Goal: Task Accomplishment & Management: Use online tool/utility

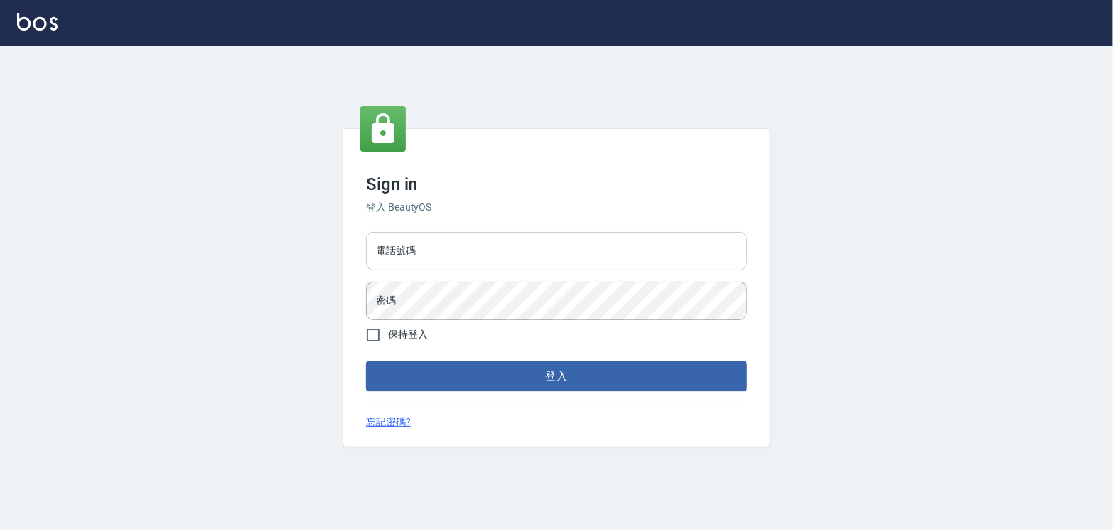
drag, startPoint x: 449, startPoint y: 226, endPoint x: 458, endPoint y: 231, distance: 9.9
click at [449, 232] on input "電話號碼" at bounding box center [556, 251] width 381 height 38
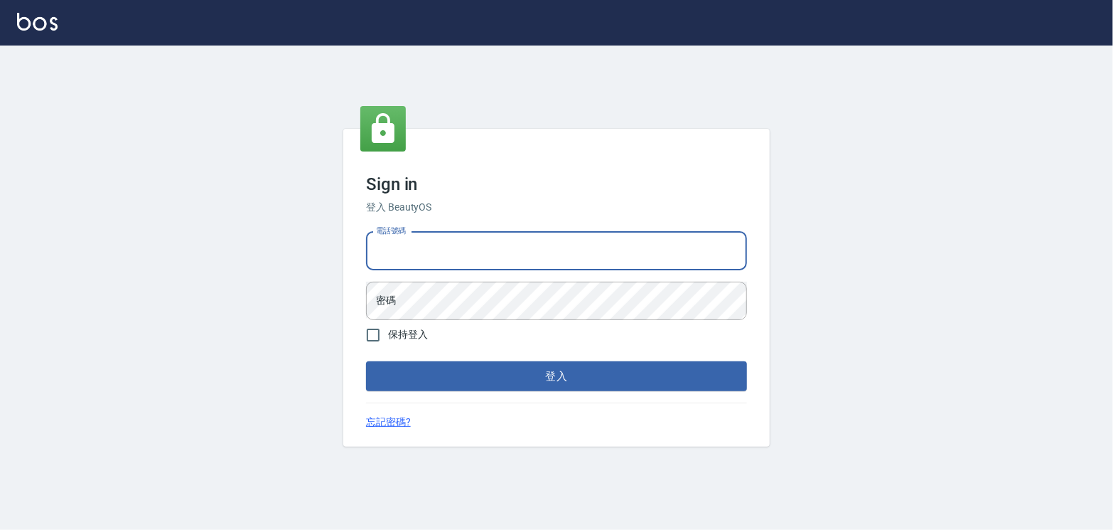
type input "0906122127"
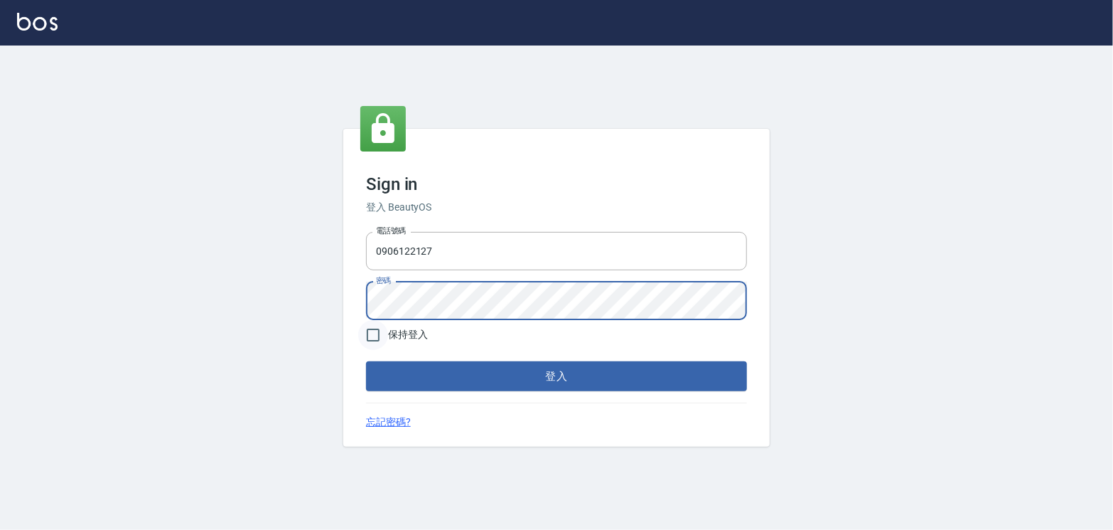
click at [368, 326] on input "保持登入" at bounding box center [373, 335] width 30 height 30
checkbox input "true"
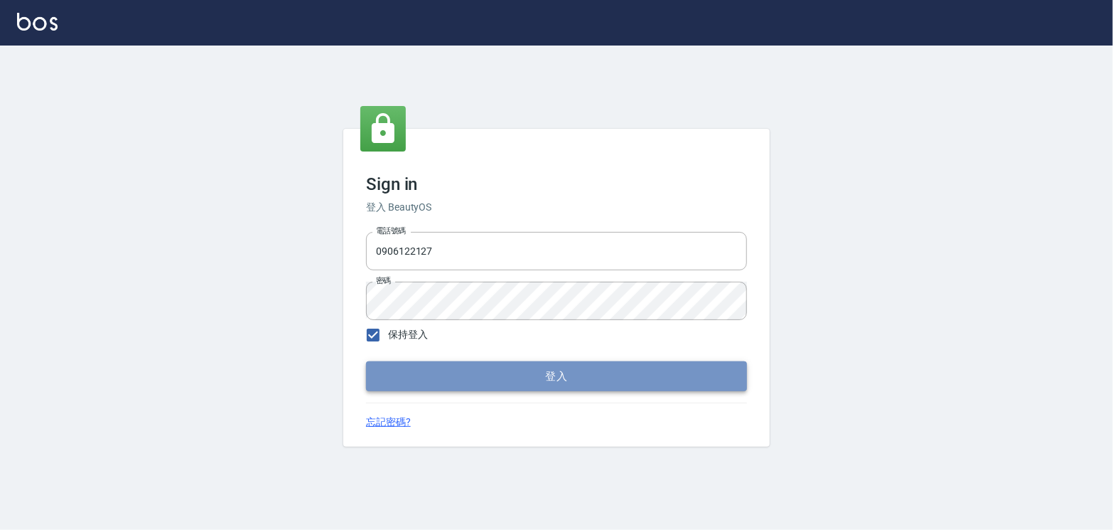
drag, startPoint x: 517, startPoint y: 387, endPoint x: 505, endPoint y: 377, distance: 15.2
click at [517, 387] on button "登入" at bounding box center [556, 376] width 381 height 30
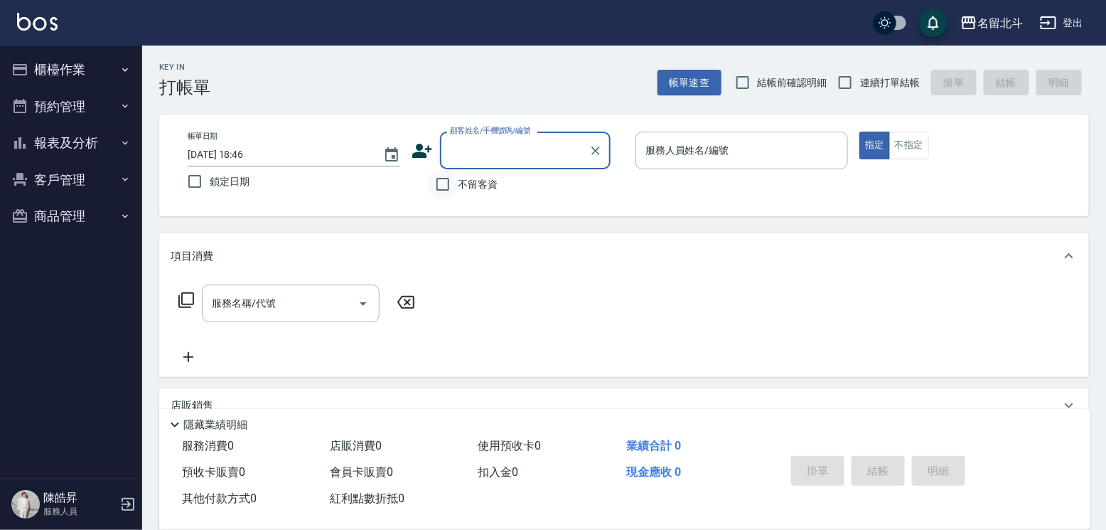
click at [428, 190] on input "不留客資" at bounding box center [443, 184] width 30 height 30
checkbox input "true"
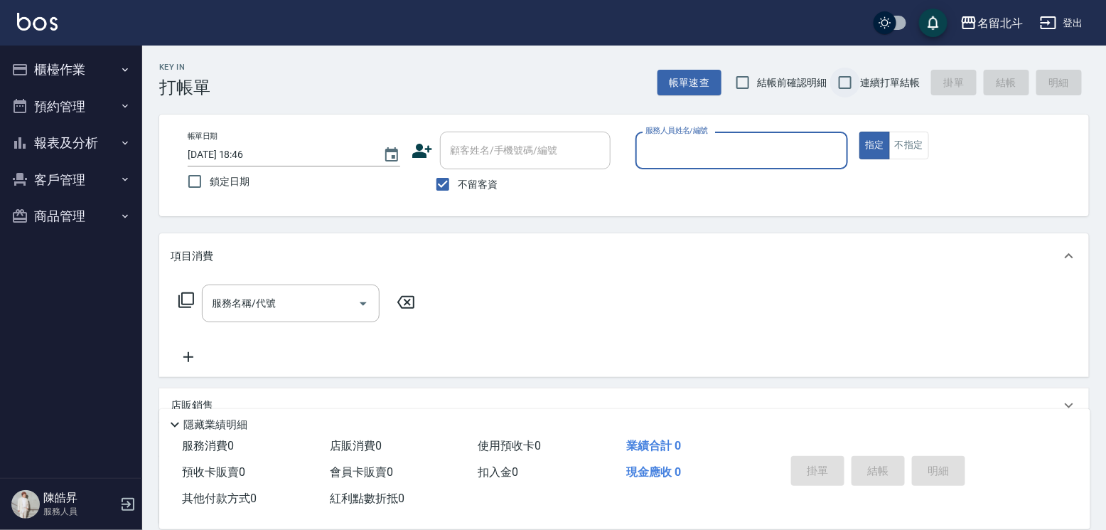
click at [850, 85] on input "連續打單結帳" at bounding box center [845, 83] width 30 height 30
checkbox input "true"
click at [751, 146] on div "服務人員姓名/編號 服務人員姓名/編號" at bounding box center [741, 150] width 213 height 38
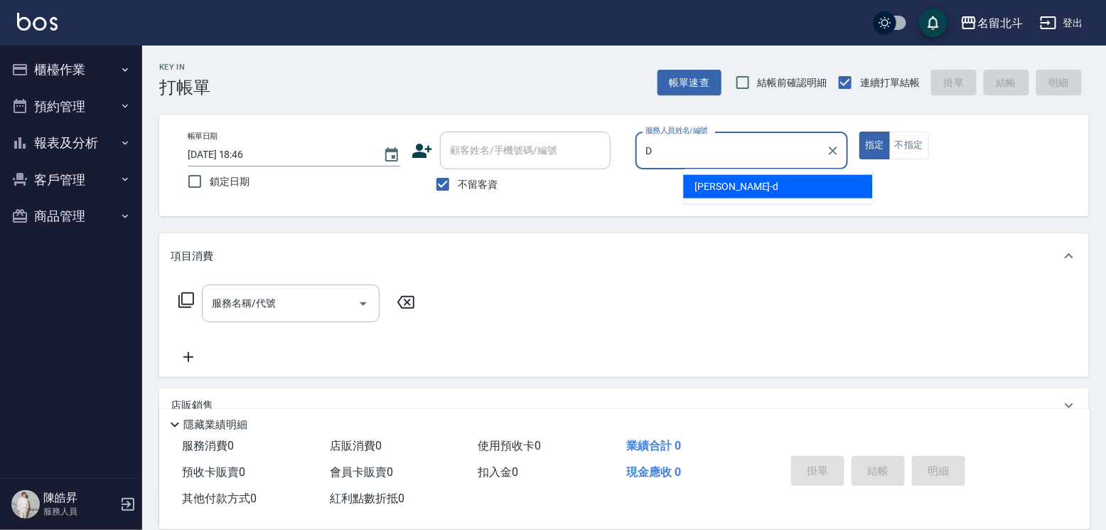
type input "[PERSON_NAME] -d"
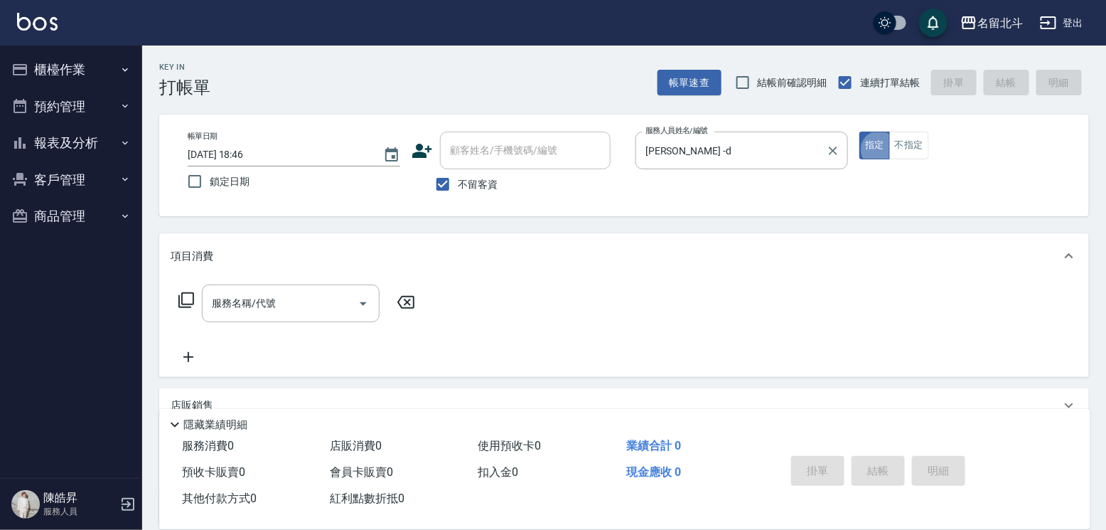
type button "true"
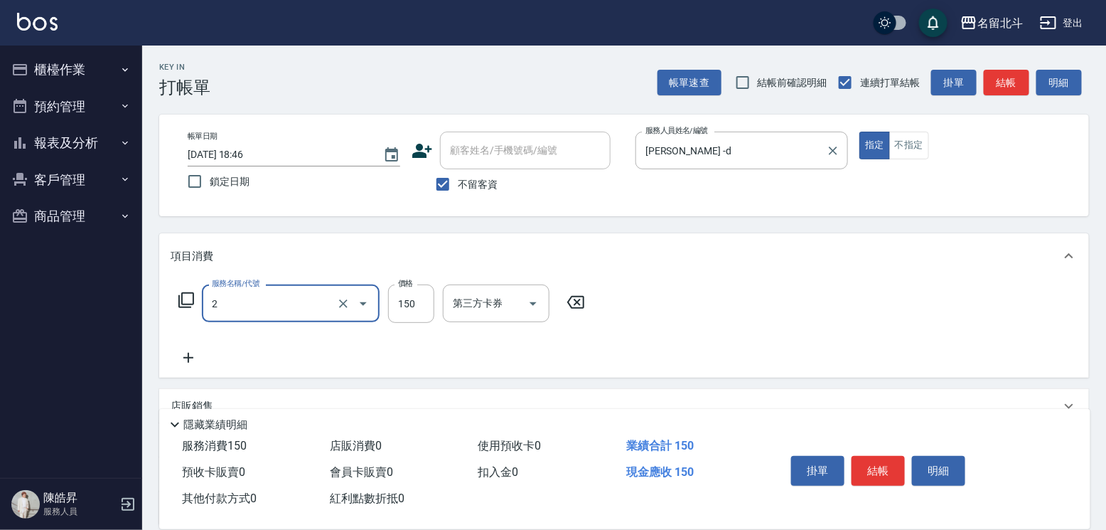
type input "一般洗髮(2)"
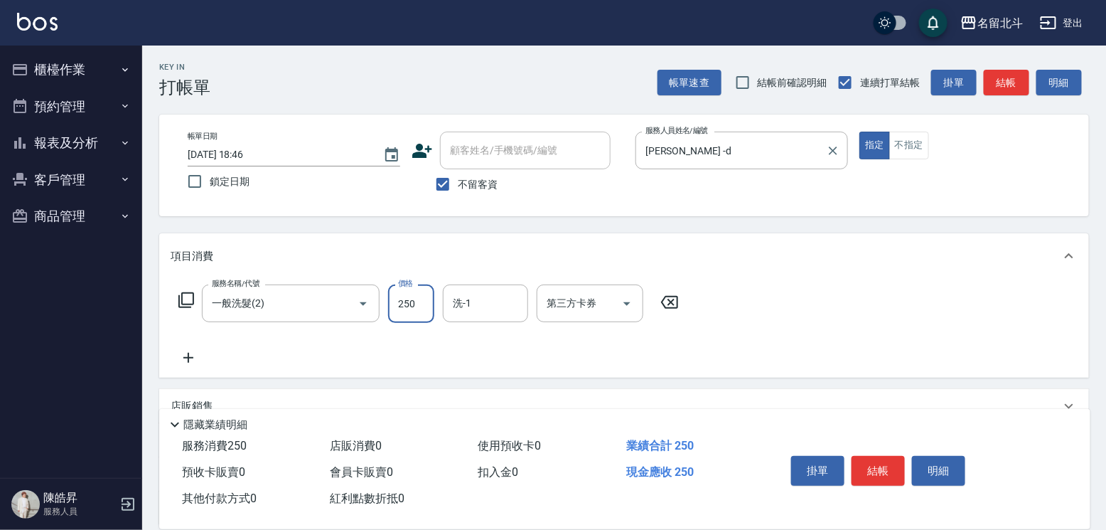
type input "250"
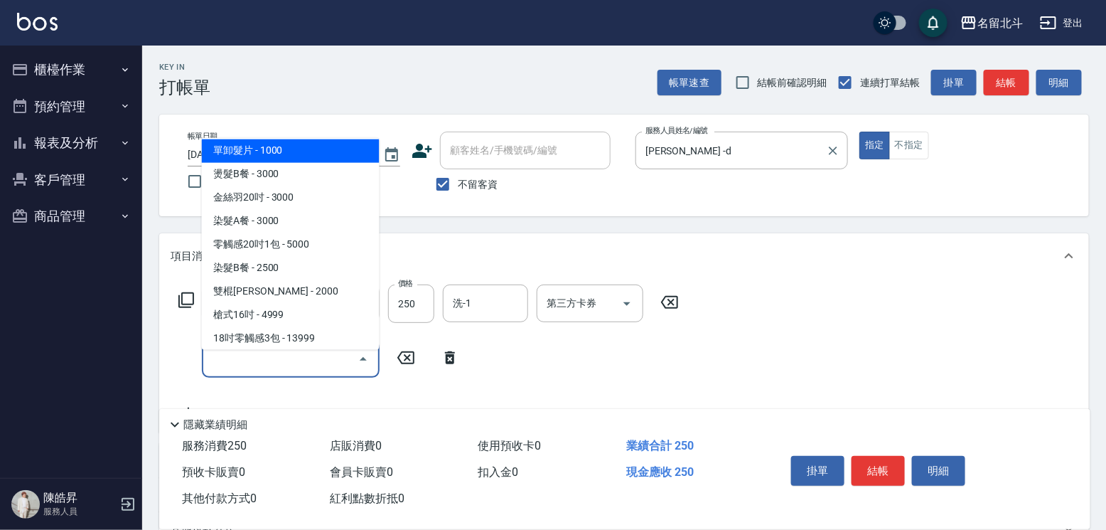
scroll to position [1483, 0]
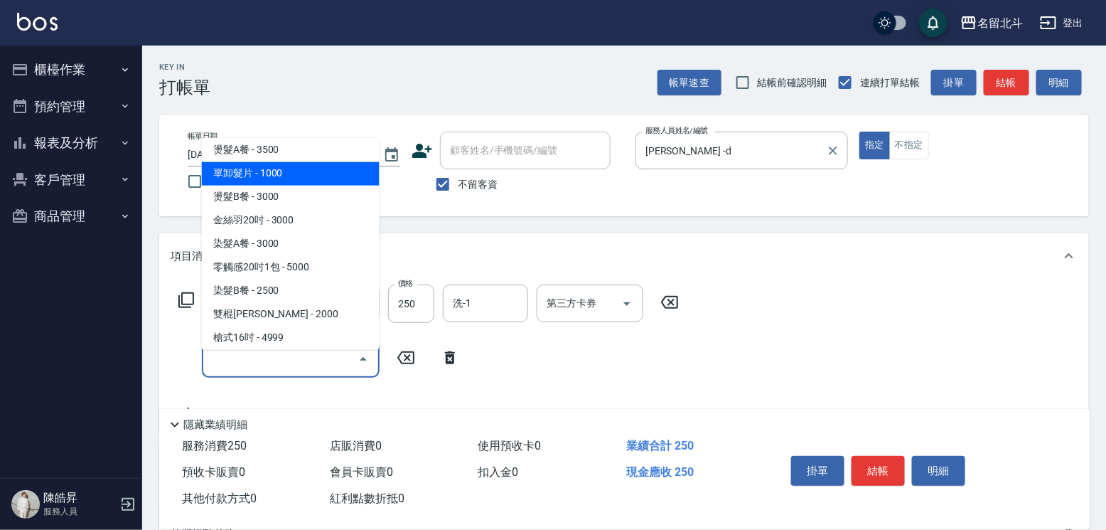
type input "單卸髮片(00031)"
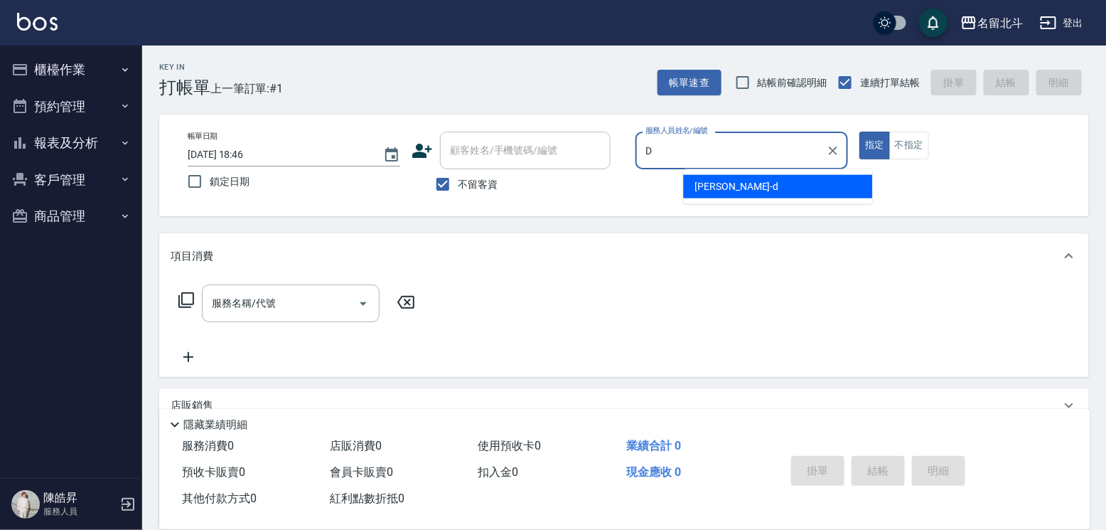
type input "[PERSON_NAME] -d"
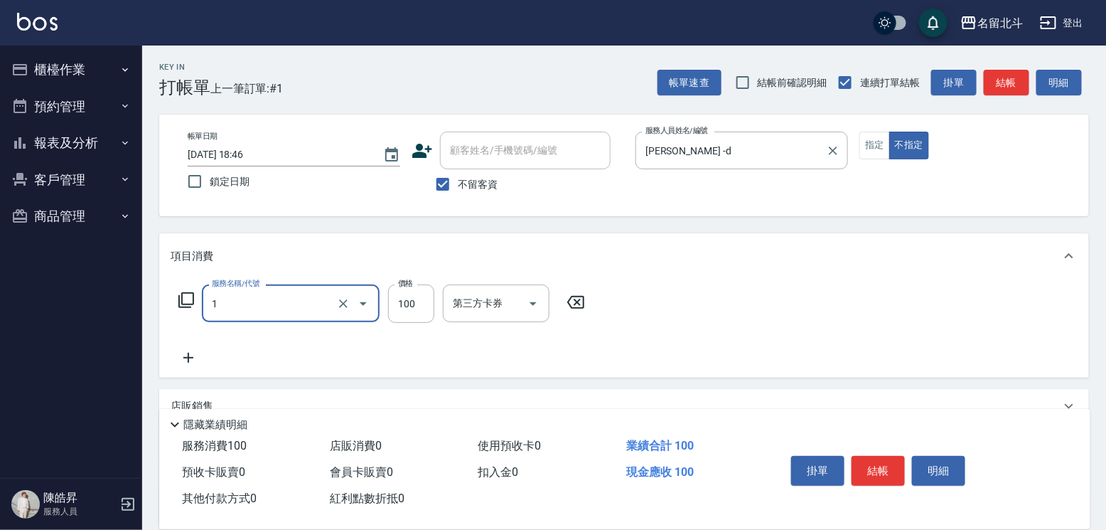
type input "剪髮(1)"
type input "250"
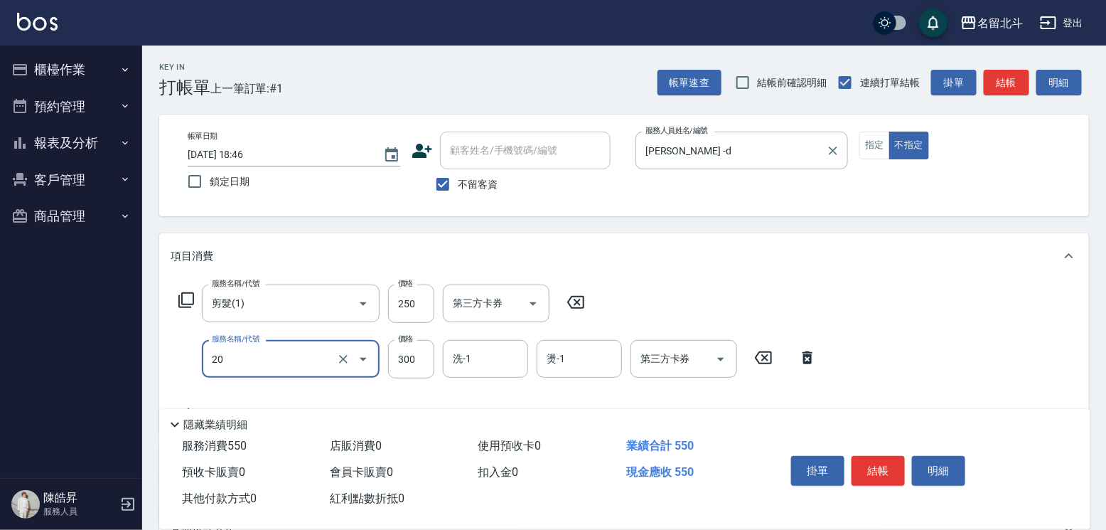
type input "瀏海燙髮(20)"
type input "1000"
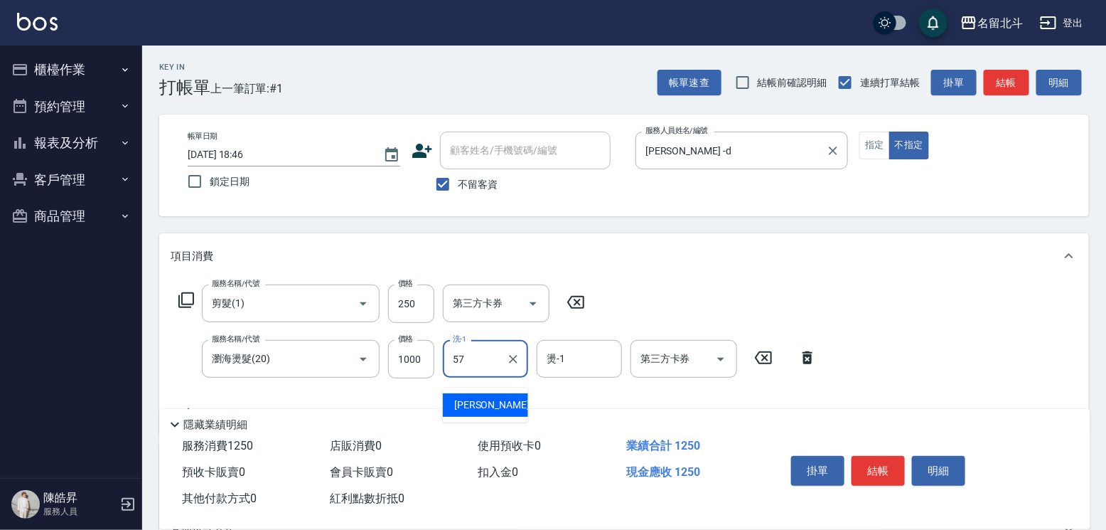
type input "[PERSON_NAME]-57"
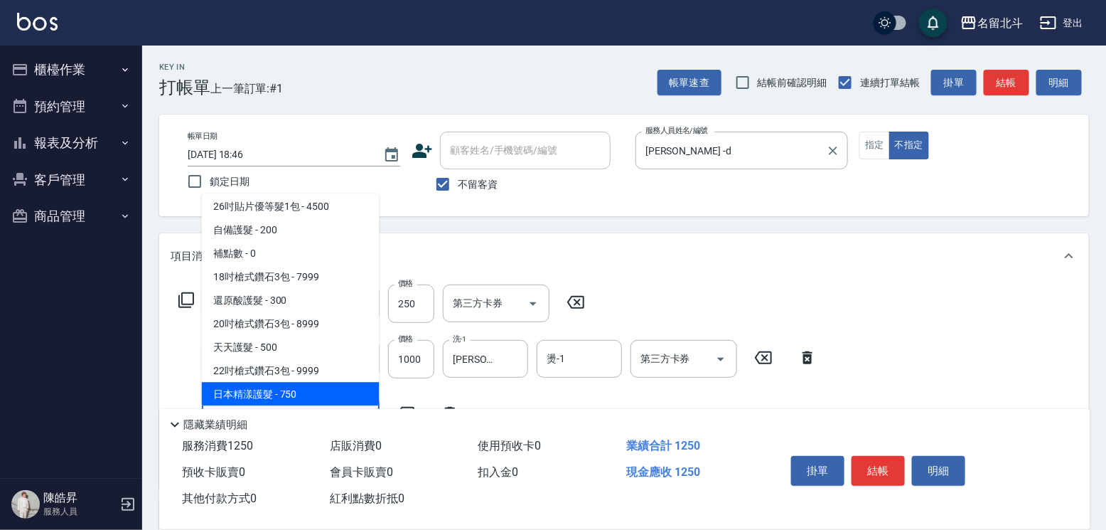
scroll to position [404, 0]
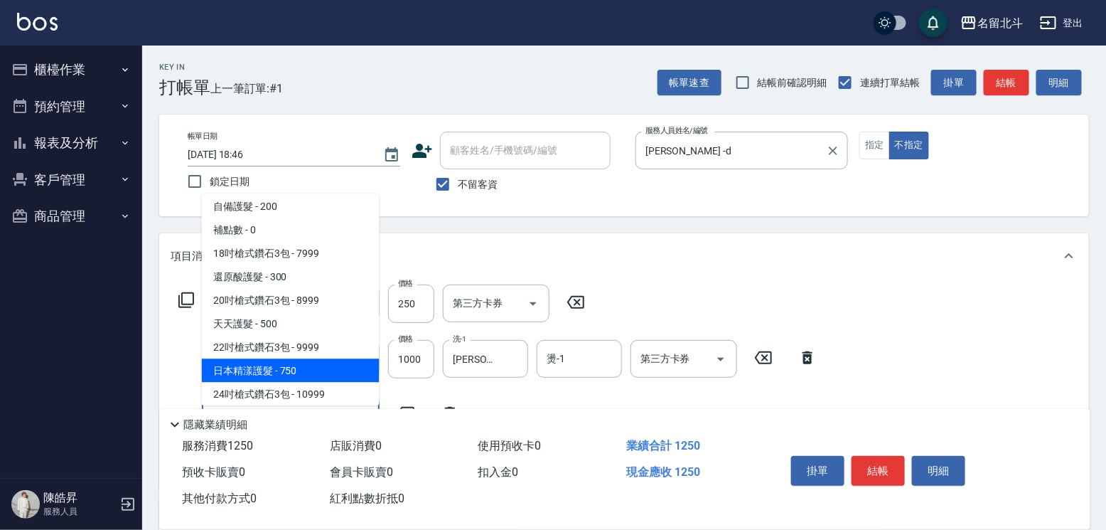
type input "日本精漾護髮(12)"
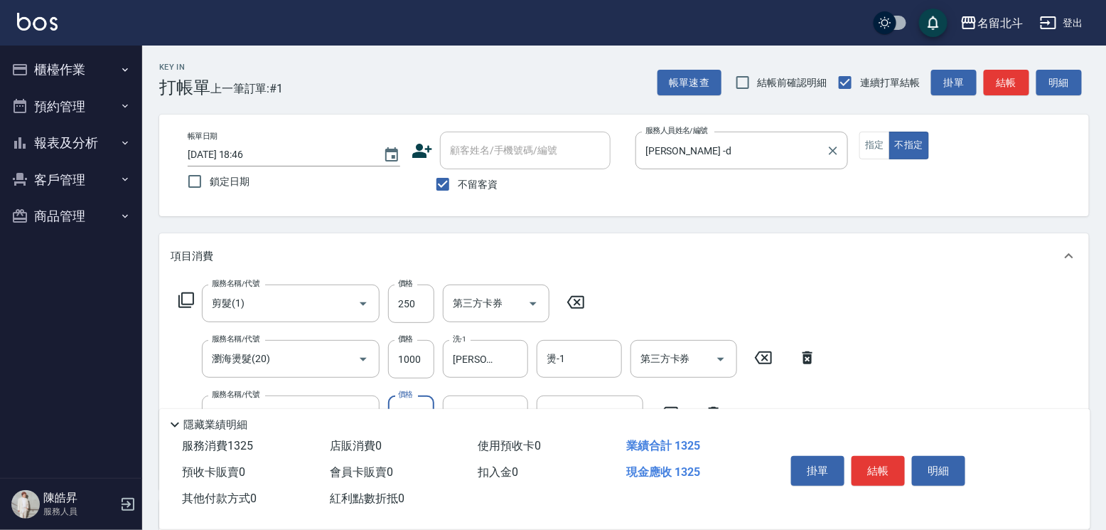
type input "750"
type input "[PERSON_NAME]-57"
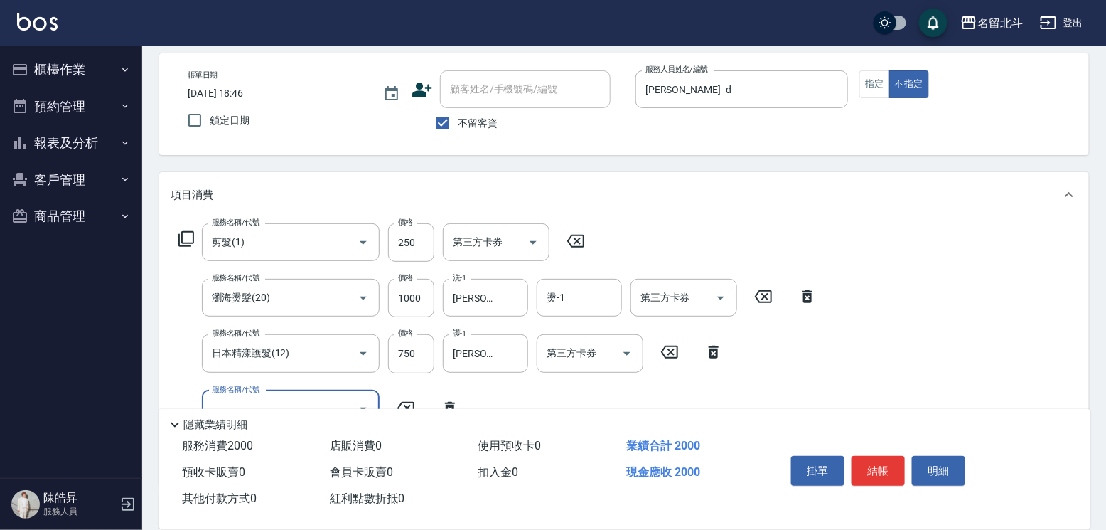
scroll to position [55, 0]
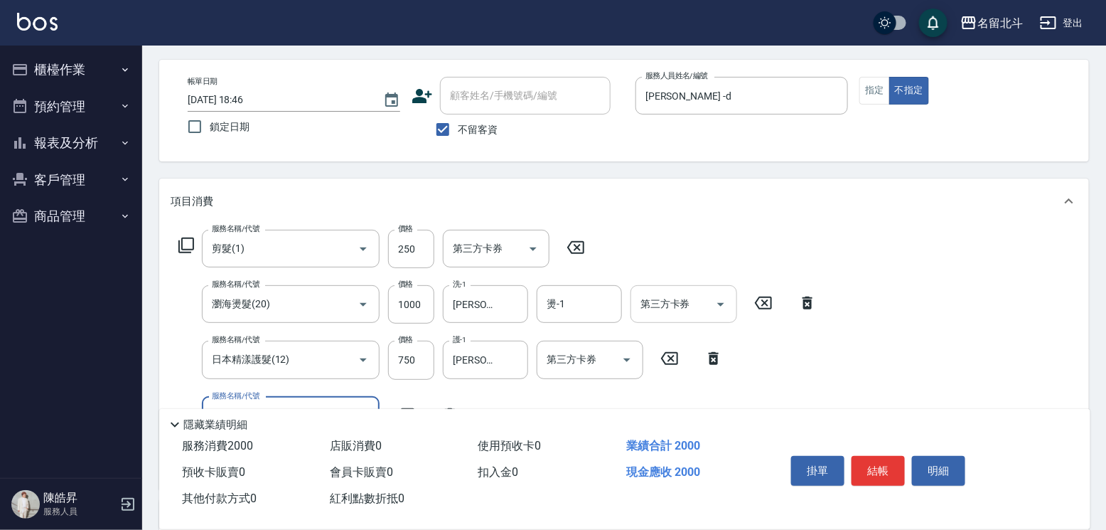
click at [717, 306] on icon "Open" at bounding box center [720, 305] width 7 height 4
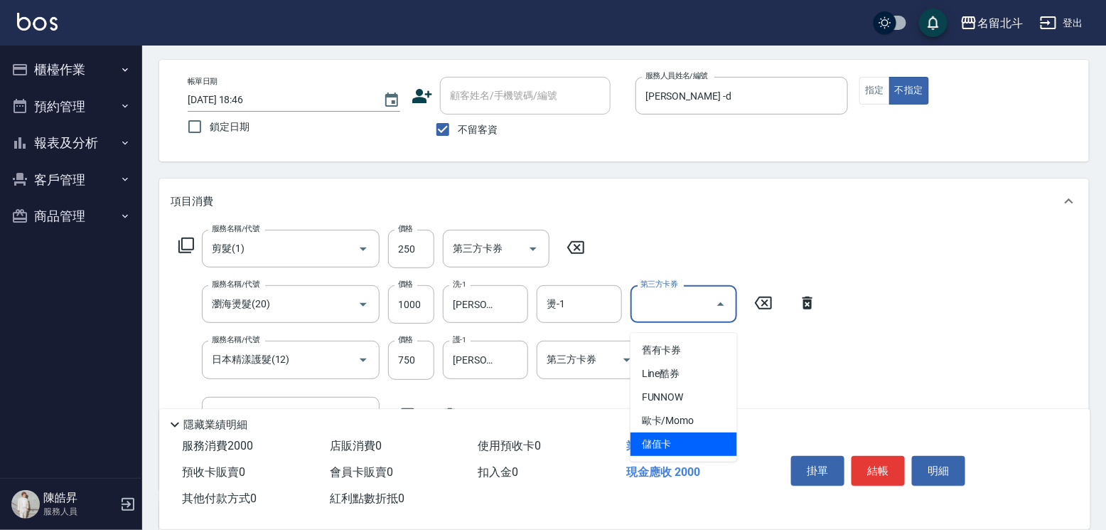
click at [687, 452] on span "儲值卡" at bounding box center [683, 443] width 107 height 23
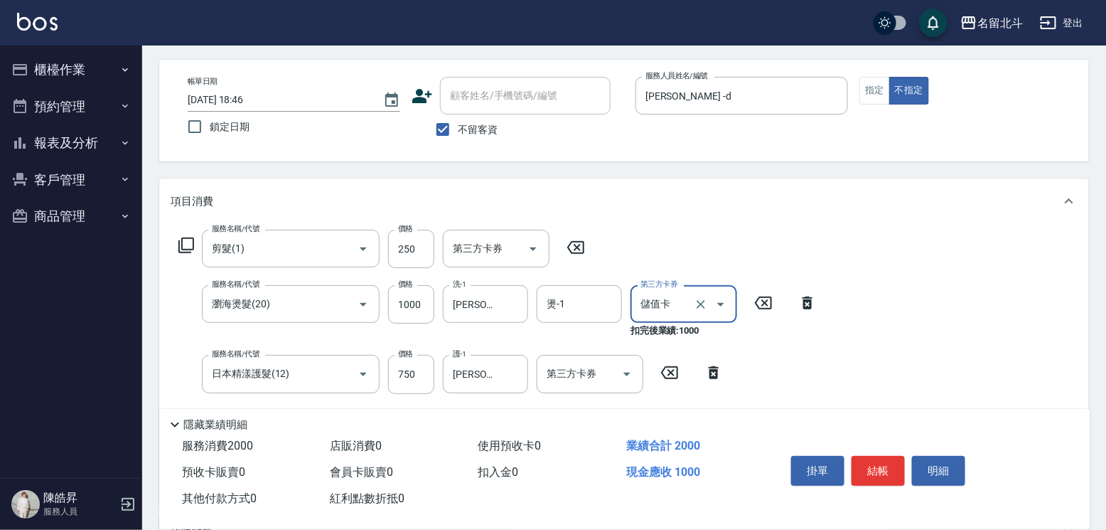
type input "儲值卡"
click at [905, 456] on button "結帳" at bounding box center [878, 471] width 53 height 30
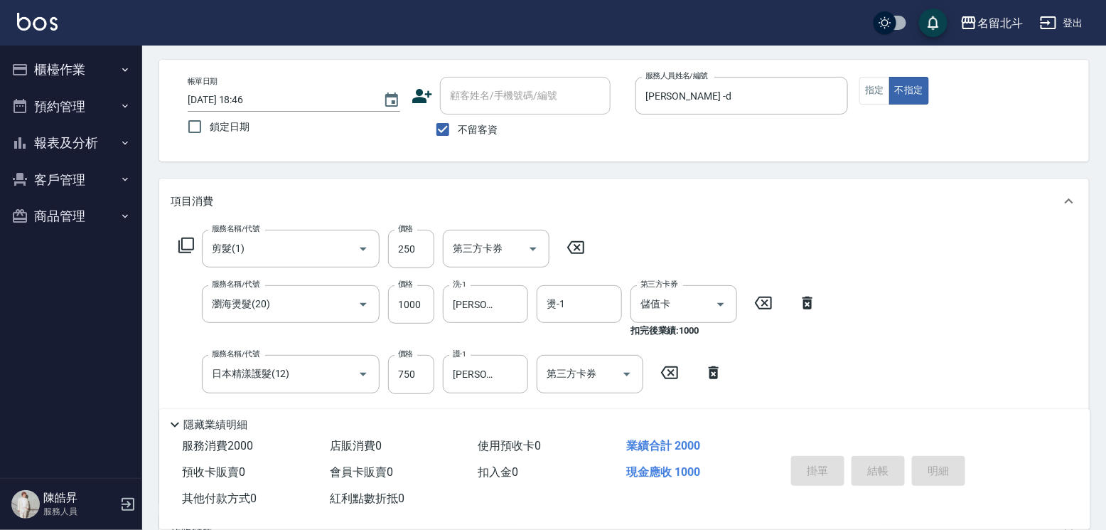
type input "[DATE] 18:47"
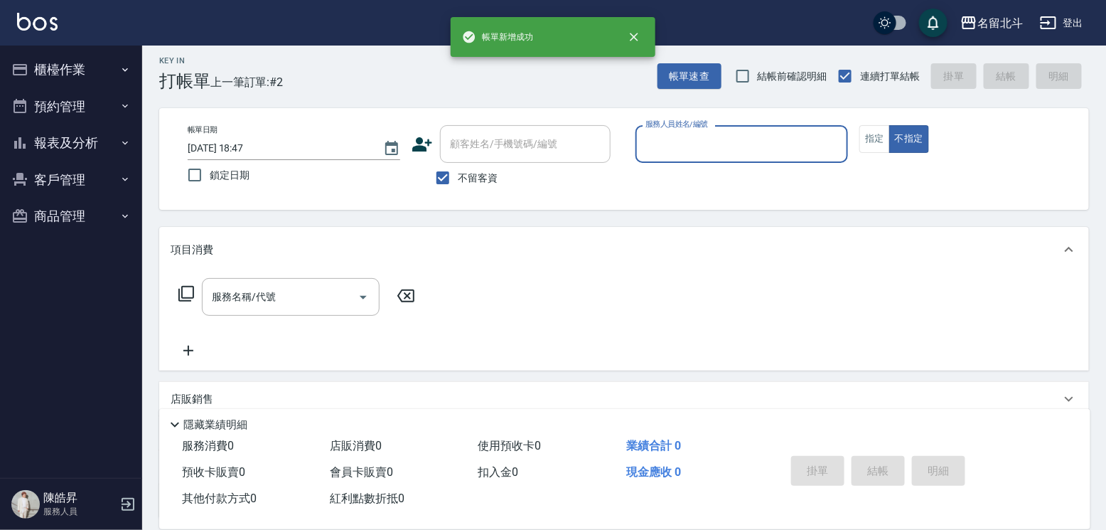
scroll to position [0, 0]
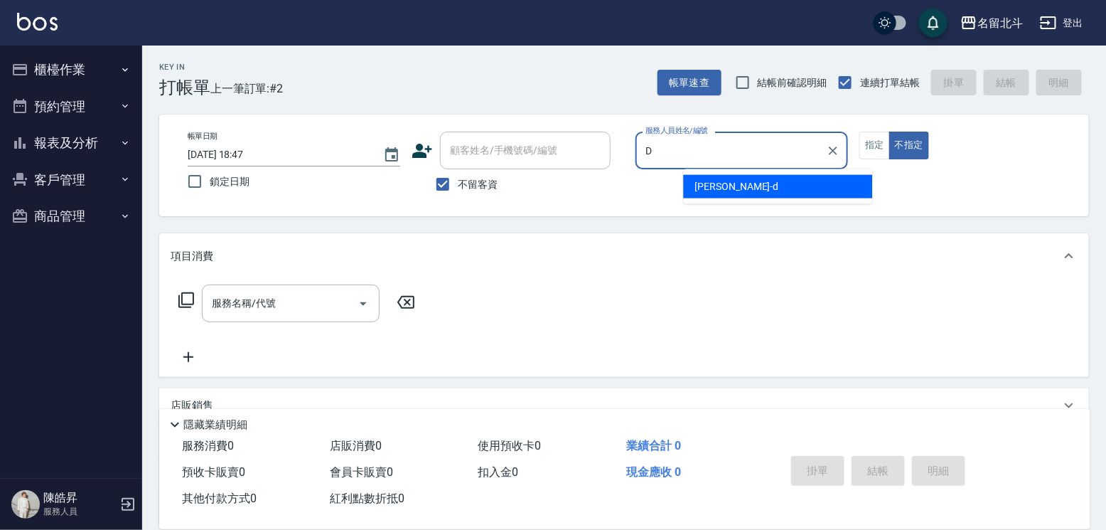
type input "[PERSON_NAME] -d"
type button "false"
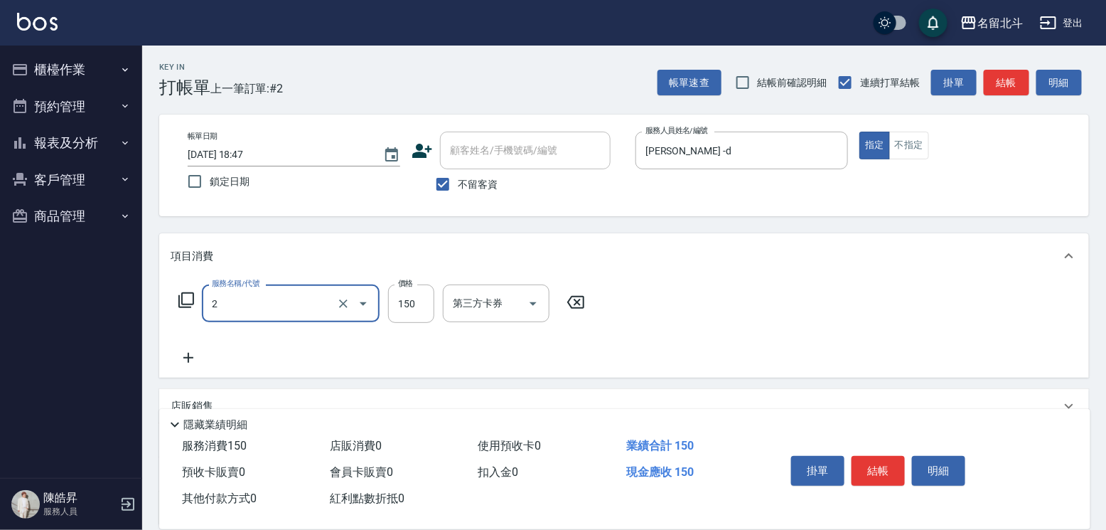
type input "一般洗髮(2)"
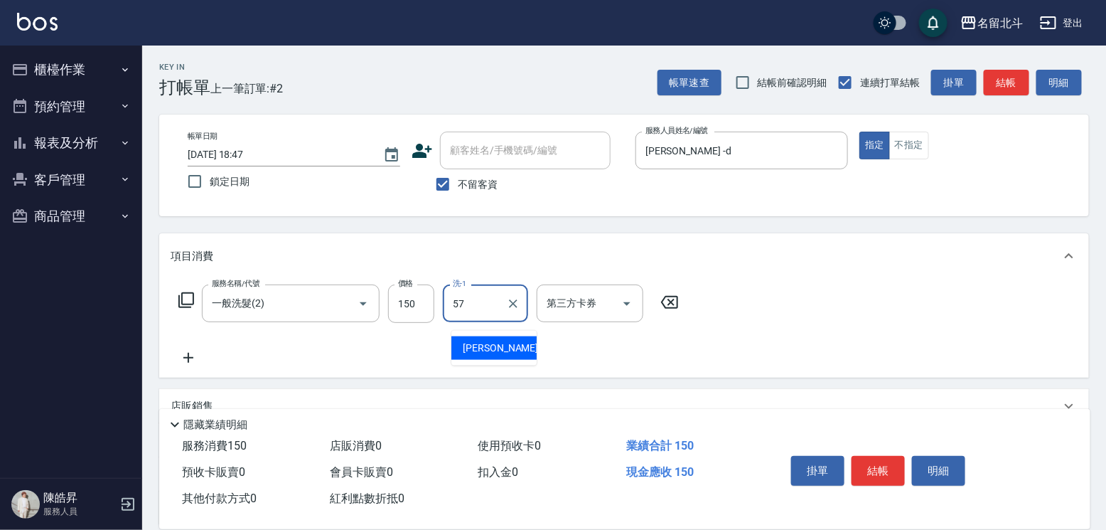
type input "[PERSON_NAME]-57"
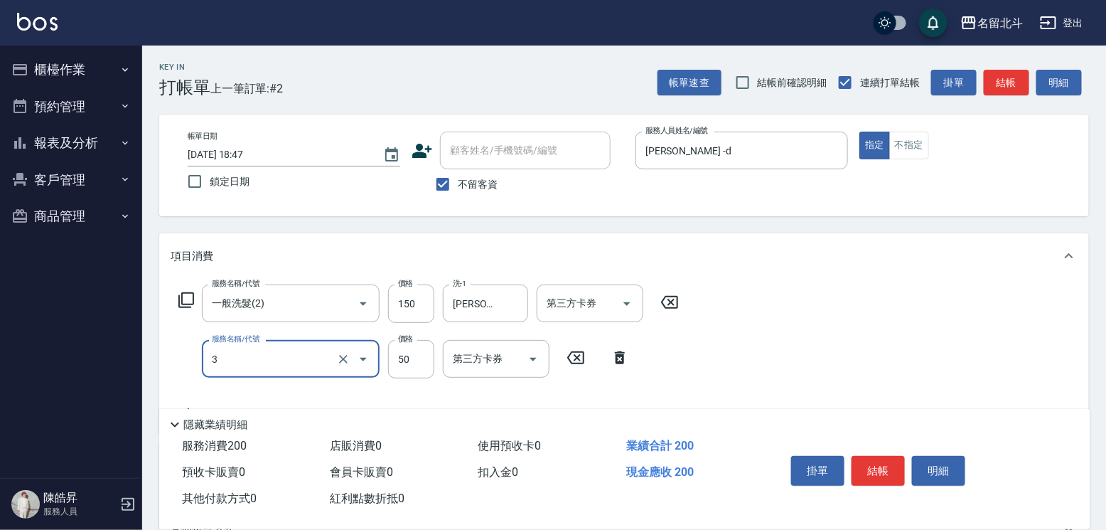
type input "精油(3)"
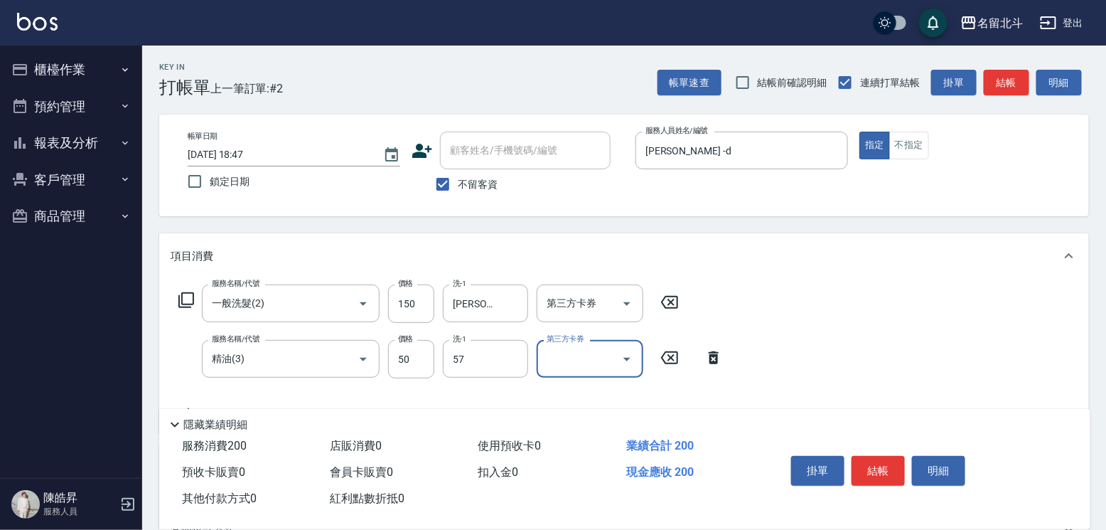
type input "[PERSON_NAME]-57"
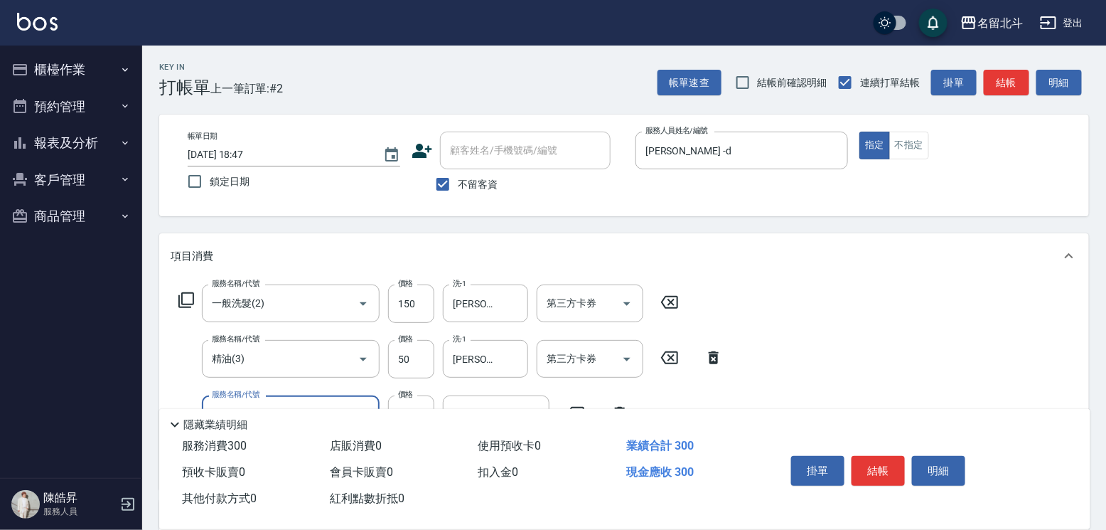
type input "剪髮(1)"
type input "250"
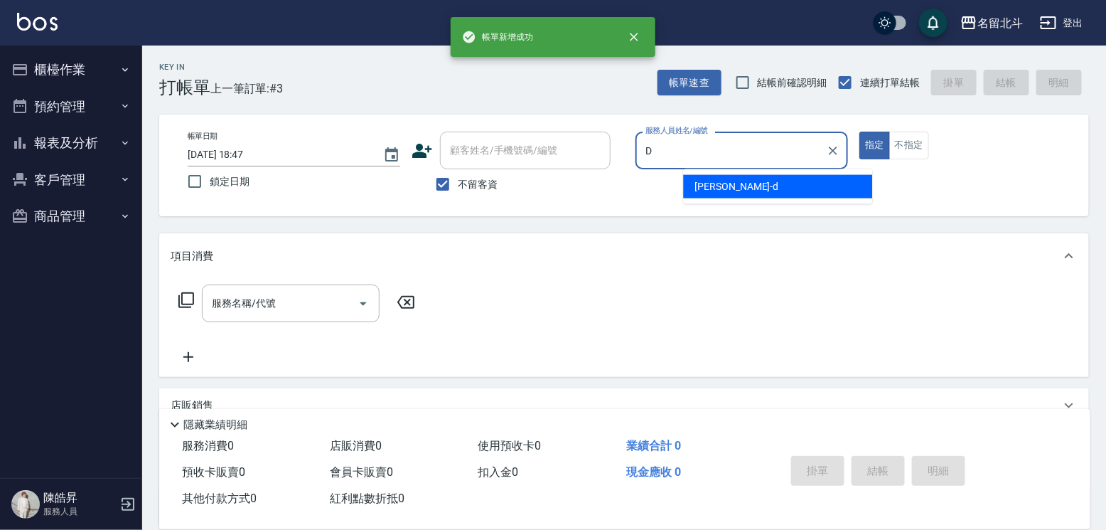
type input "[PERSON_NAME] -d"
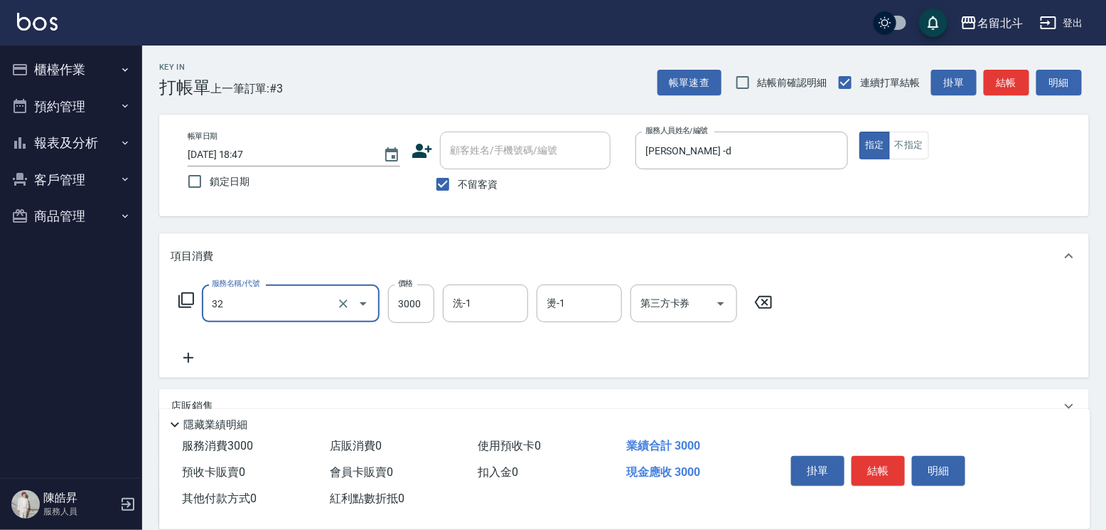
type input "染髮A餐(32)"
type input "2301"
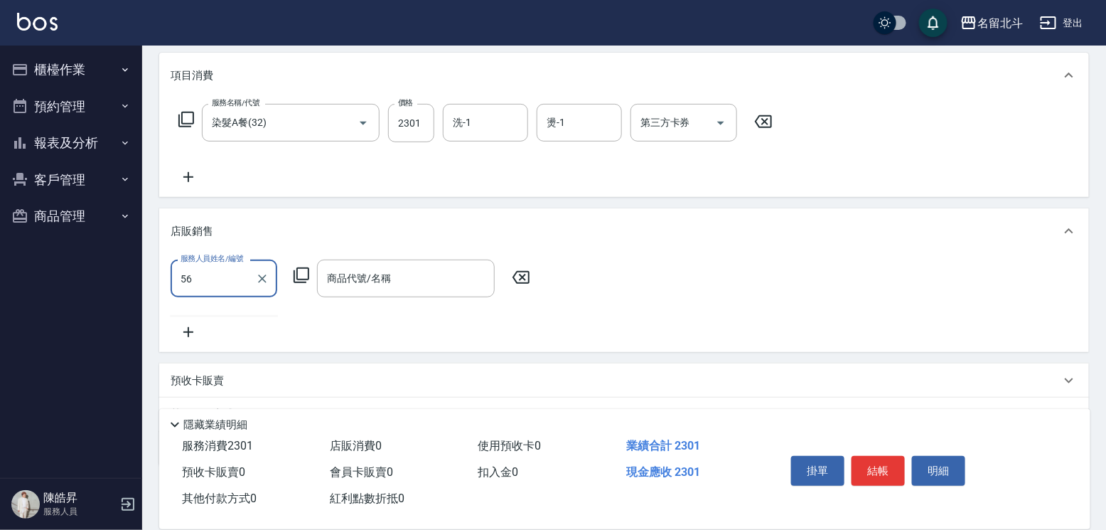
type input "5"
type input "[PERSON_NAME] -d"
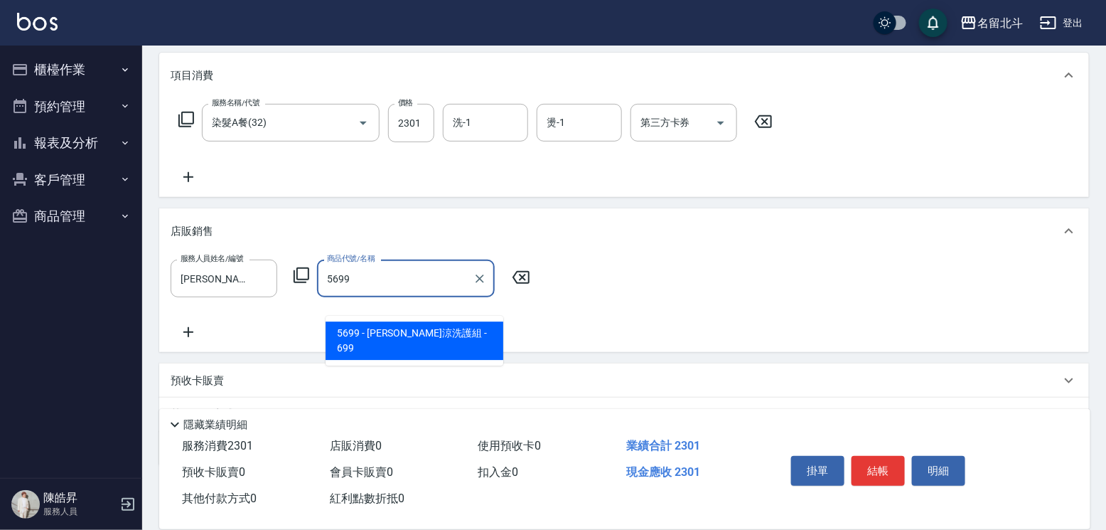
type input "[PERSON_NAME]涼洗護組"
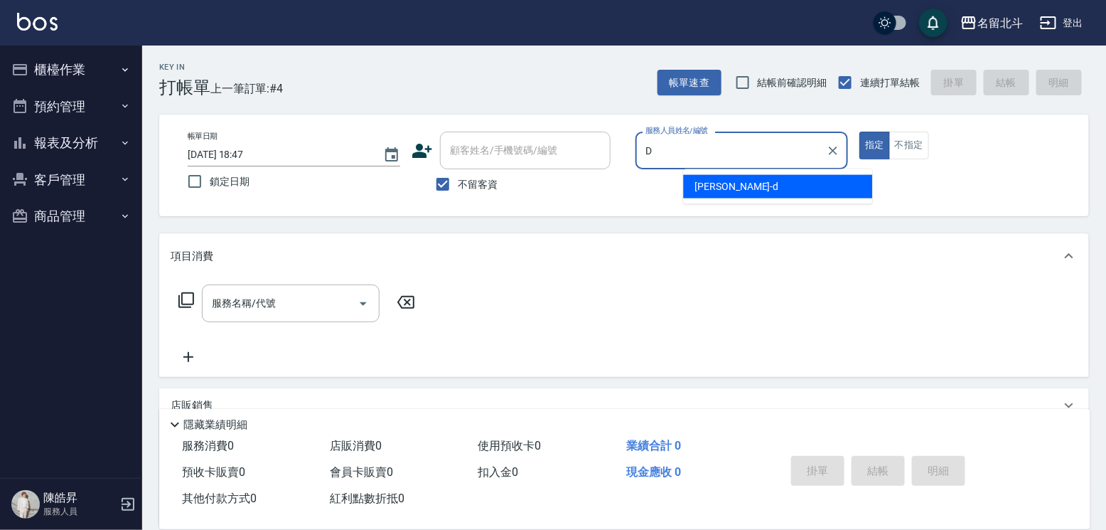
type input "[PERSON_NAME] -d"
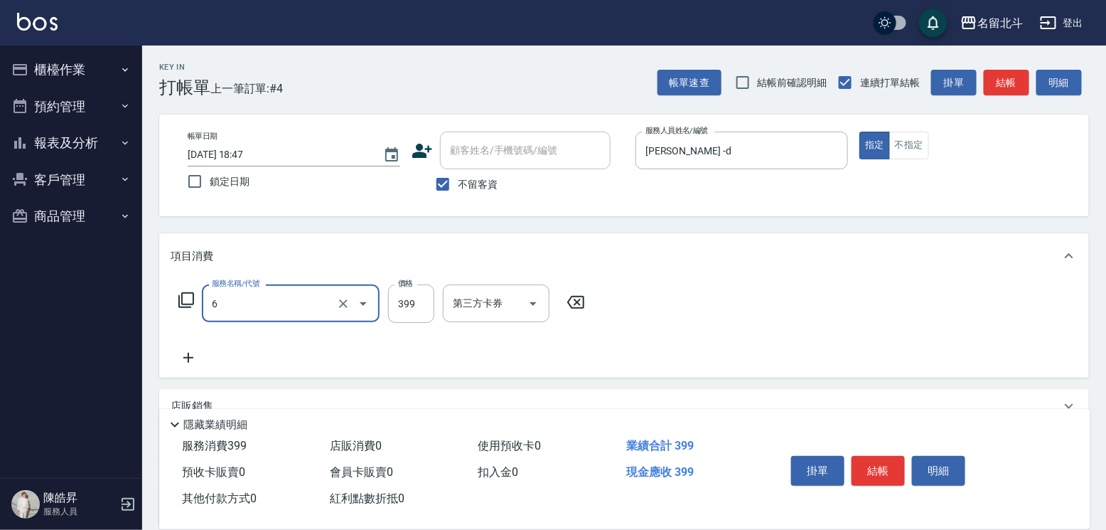
type input "海鹽SPA(6)"
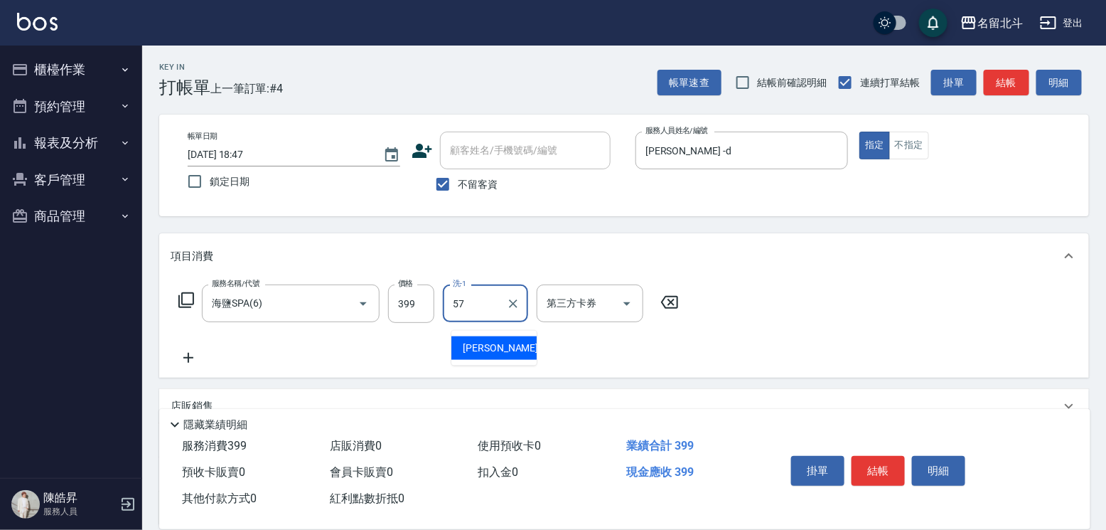
type input "[PERSON_NAME]-57"
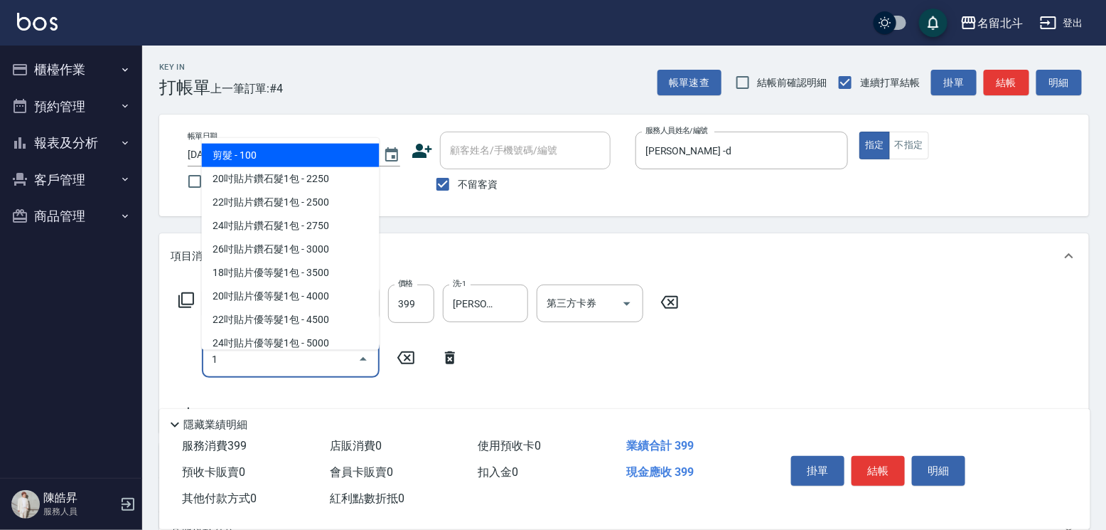
type input "剪髮(1)"
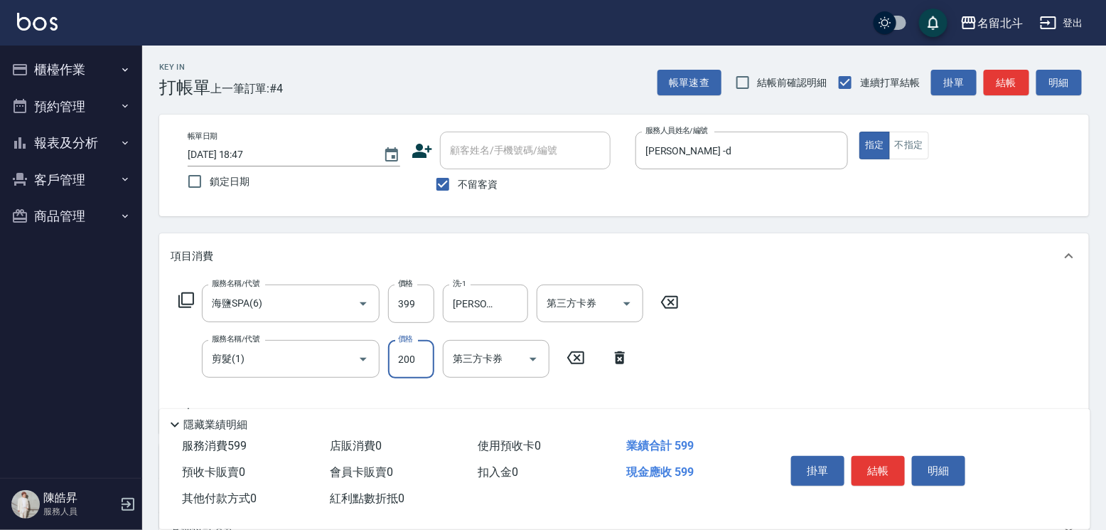
type input "200"
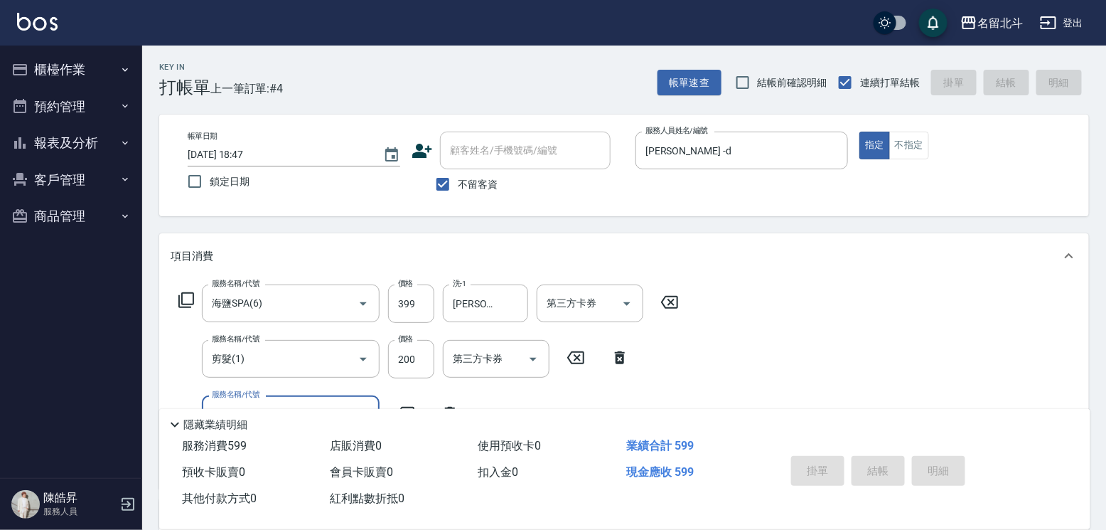
type input "[DATE] 18:48"
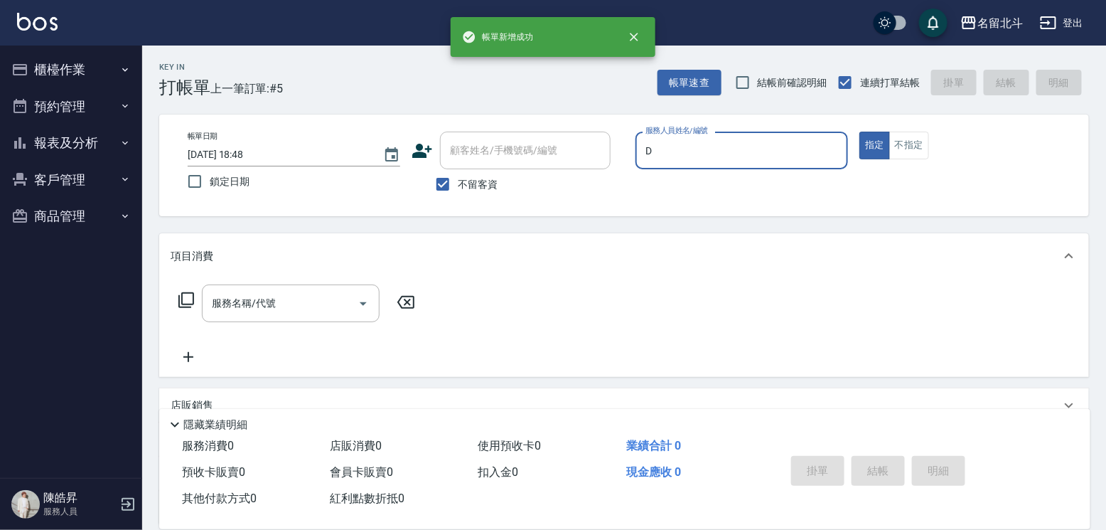
type input "[PERSON_NAME] -d"
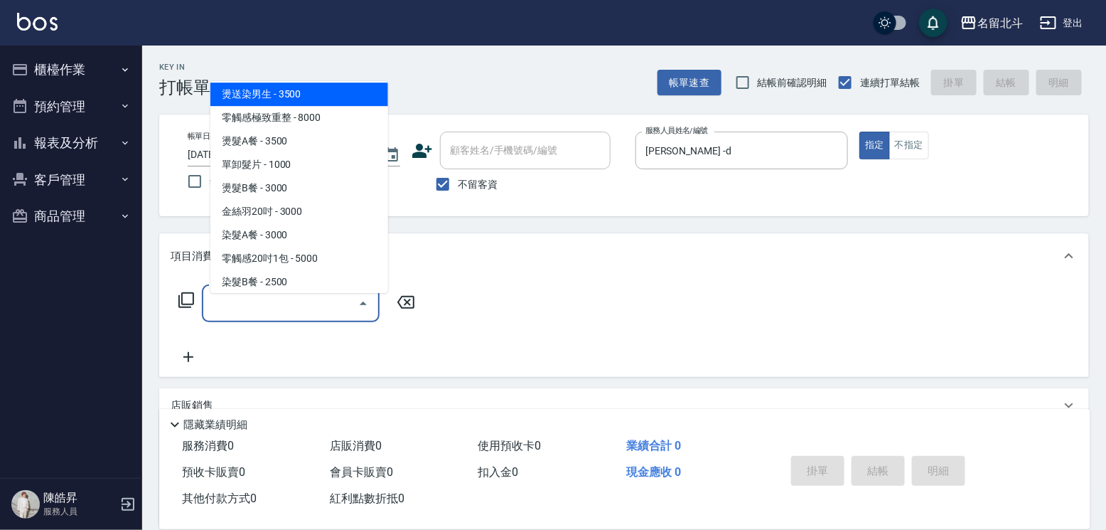
scroll to position [1412, 0]
type input "零觸感雙珠重整(00029)"
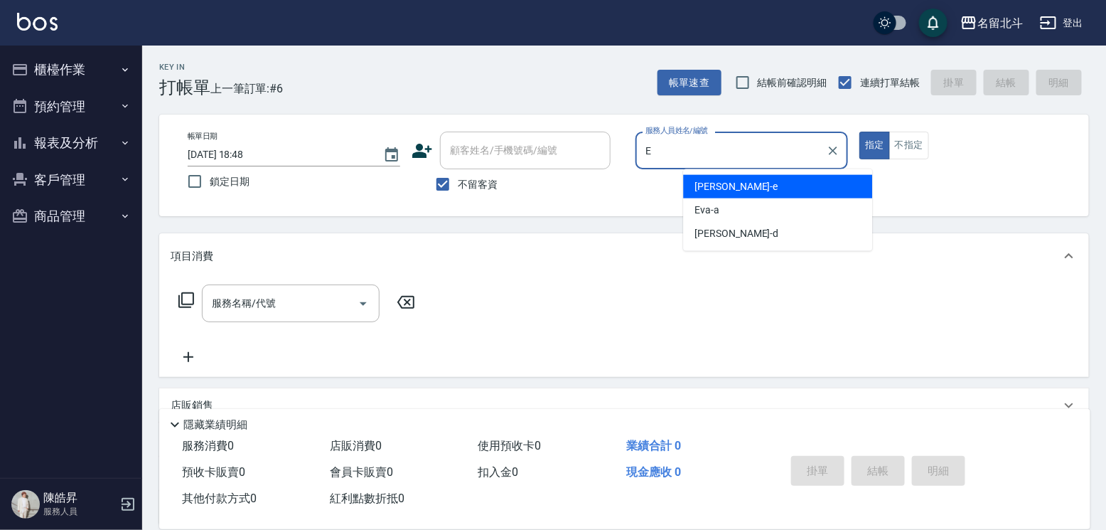
type input "[PERSON_NAME]-e"
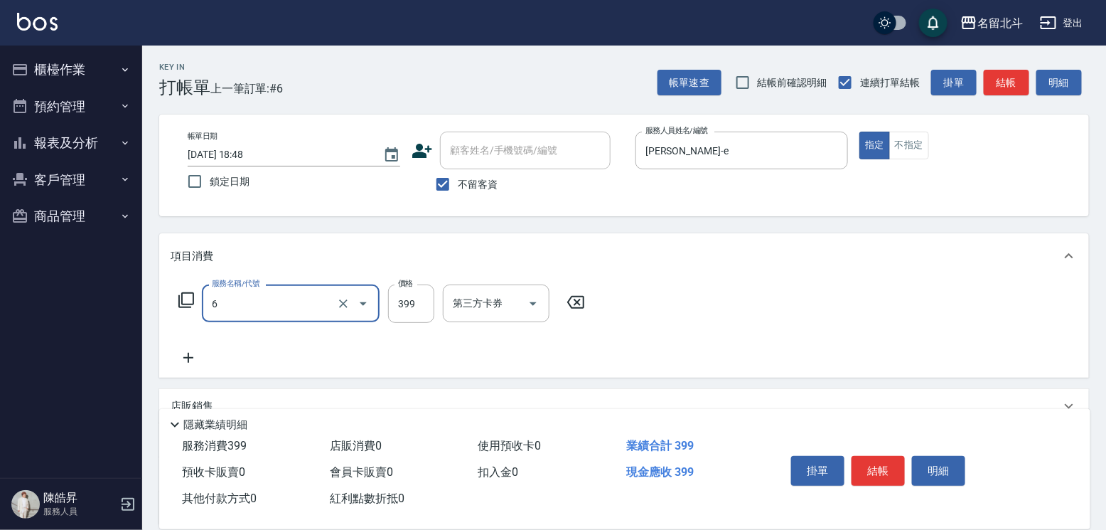
type input "海鹽SPA(6)"
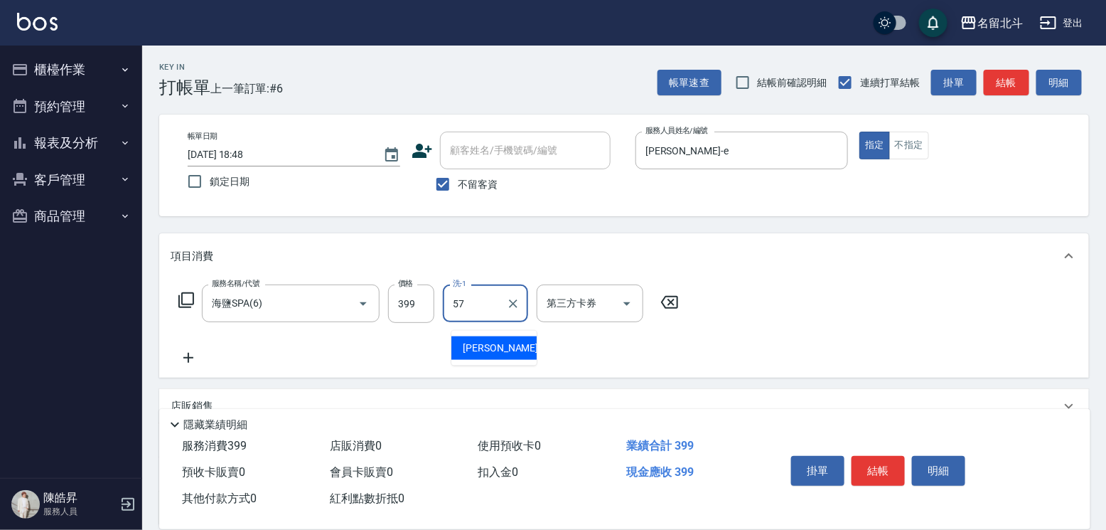
type input "[PERSON_NAME]-57"
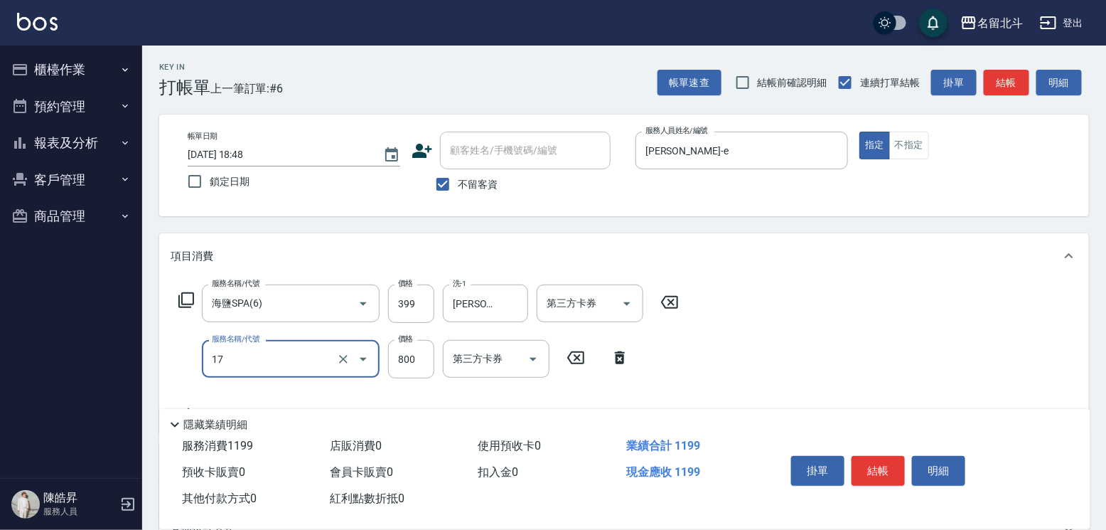
type input "染髮(17)"
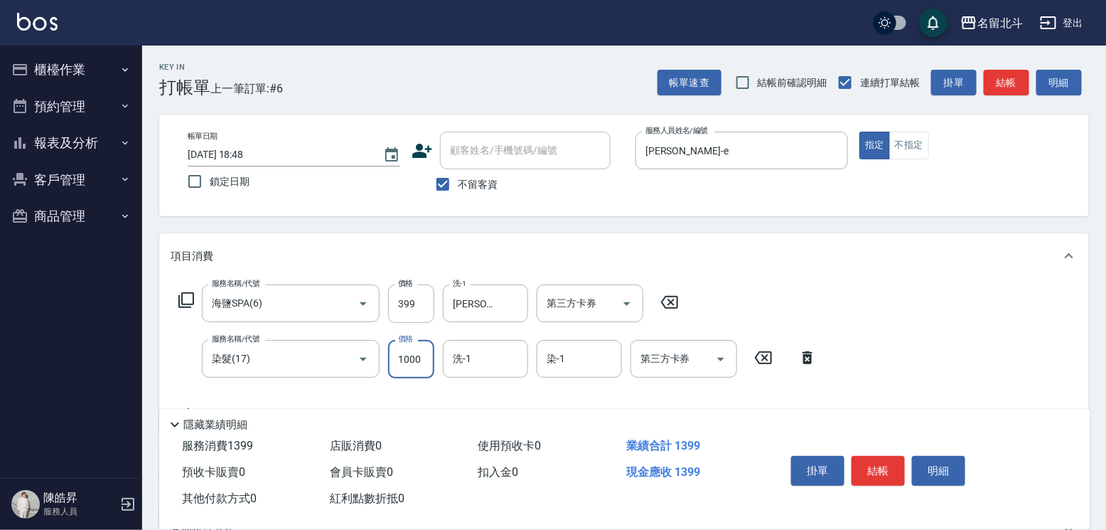
type input "1000"
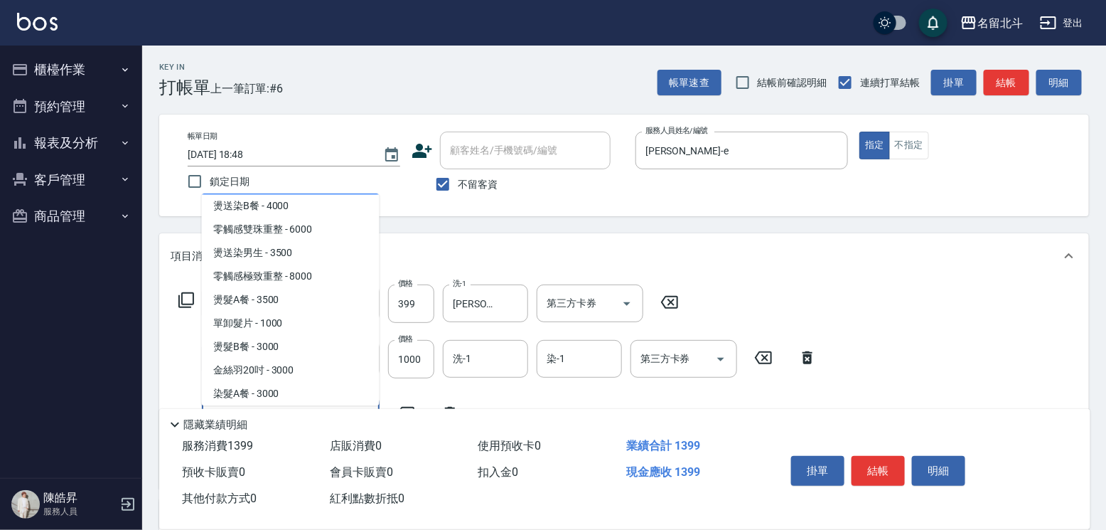
scroll to position [1366, 0]
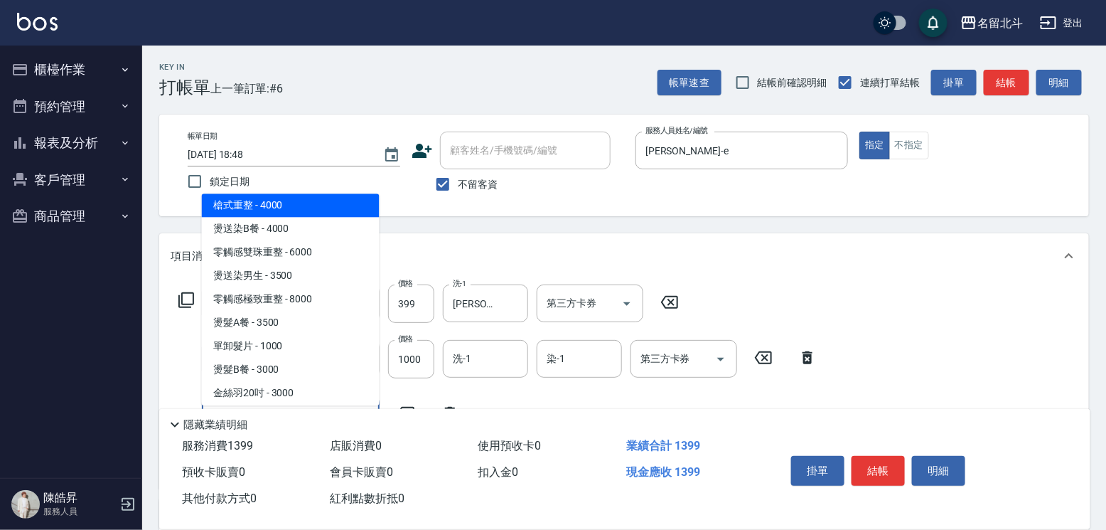
type input "槍式重整(00028)"
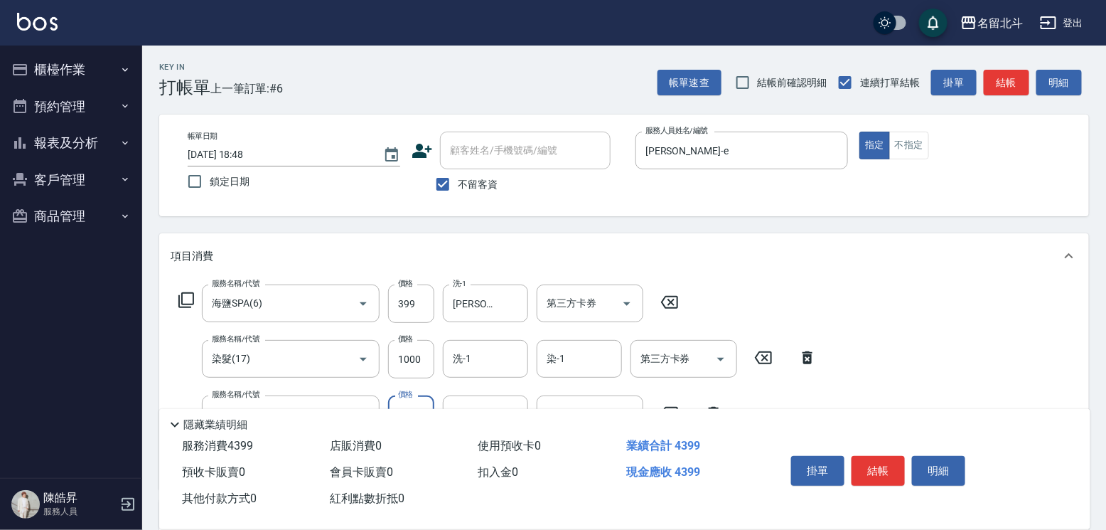
type input "3000"
type input "[PERSON_NAME]-57"
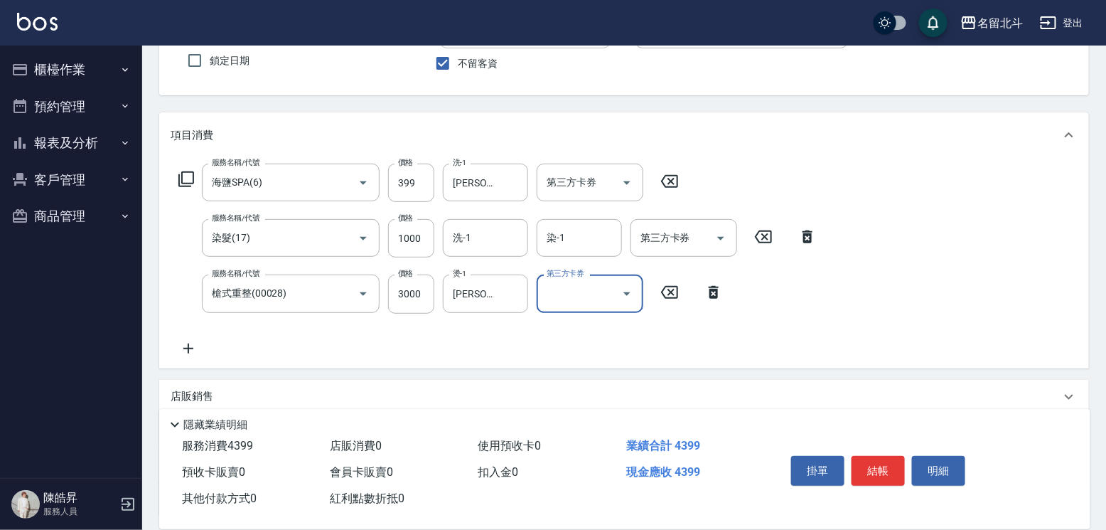
scroll to position [0, 0]
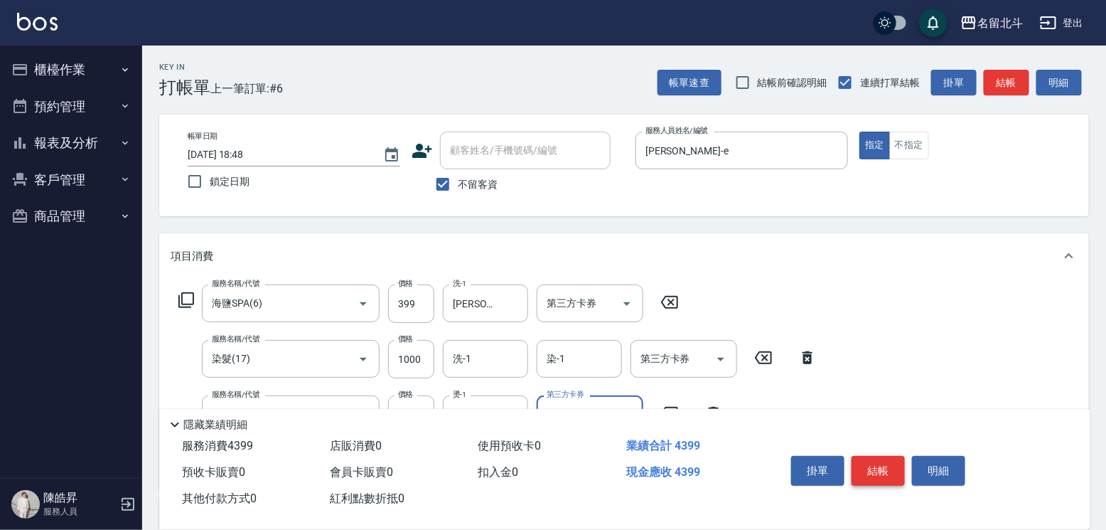
click at [905, 456] on button "結帳" at bounding box center [878, 471] width 53 height 30
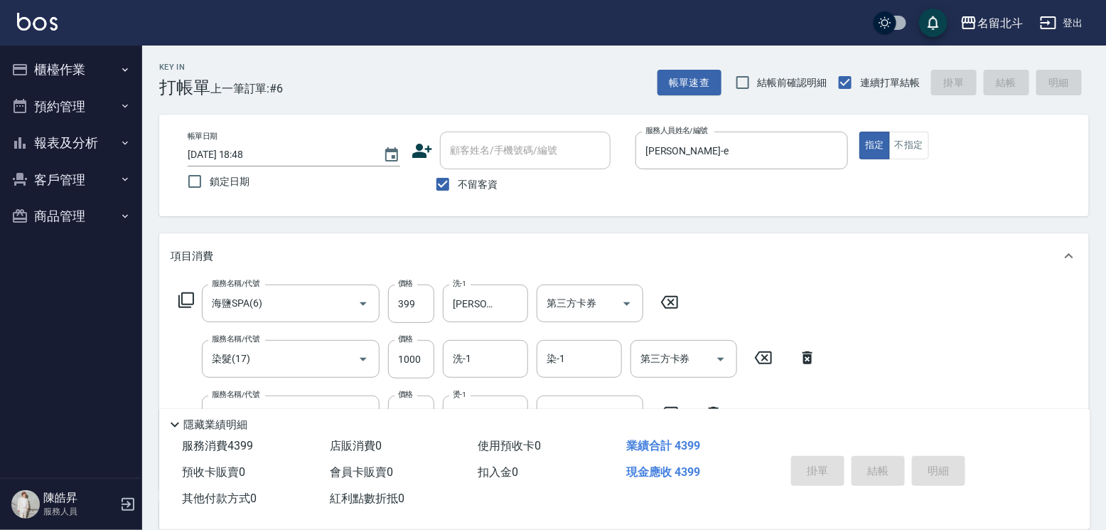
type input "[DATE] 18:49"
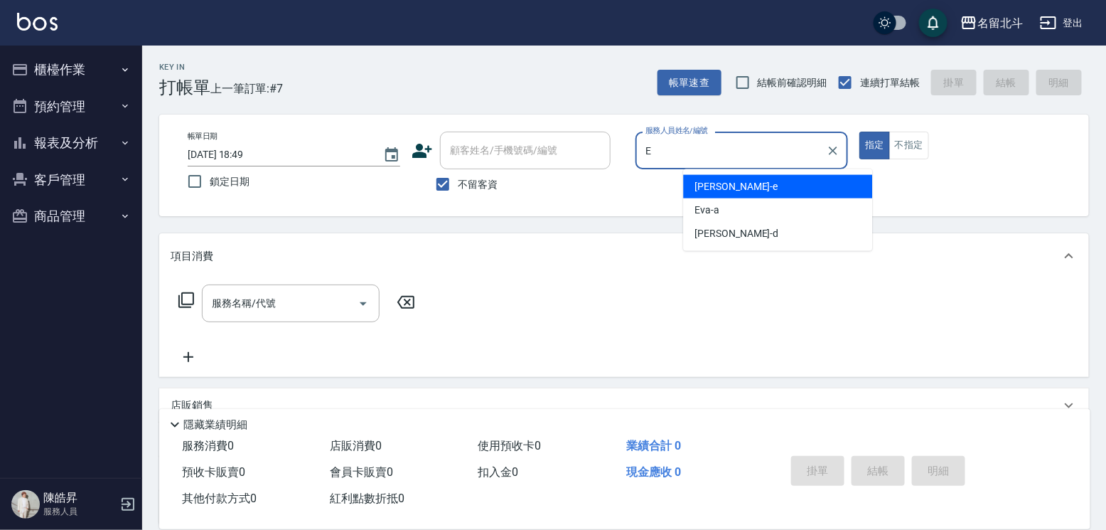
type input "[PERSON_NAME]-e"
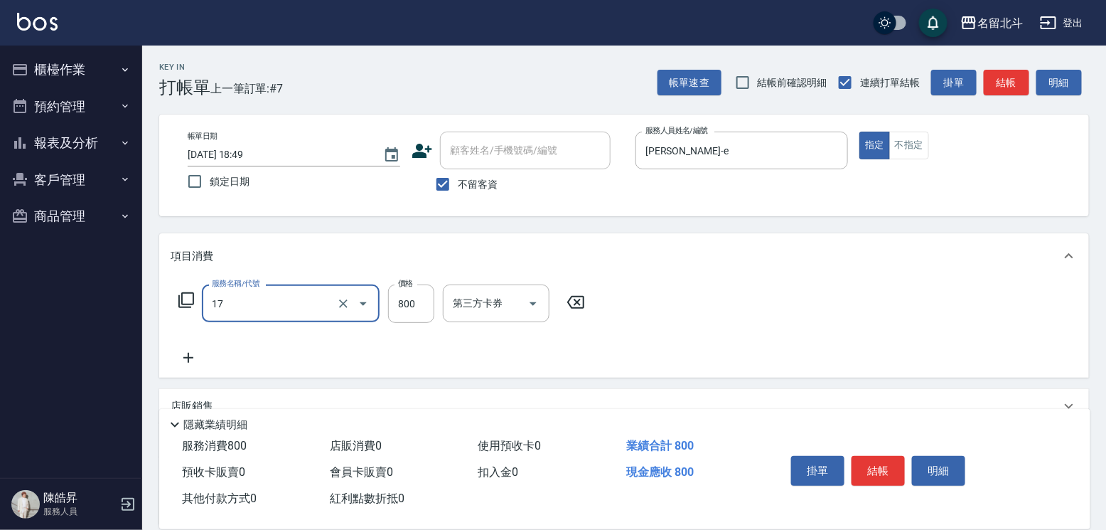
type input "染髮(17)"
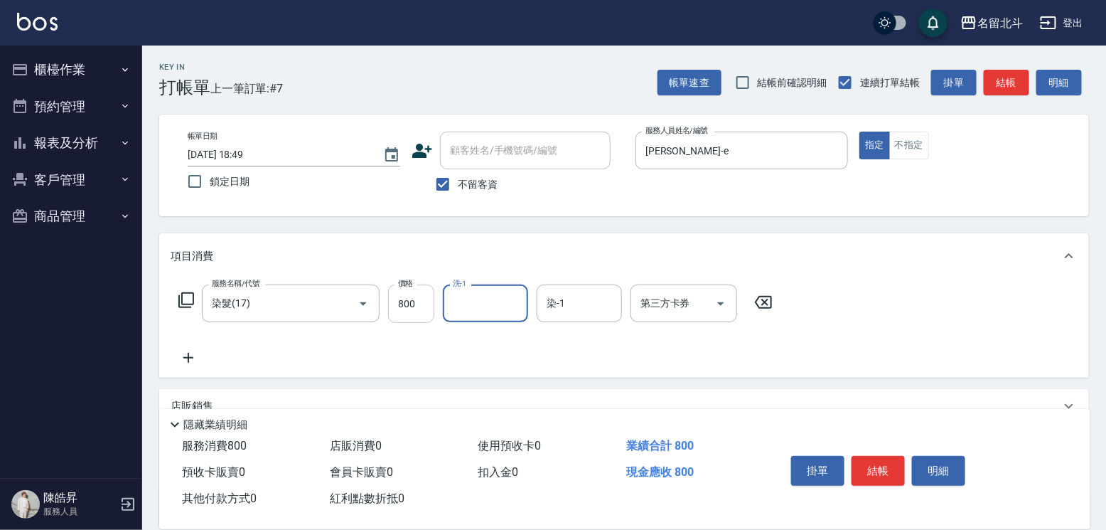
click at [434, 323] on input "800" at bounding box center [411, 303] width 46 height 38
type input "1299"
type input "[PERSON_NAME]-57"
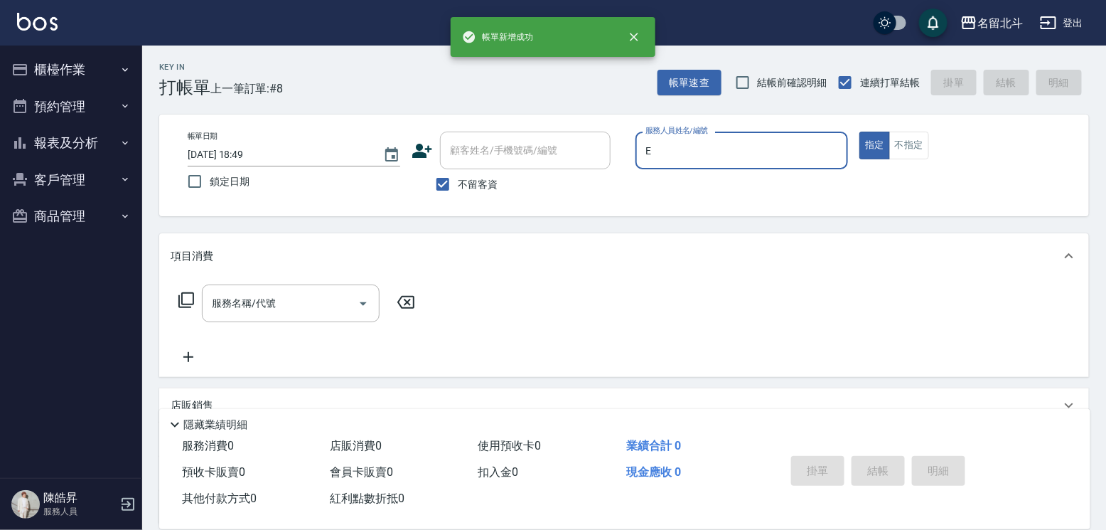
type input "[PERSON_NAME]-e"
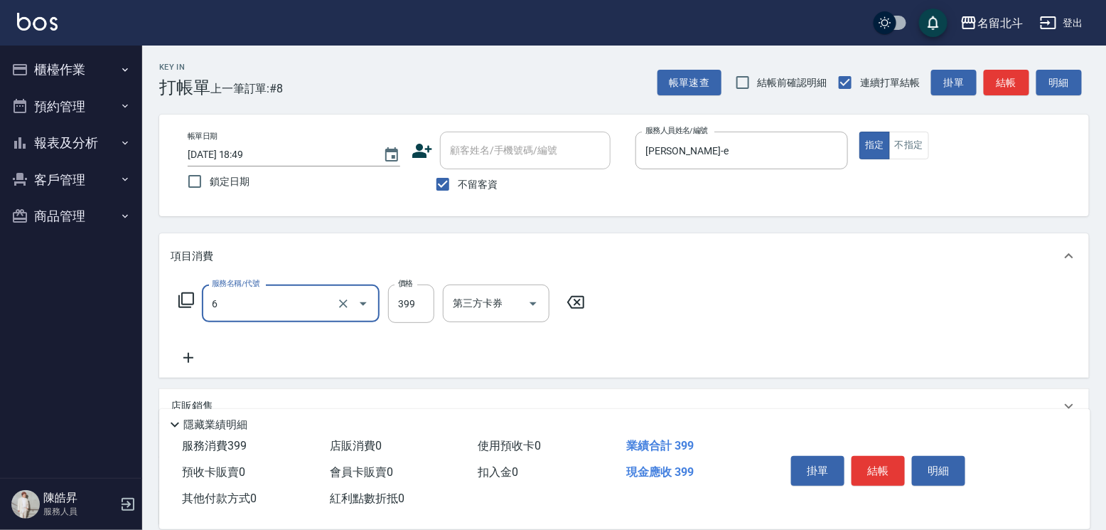
type input "海鹽SPA(6)"
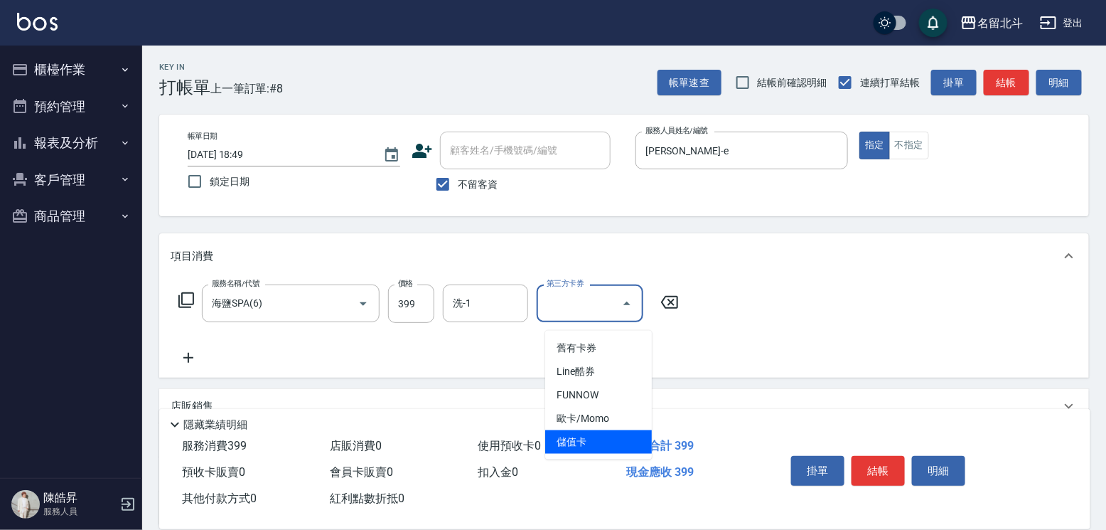
type input "儲值卡"
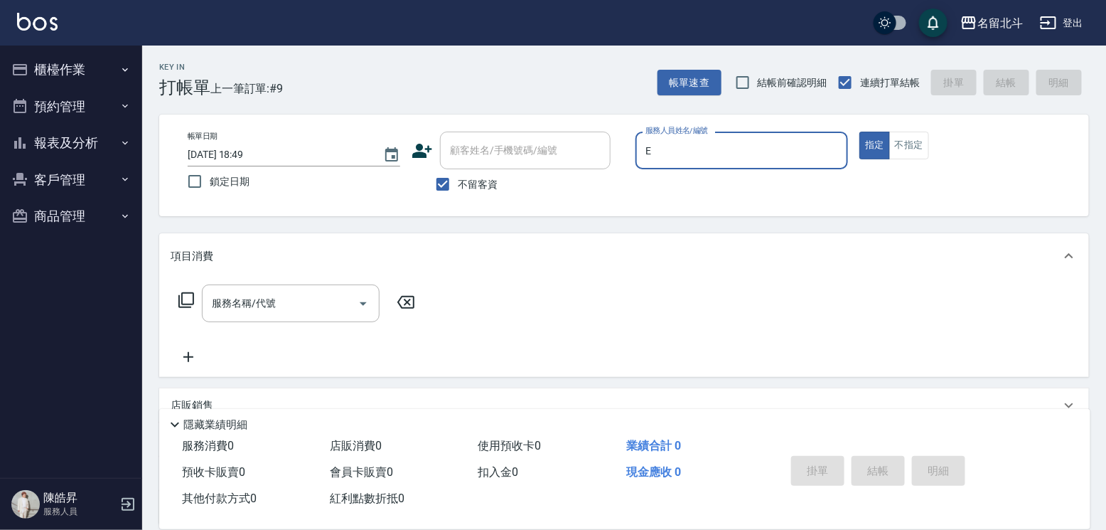
type input "[PERSON_NAME]-e"
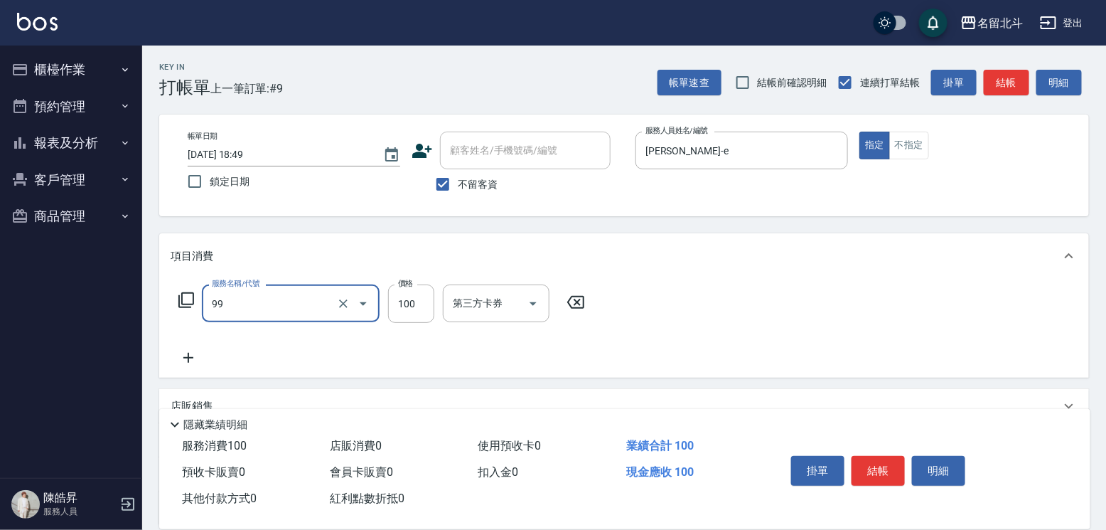
type input "VIP儲值(99)"
type input "1000"
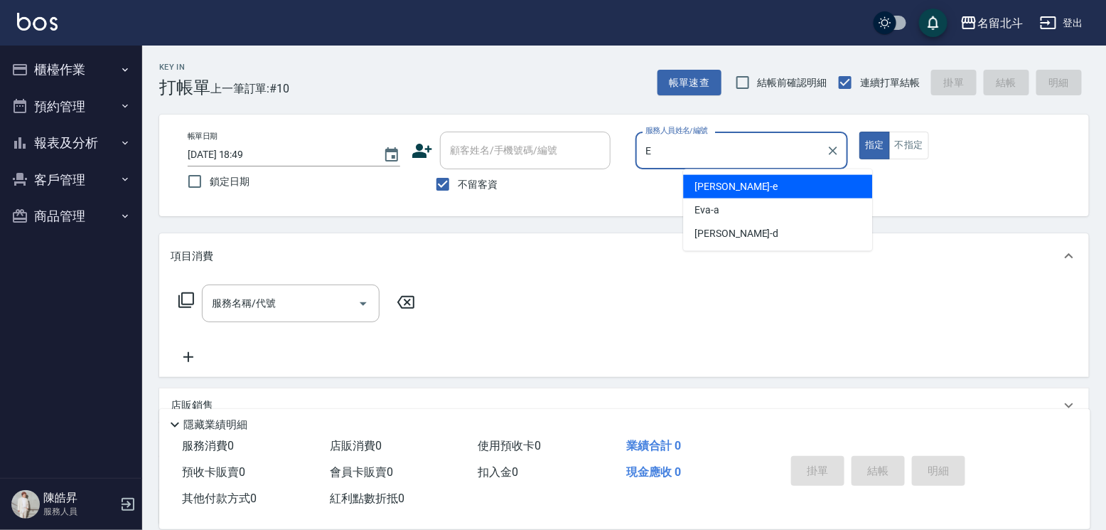
type input "[PERSON_NAME]-e"
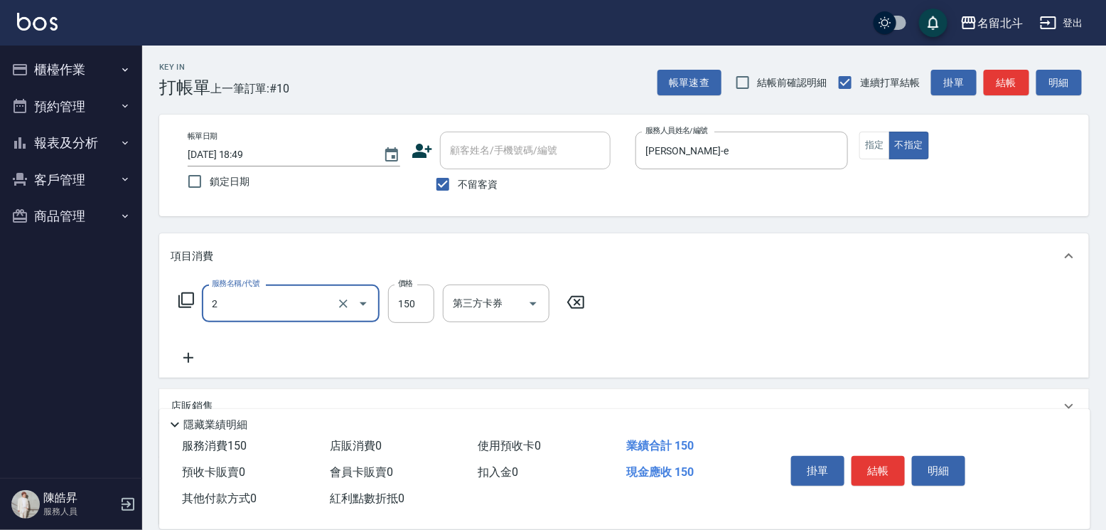
type input "一般洗髮(2)"
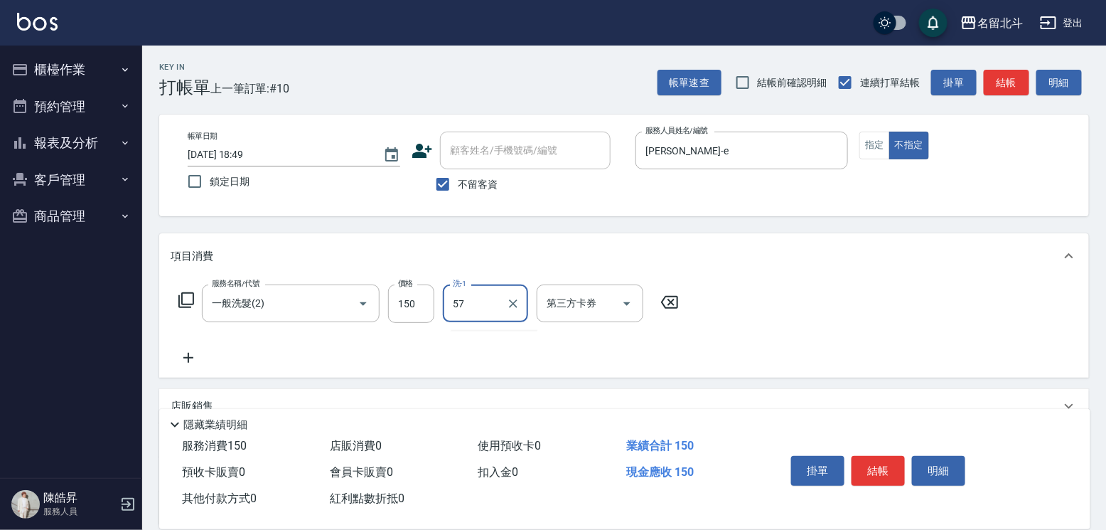
type input "[PERSON_NAME]-57"
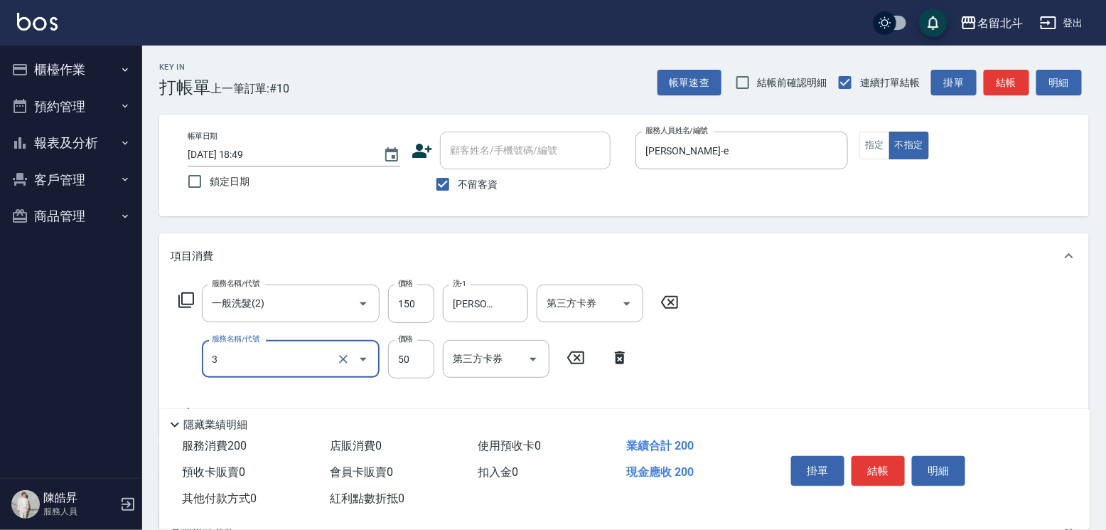
type input "精油(3)"
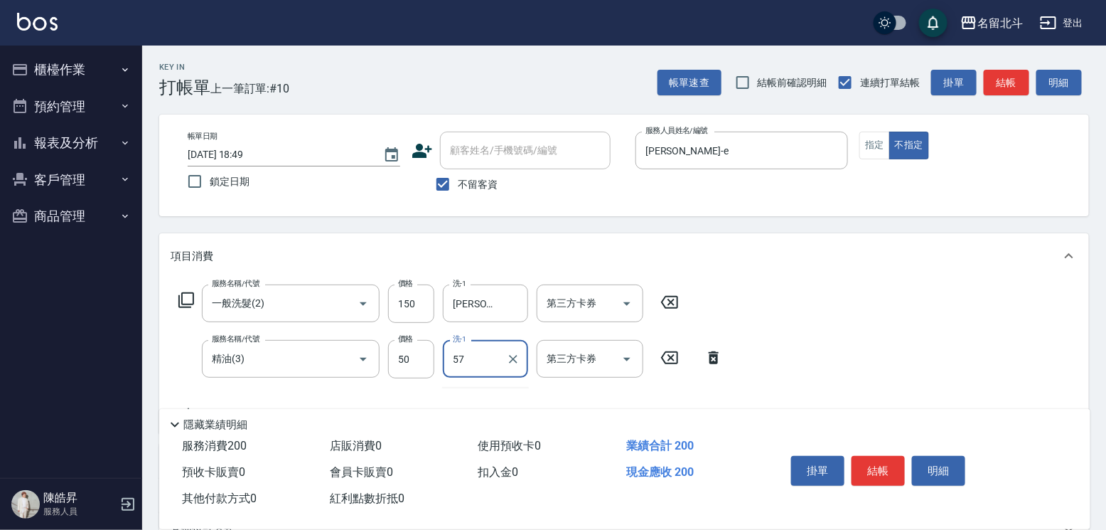
type input "[PERSON_NAME]-57"
type input "剪髮(1)"
type input "118"
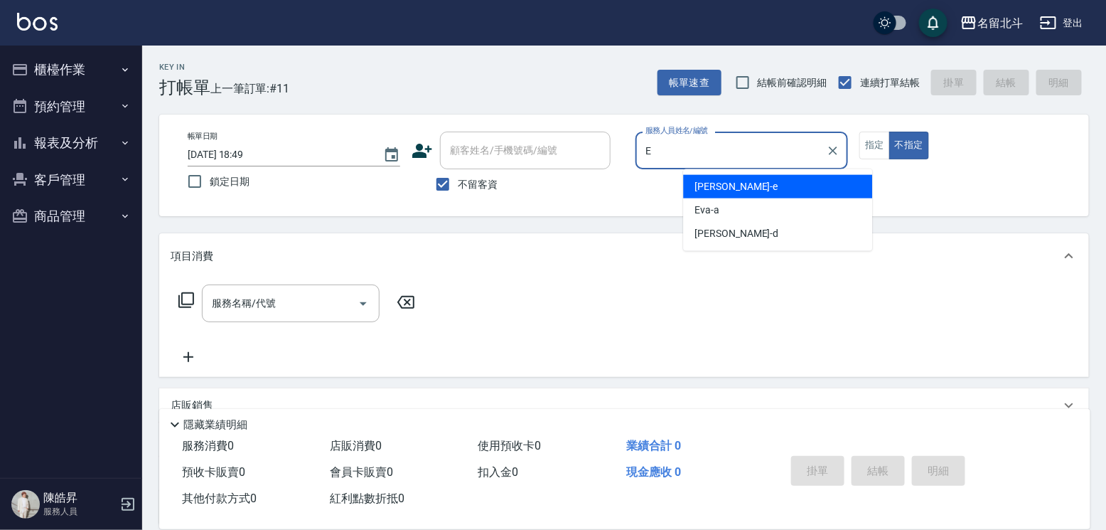
type input "[PERSON_NAME]-e"
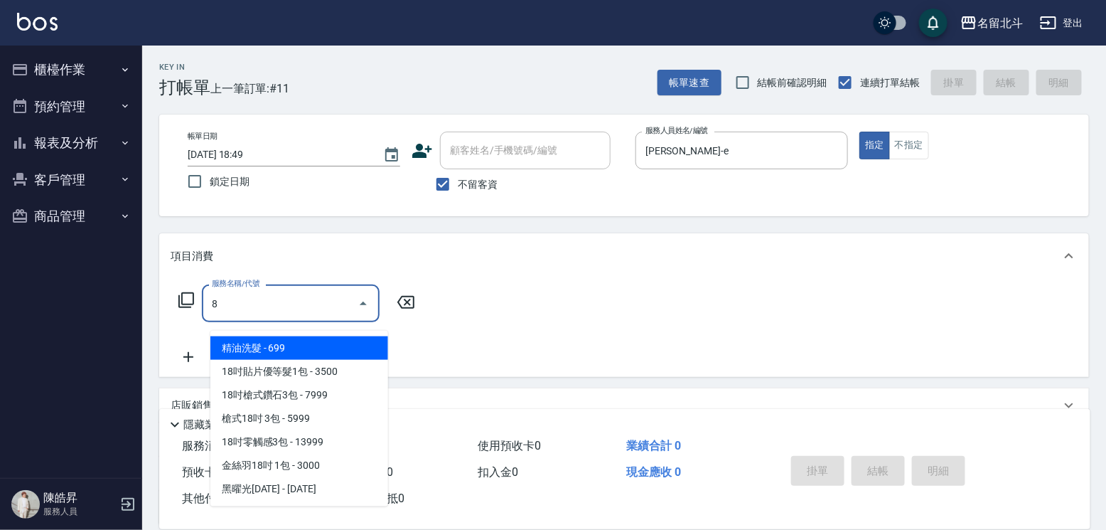
type input "精油洗髮(8)"
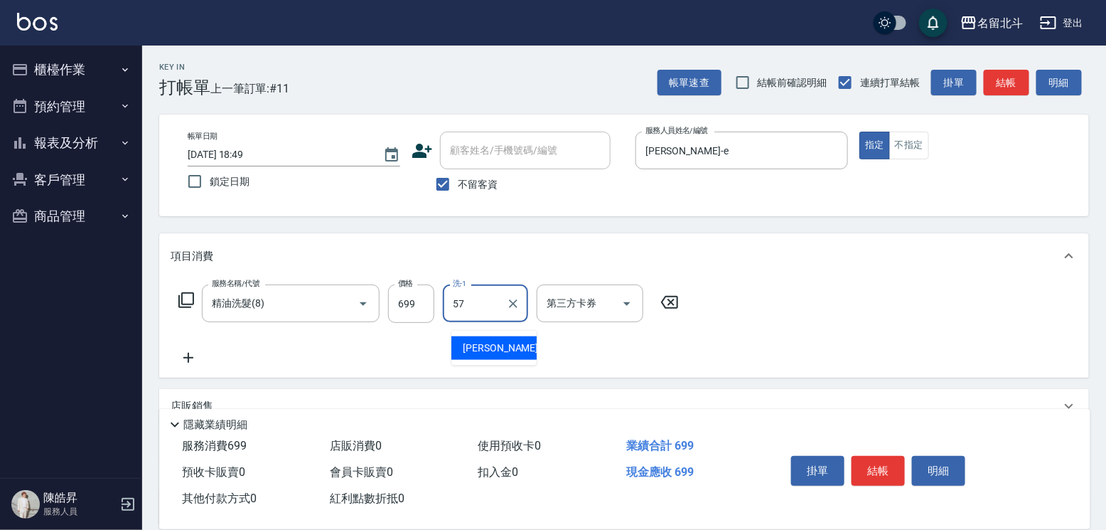
type input "[PERSON_NAME]-57"
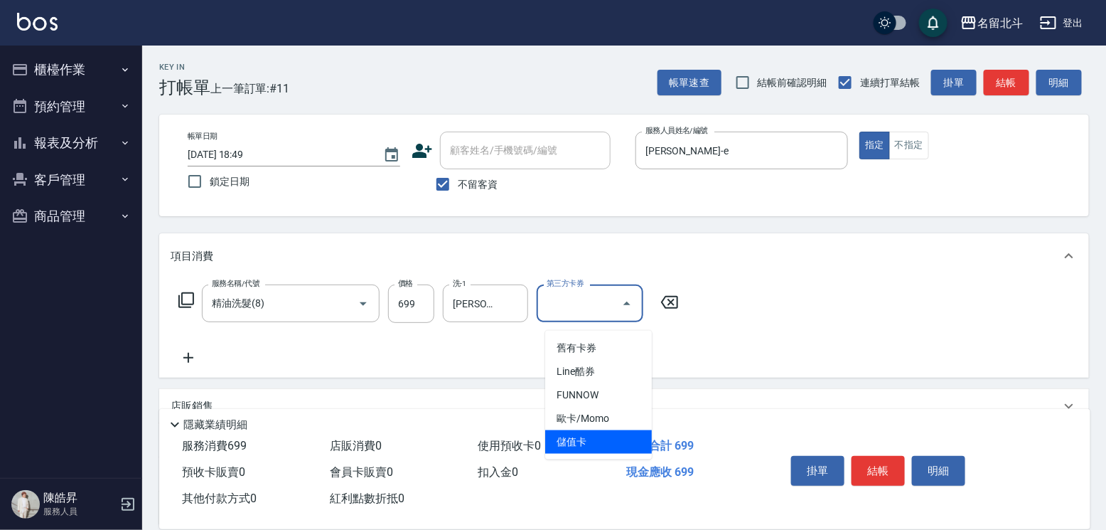
type input "儲值卡"
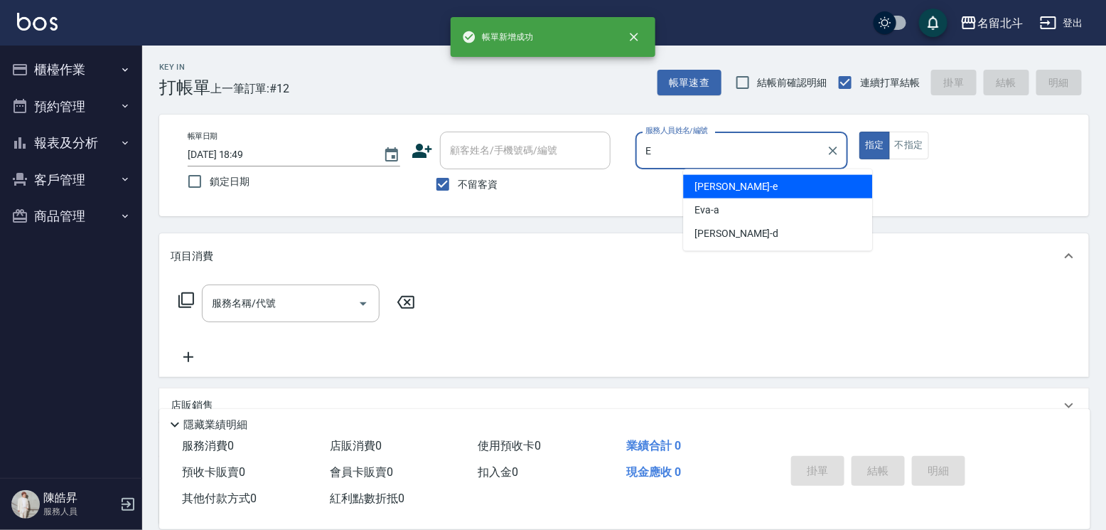
type input "[PERSON_NAME]-e"
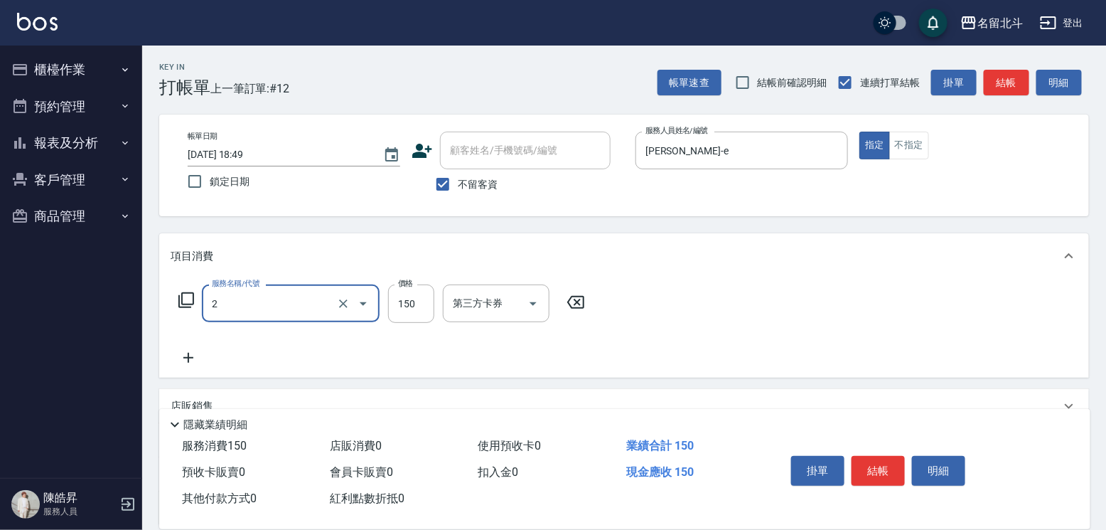
type input "一般洗髮(2)"
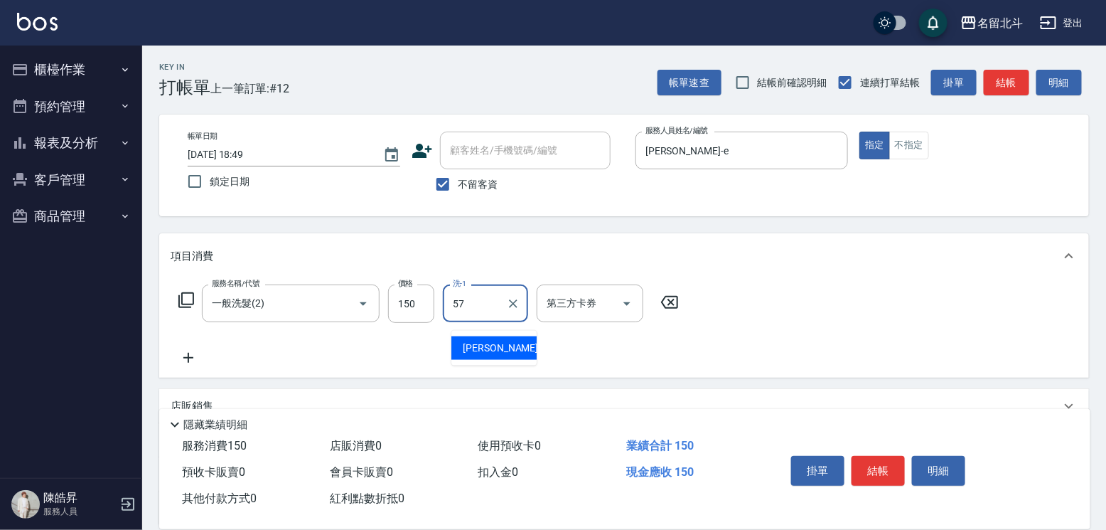
type input "[PERSON_NAME]-57"
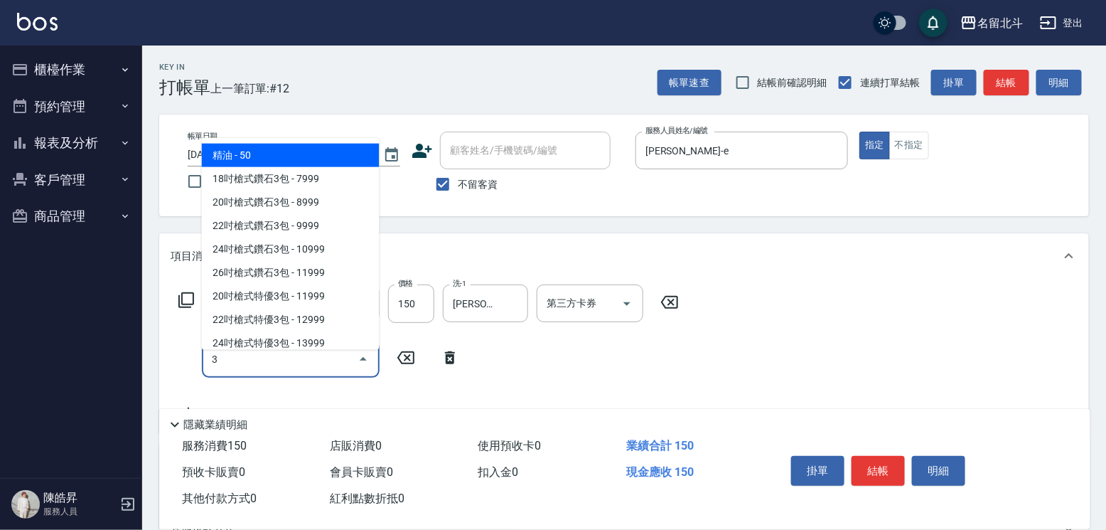
type input "精油(3)"
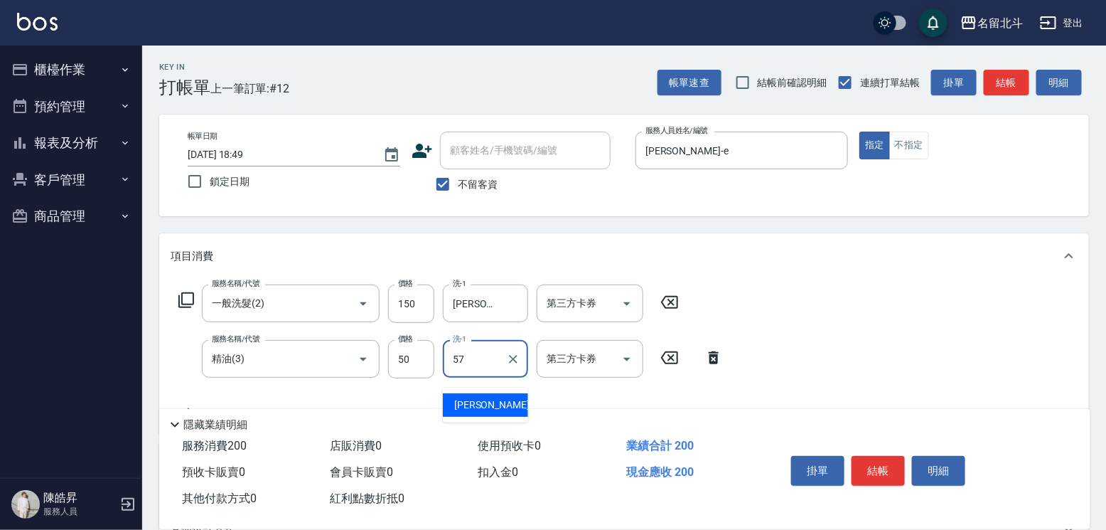
type input "[PERSON_NAME]-57"
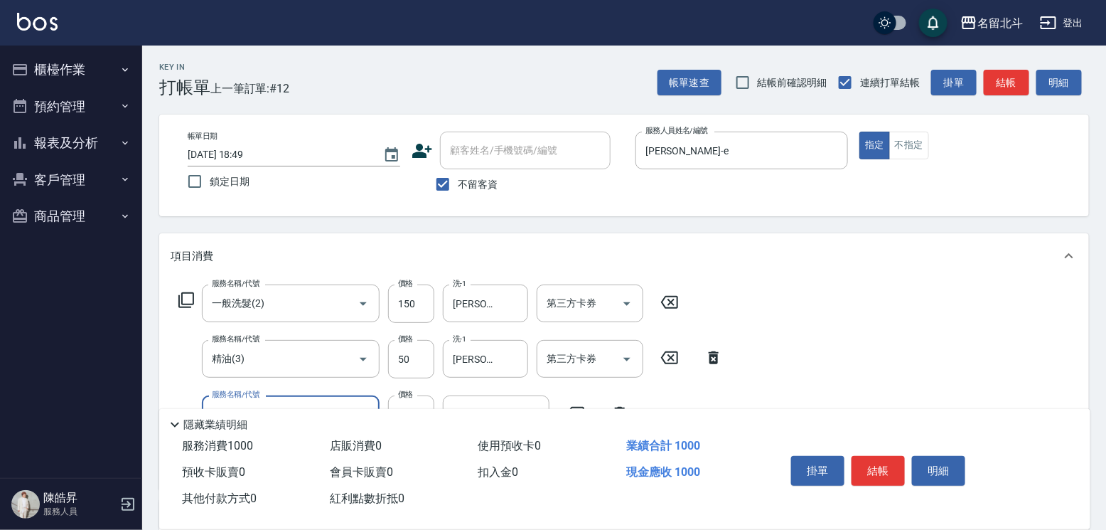
type input "染髮(17)"
type input "1399"
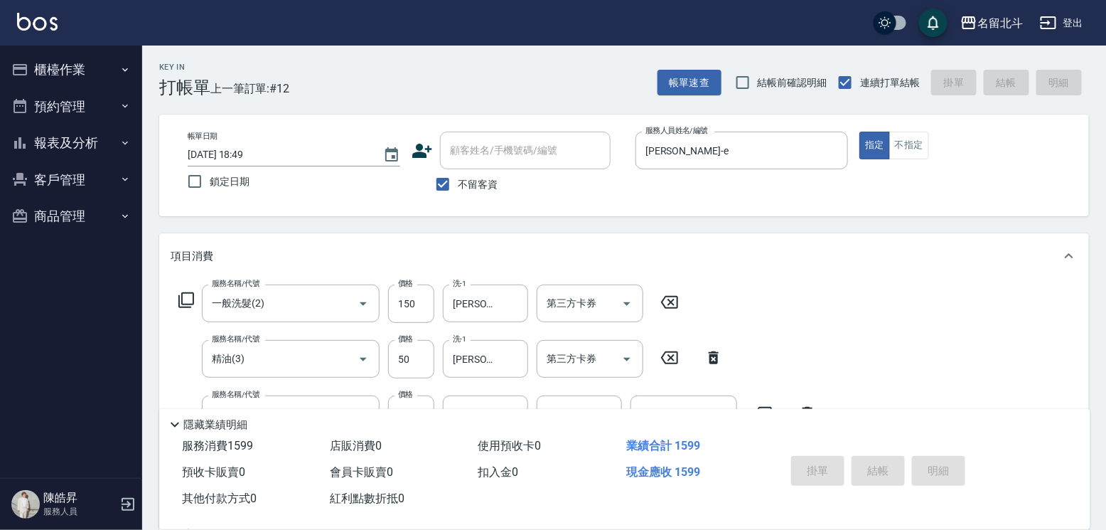
type input "[DATE] 18:50"
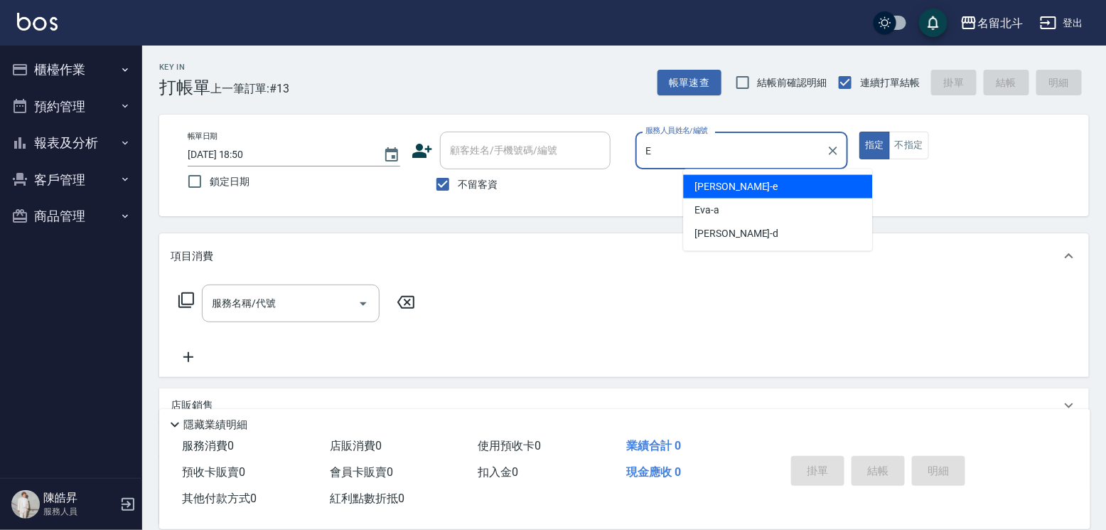
type input "[PERSON_NAME]-e"
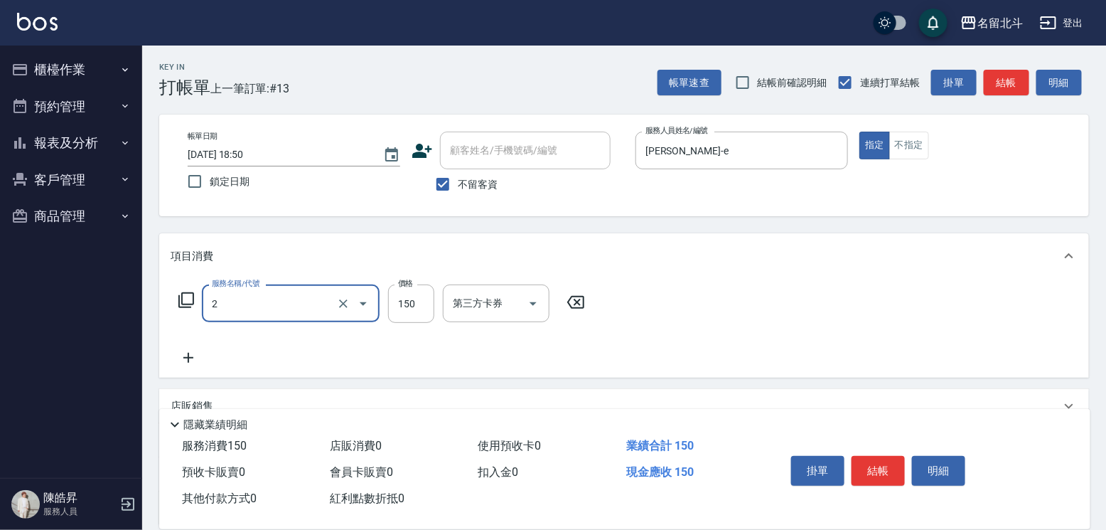
type input "一般洗髮(2)"
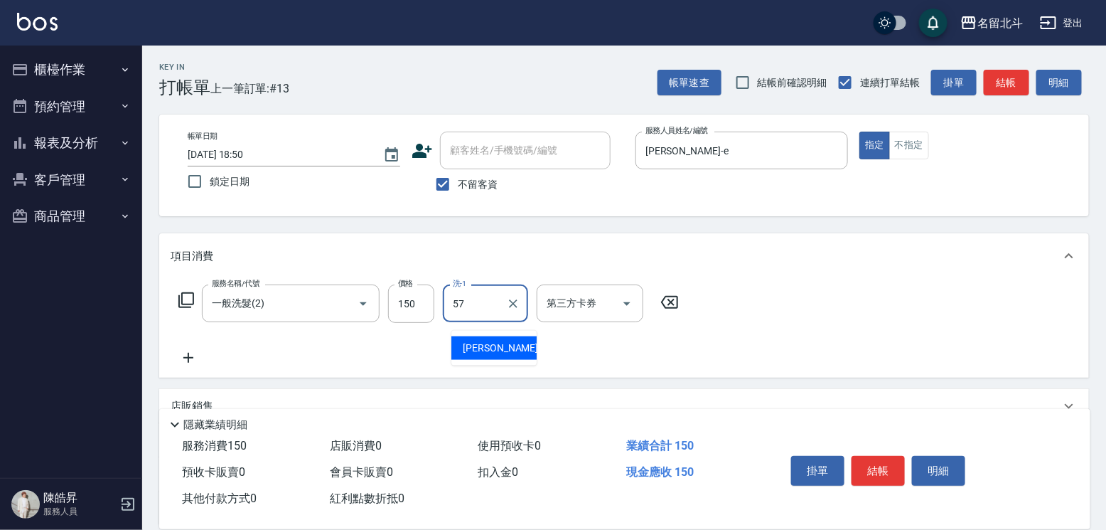
type input "[PERSON_NAME]-57"
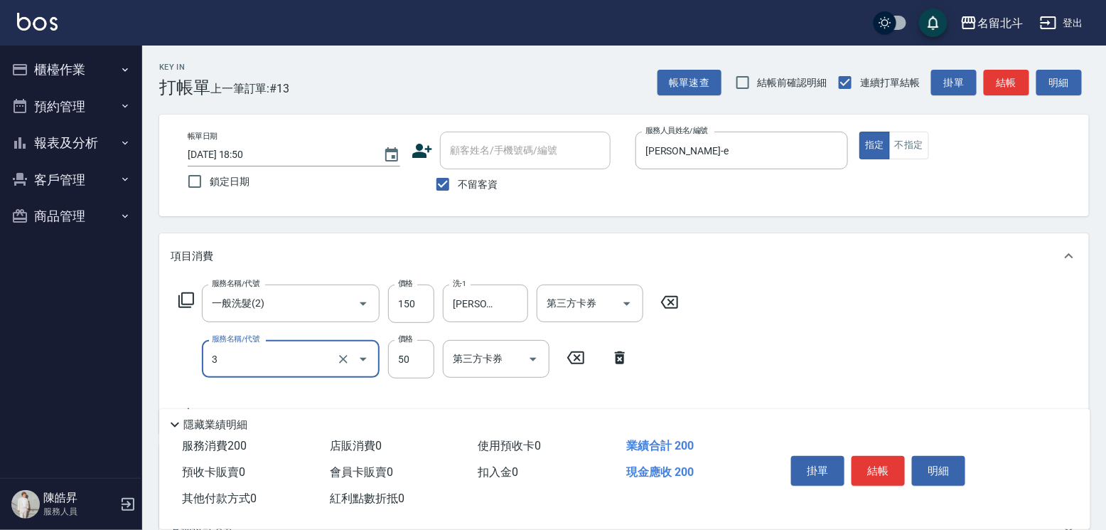
type input "精油(3)"
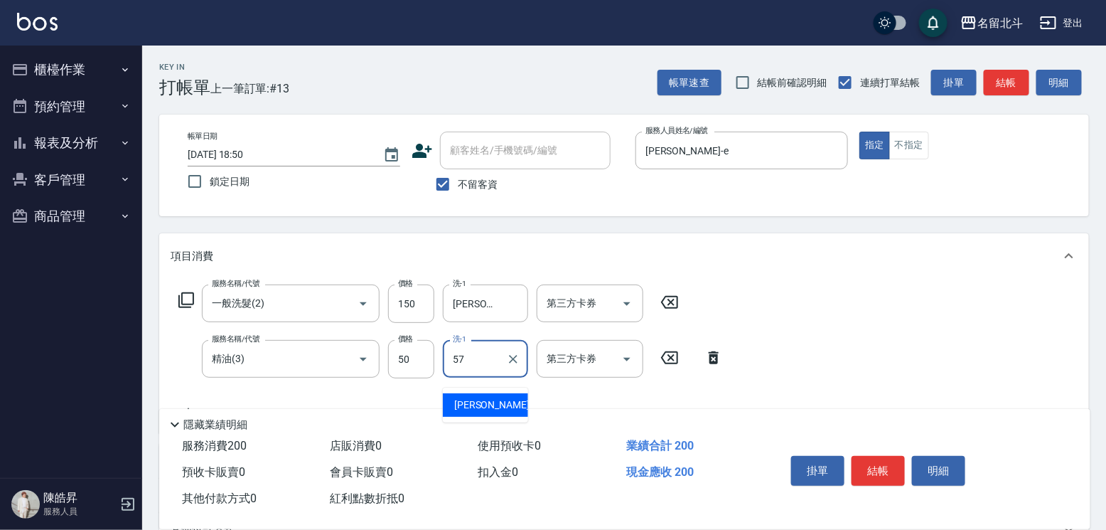
type input "[PERSON_NAME]-57"
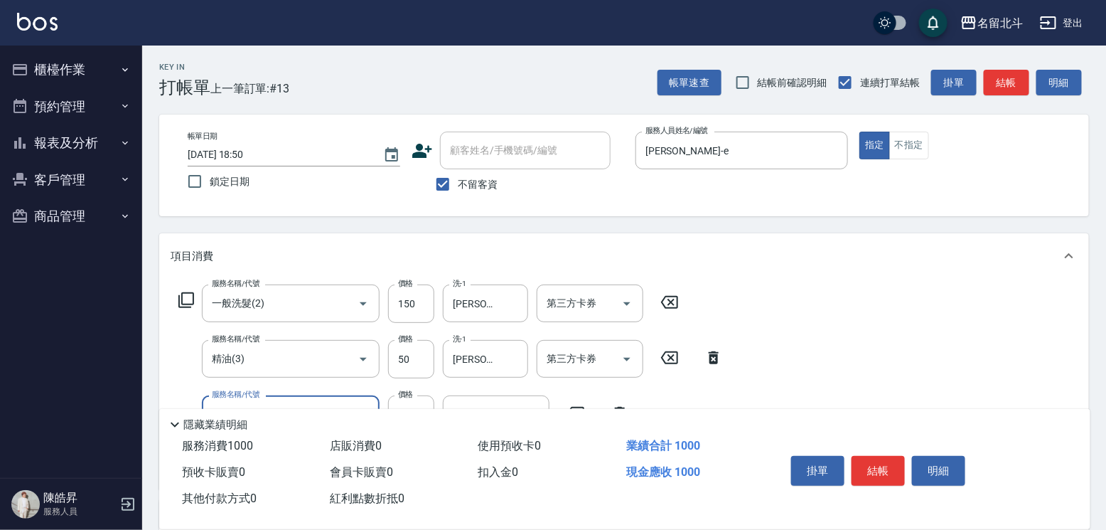
type input "染髮(17)"
type input "1099"
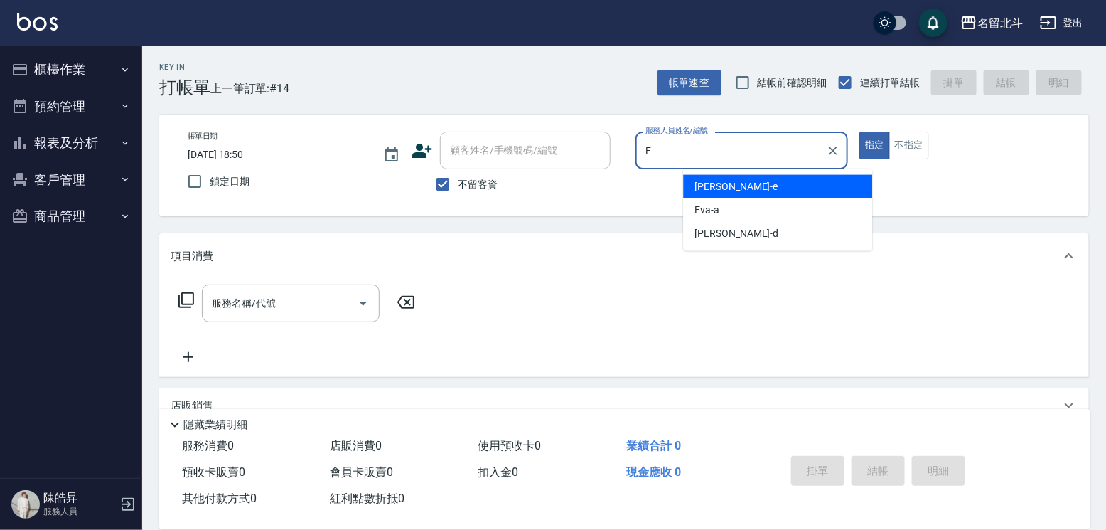
type input "[PERSON_NAME]-e"
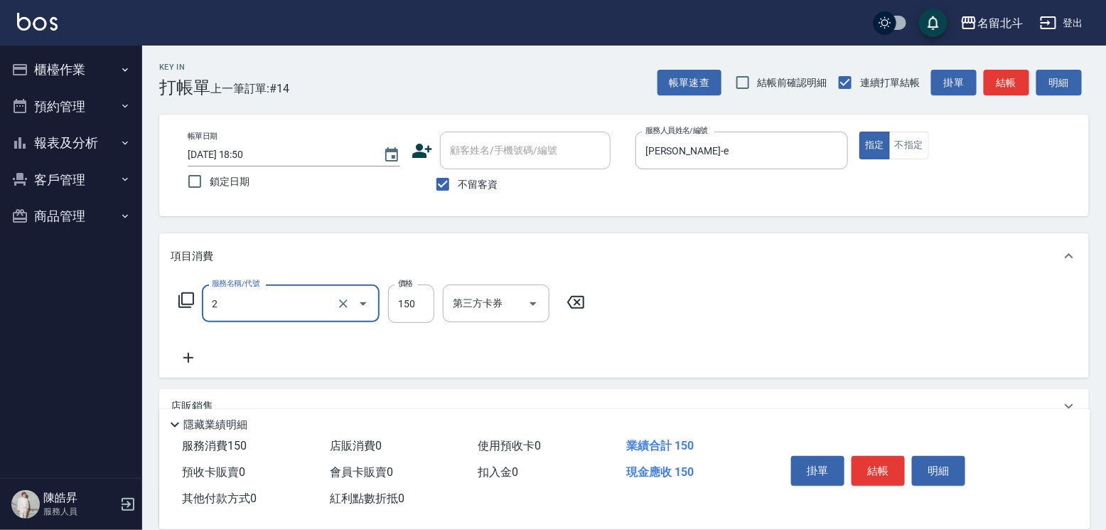
type input "一般洗髮(2)"
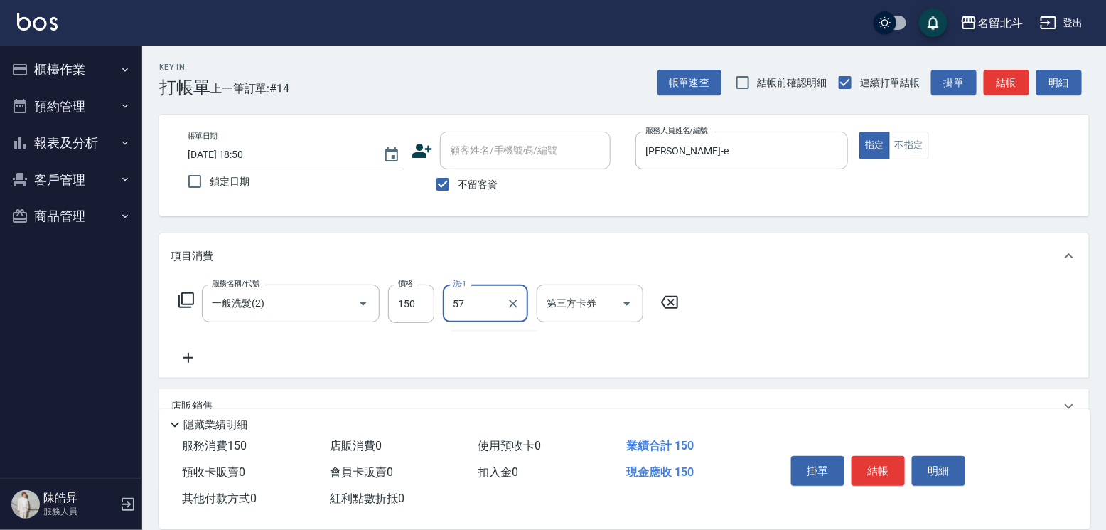
type input "[PERSON_NAME]-57"
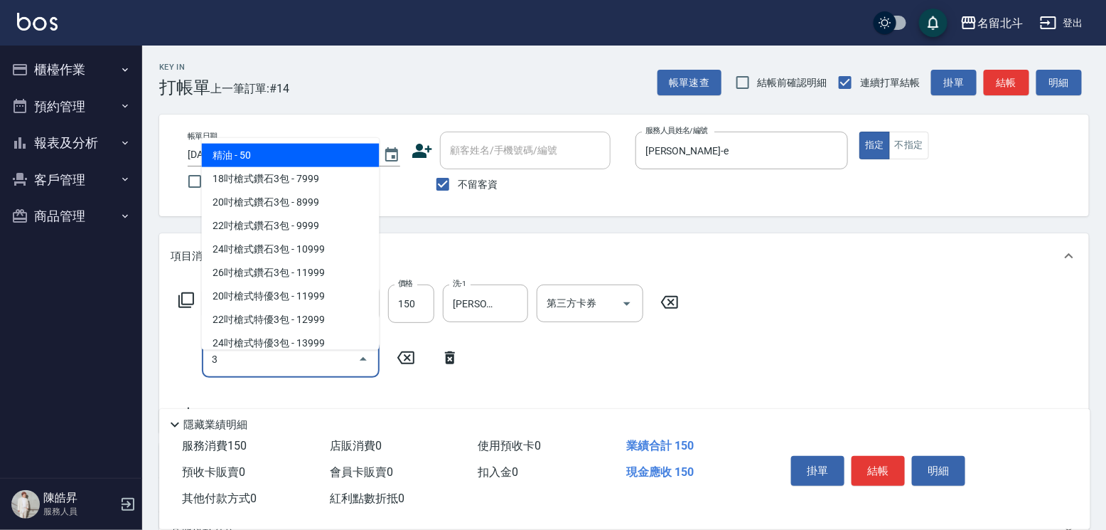
type input "精油(3)"
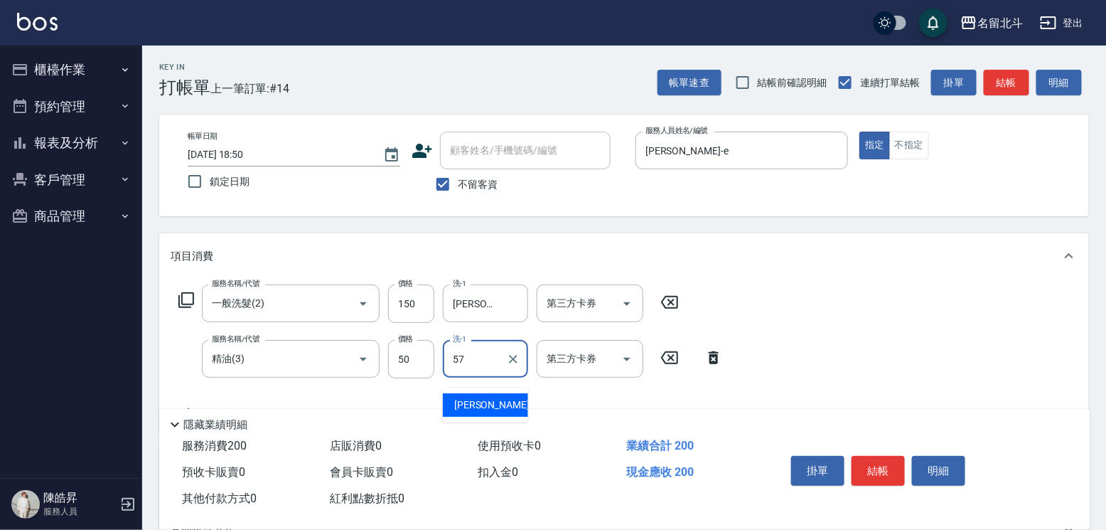
type input "[PERSON_NAME]-57"
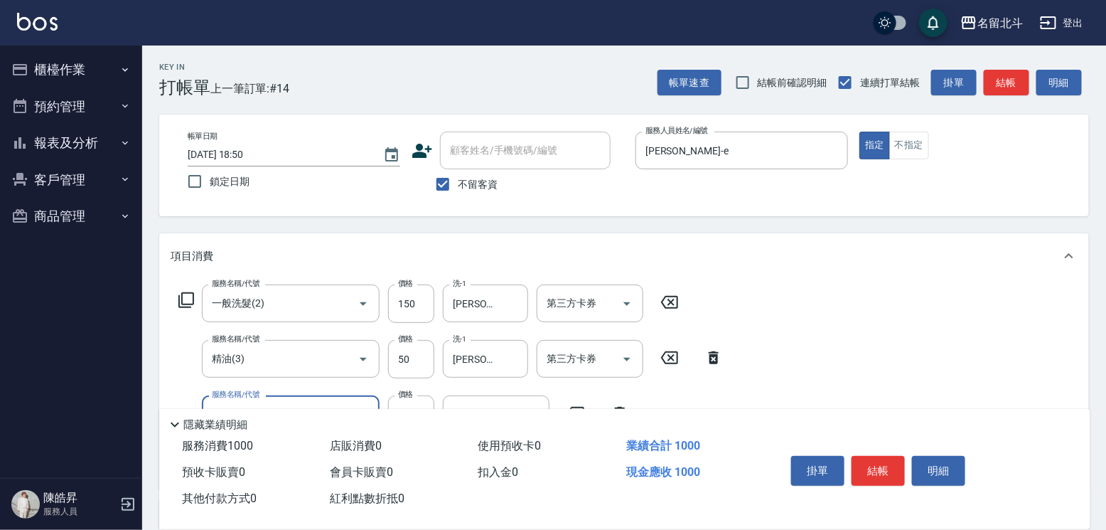
type input "染髮(17)"
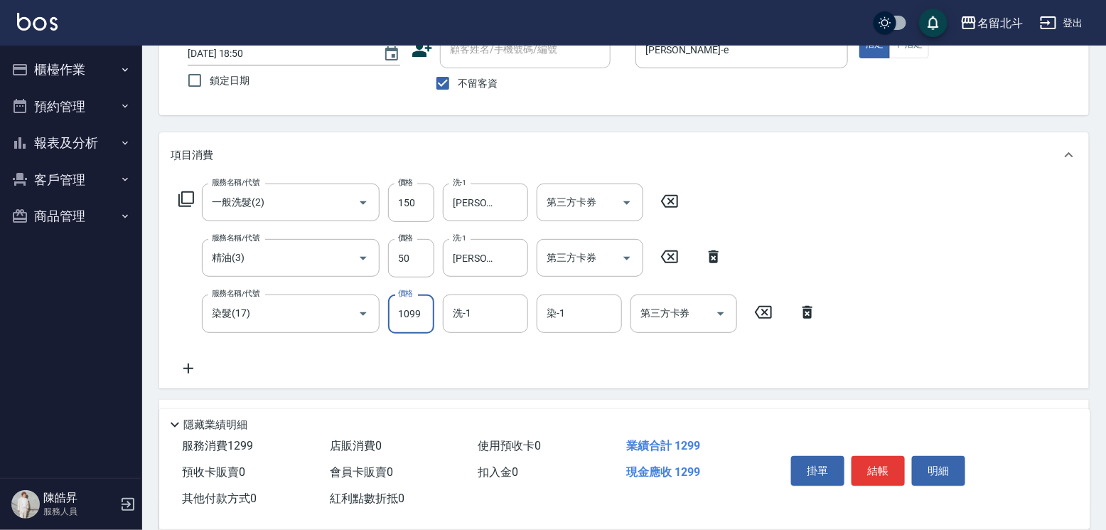
scroll to position [102, 0]
click at [414, 322] on input "1099" at bounding box center [411, 313] width 46 height 38
click at [410, 321] on input "1099" at bounding box center [411, 313] width 46 height 38
type input "1199"
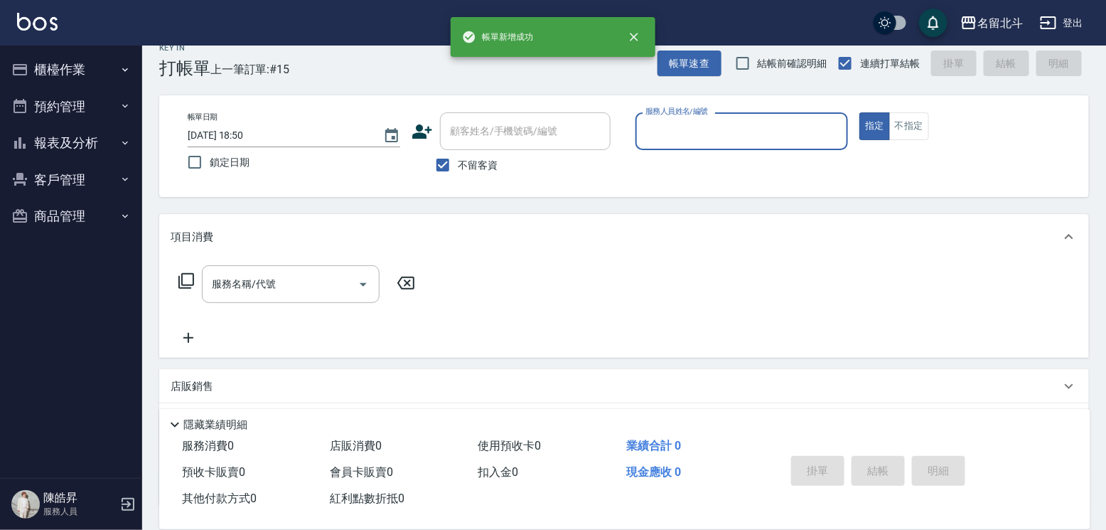
scroll to position [3, 0]
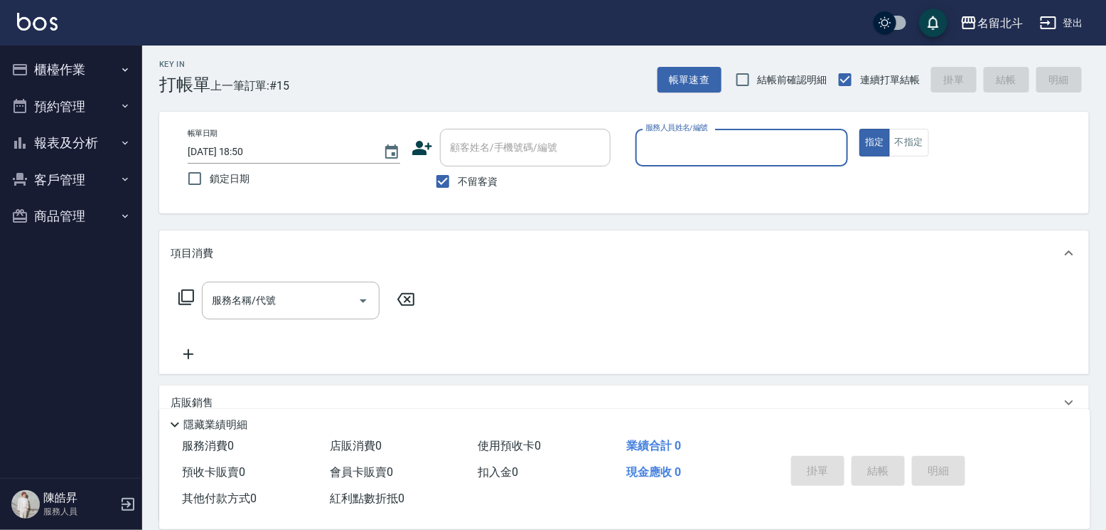
drag, startPoint x: 69, startPoint y: 128, endPoint x: 68, endPoint y: 151, distance: 22.8
click at [69, 125] on button "預約管理" at bounding box center [71, 106] width 131 height 37
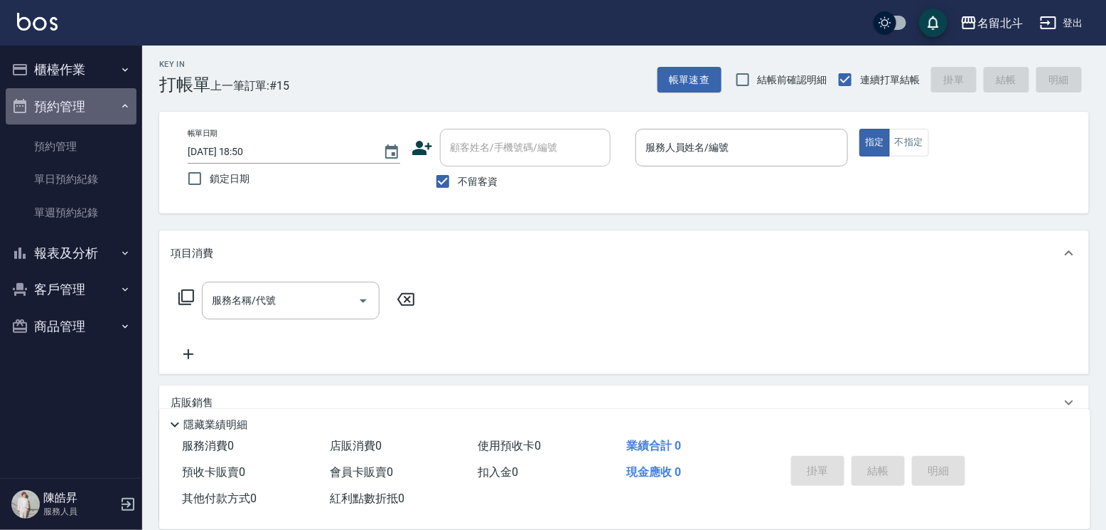
click at [93, 114] on button "預約管理" at bounding box center [71, 106] width 131 height 37
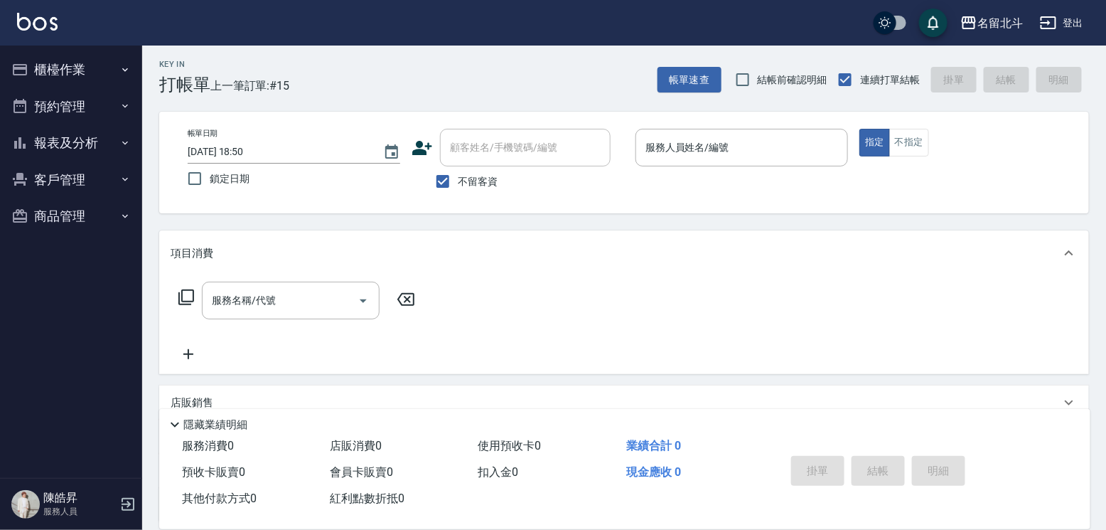
click at [97, 161] on button "報表及分析" at bounding box center [71, 142] width 131 height 37
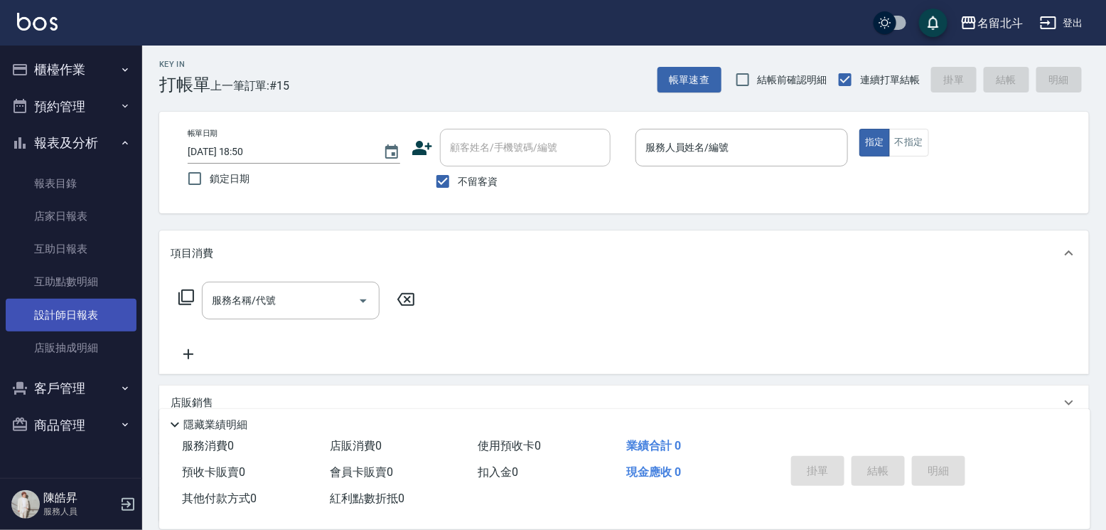
click at [71, 330] on link "設計師日報表" at bounding box center [71, 315] width 131 height 33
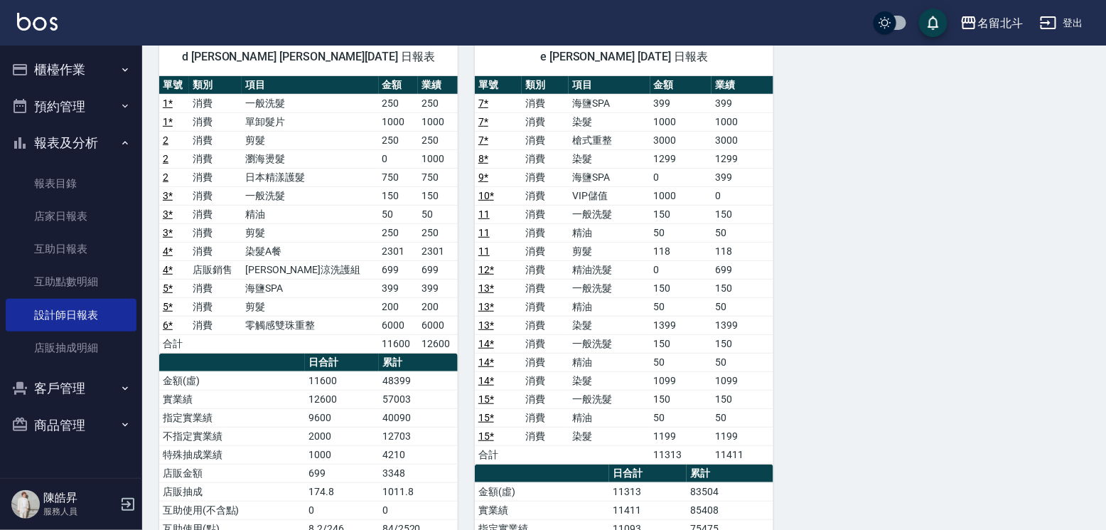
scroll to position [129, 0]
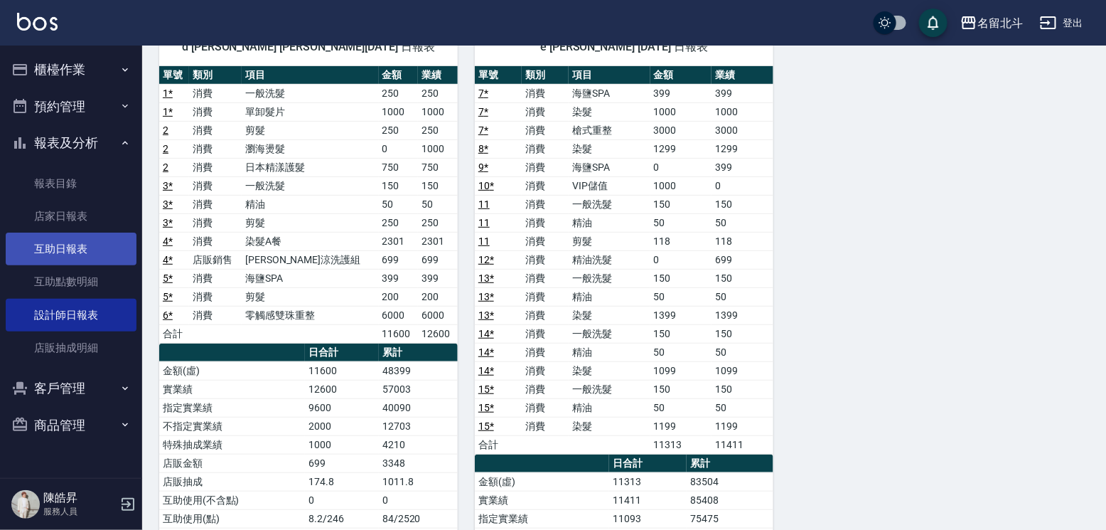
click at [85, 255] on link "互助日報表" at bounding box center [71, 248] width 131 height 33
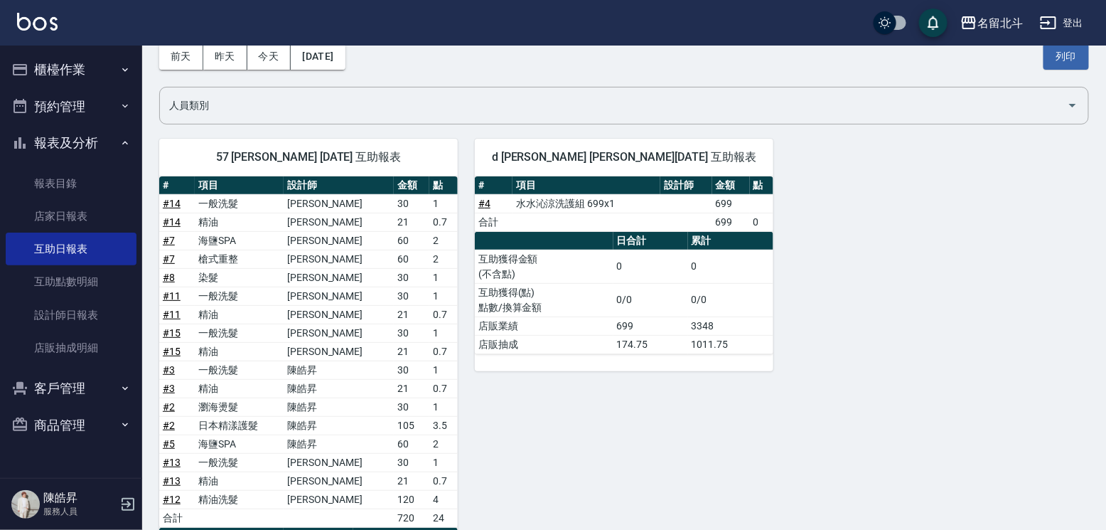
scroll to position [213, 0]
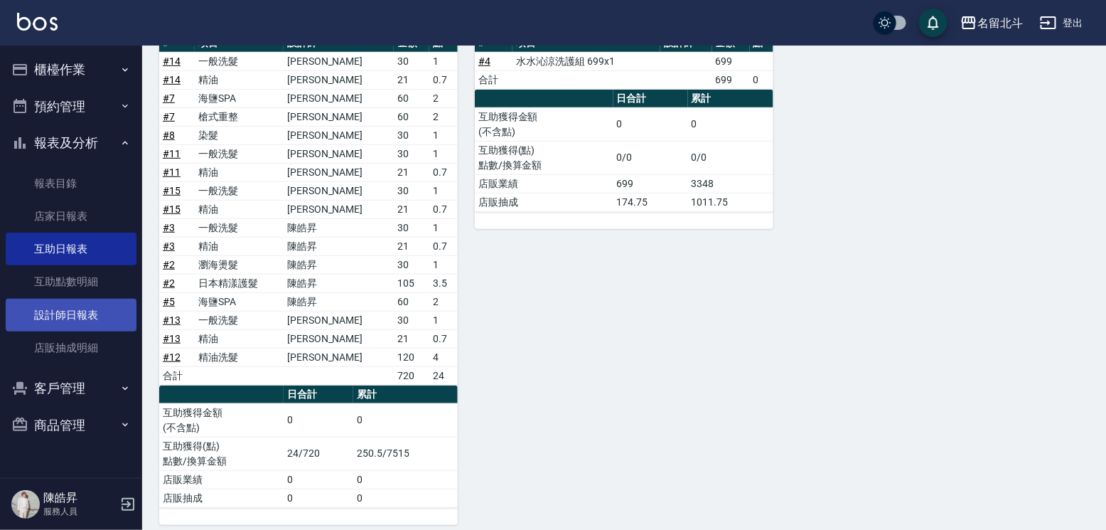
click at [75, 313] on link "設計師日報表" at bounding box center [71, 315] width 131 height 33
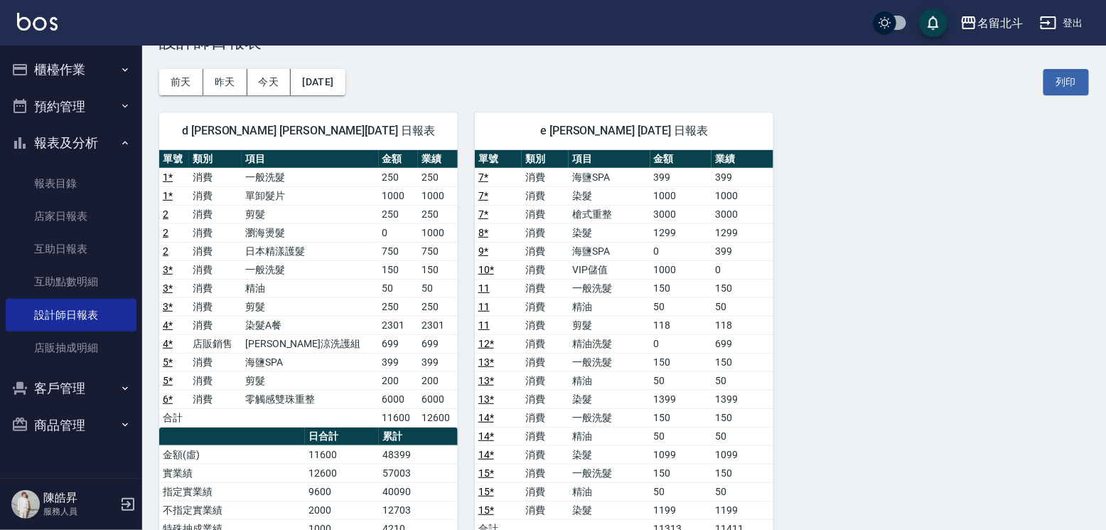
scroll to position [71, 0]
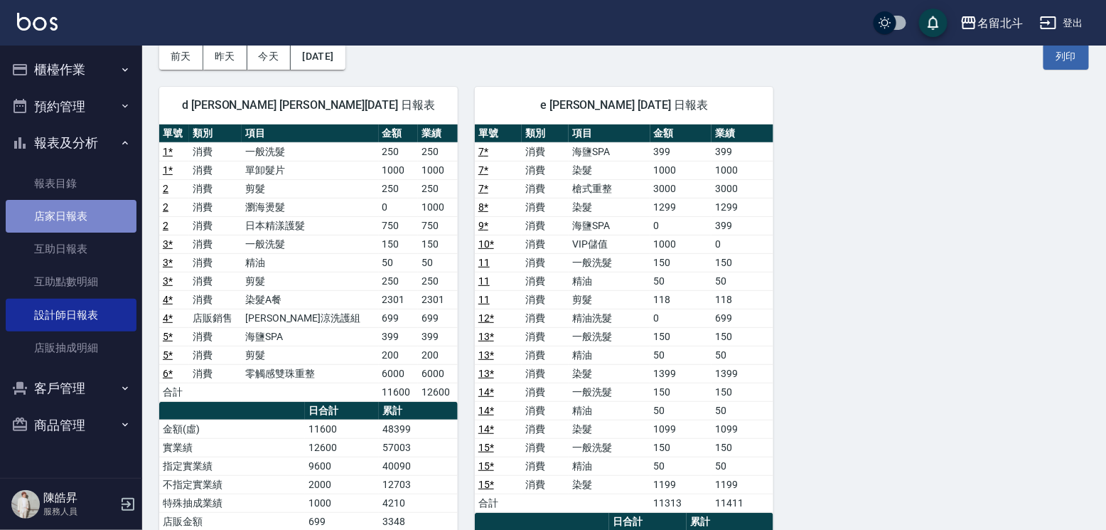
click at [86, 232] on link "店家日報表" at bounding box center [71, 216] width 131 height 33
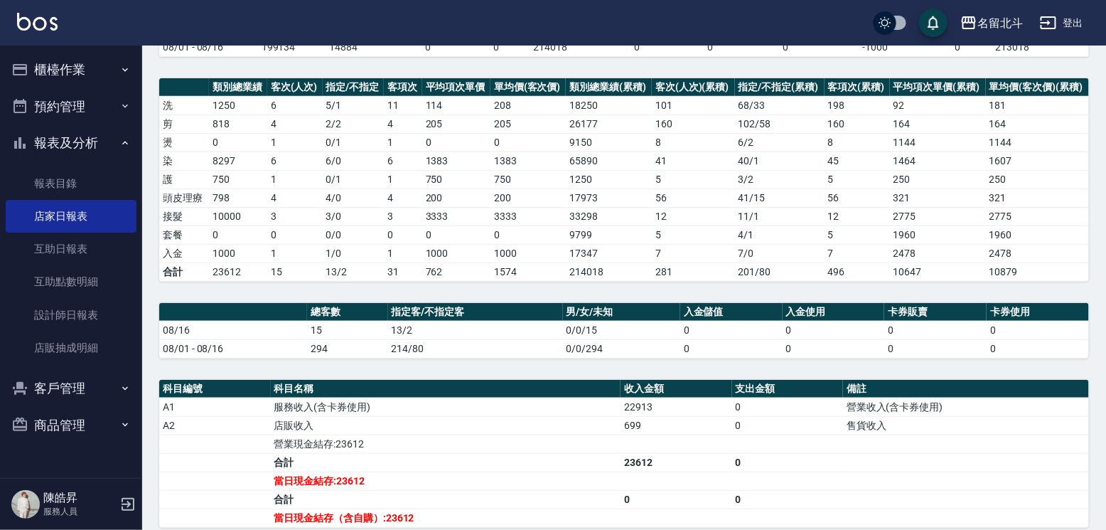
scroll to position [350, 0]
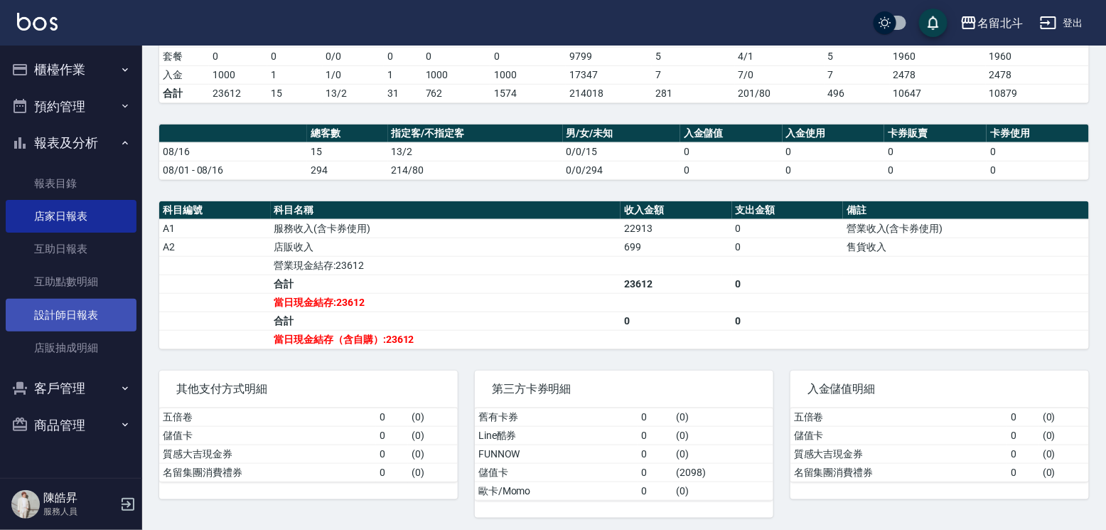
click at [85, 330] on link "設計師日報表" at bounding box center [71, 315] width 131 height 33
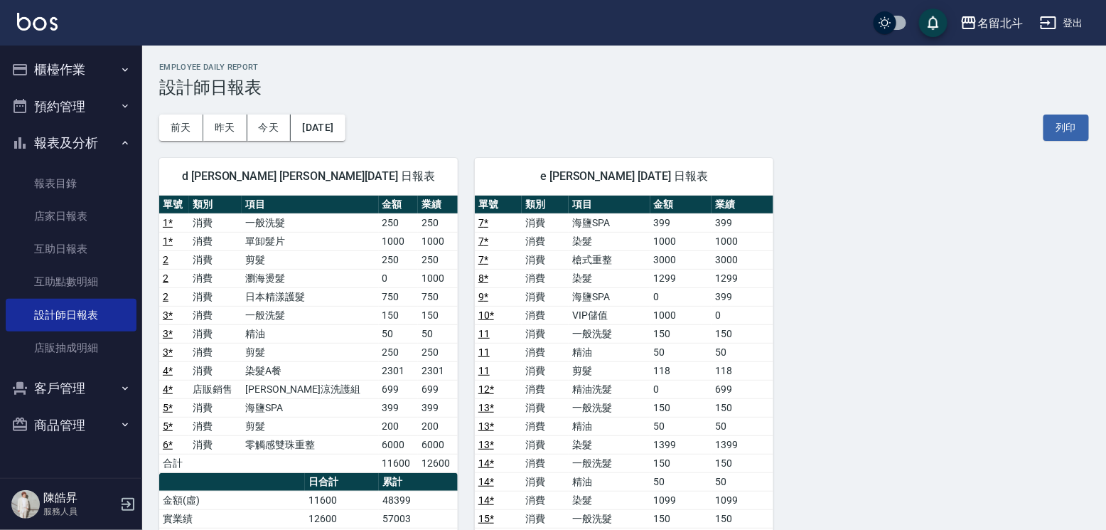
click at [94, 81] on button "櫃檯作業" at bounding box center [71, 69] width 131 height 37
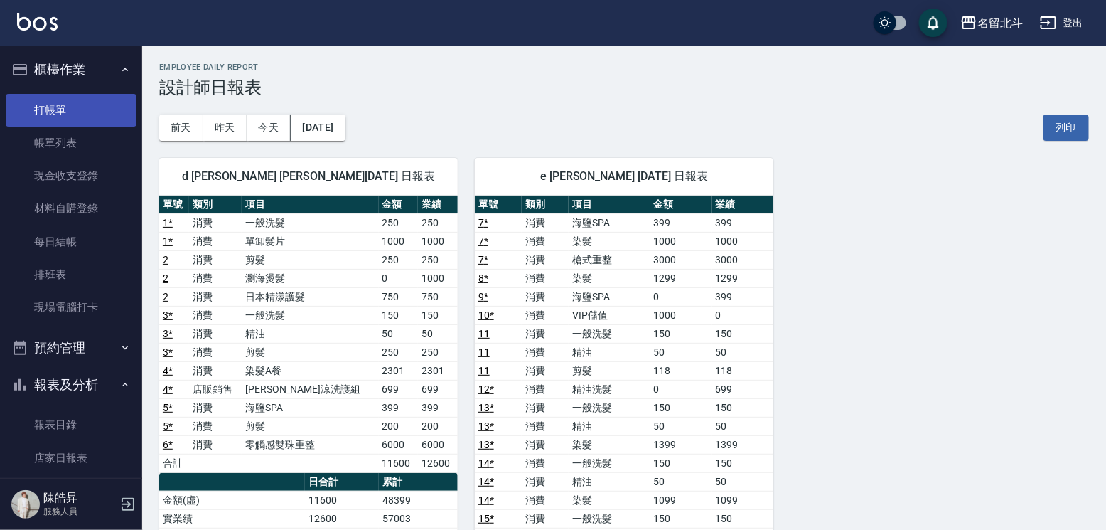
click at [75, 116] on link "打帳單" at bounding box center [71, 110] width 131 height 33
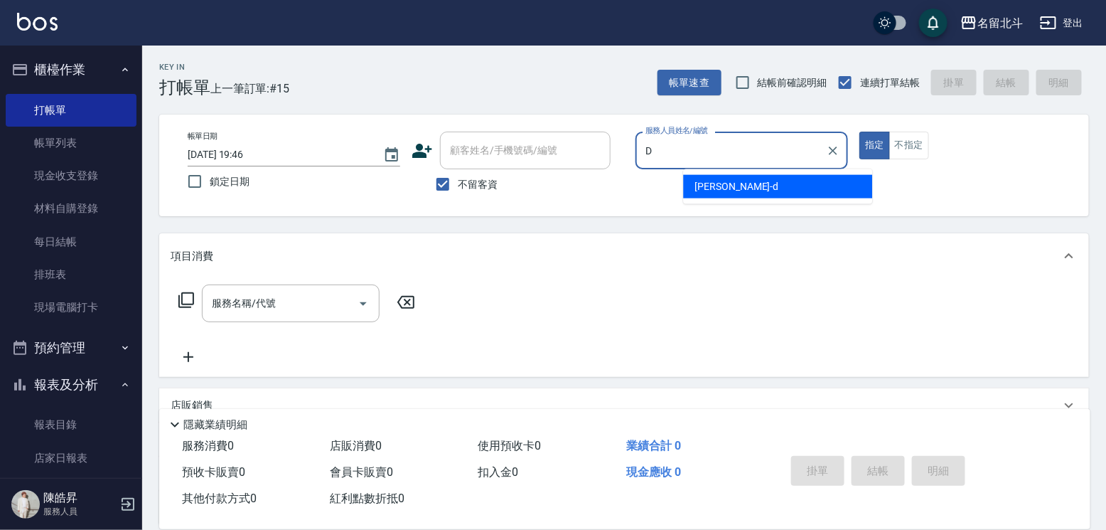
type input "[PERSON_NAME] -d"
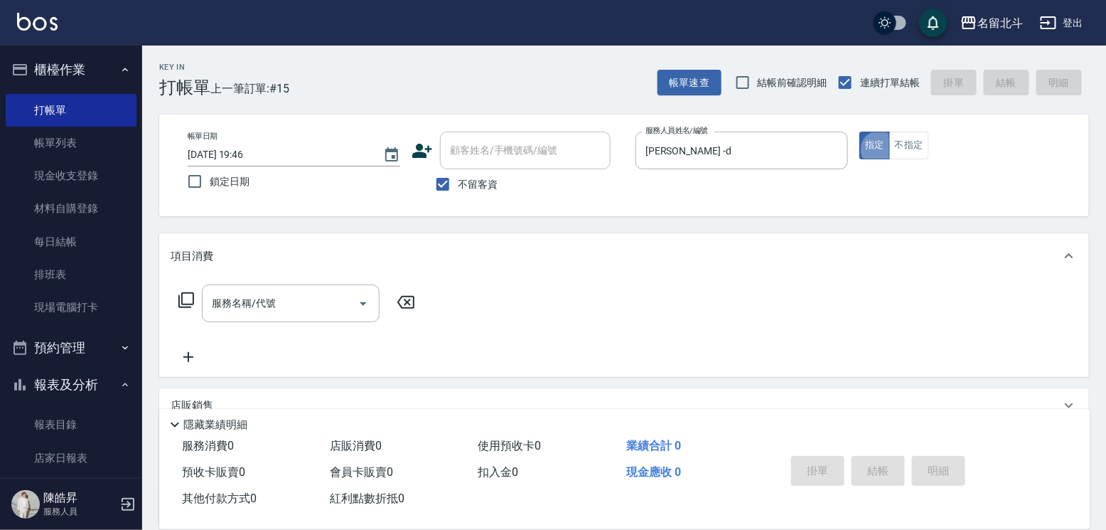
type button "true"
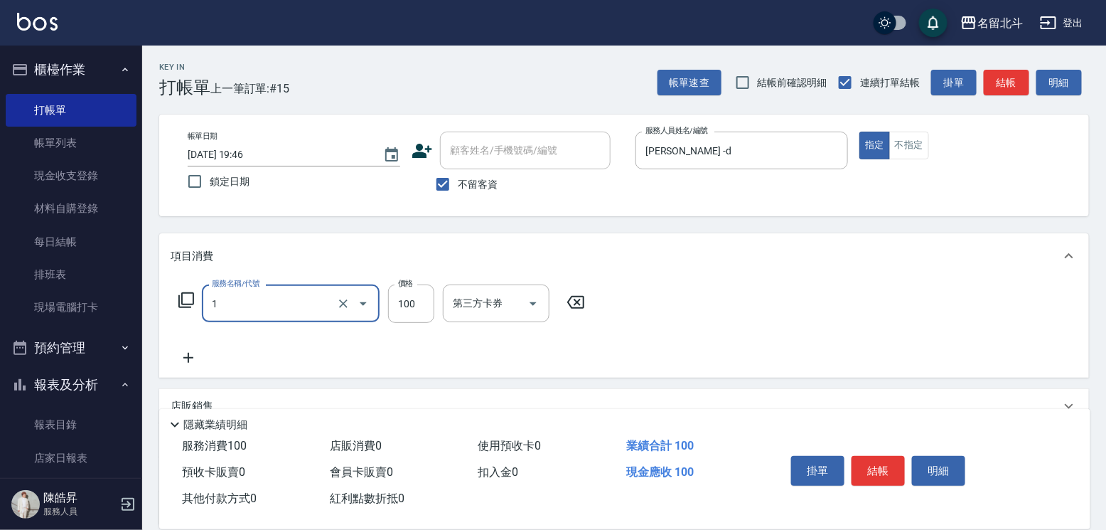
type input "剪髮(1)"
type input "250"
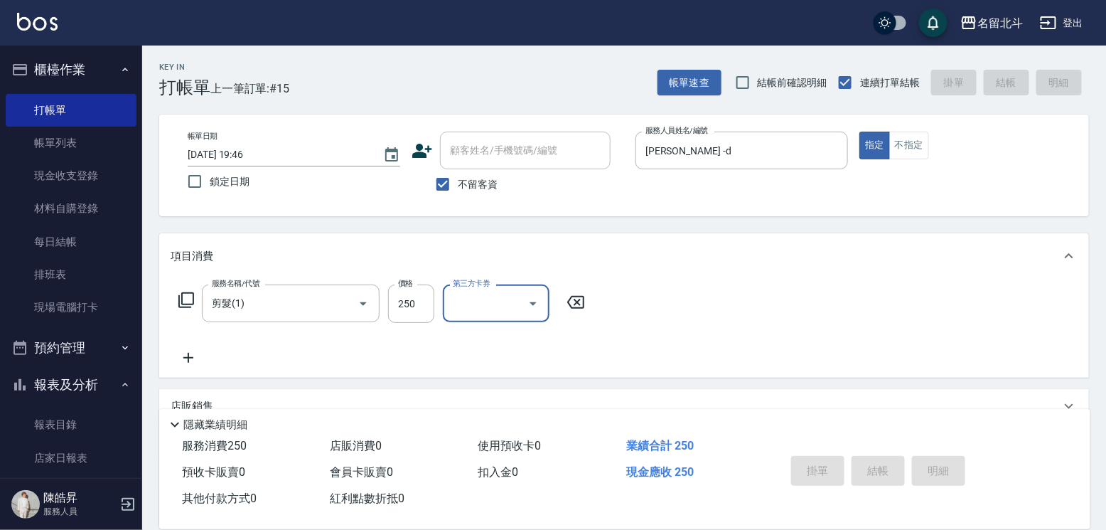
type input "[DATE] 19:47"
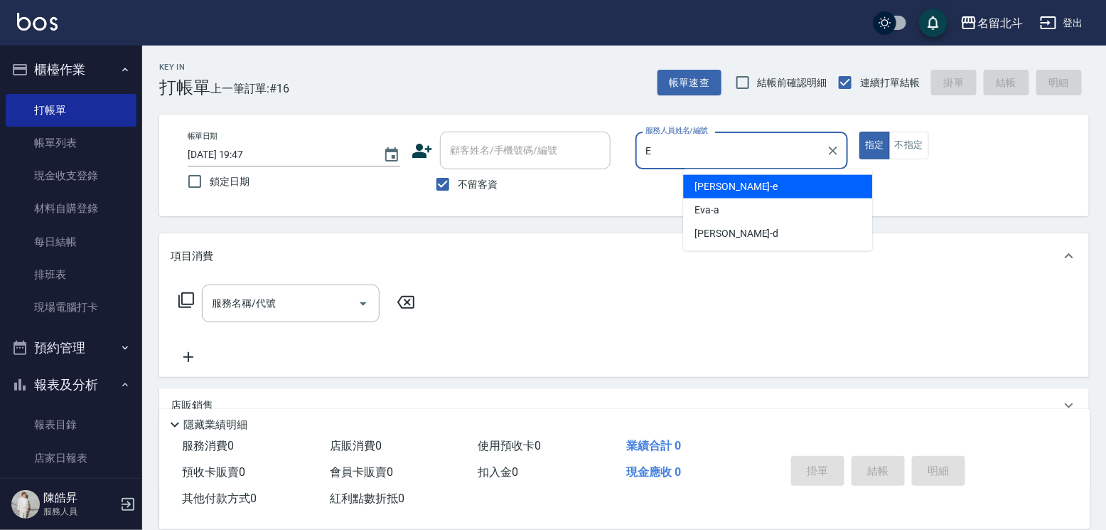
type input "[PERSON_NAME]-e"
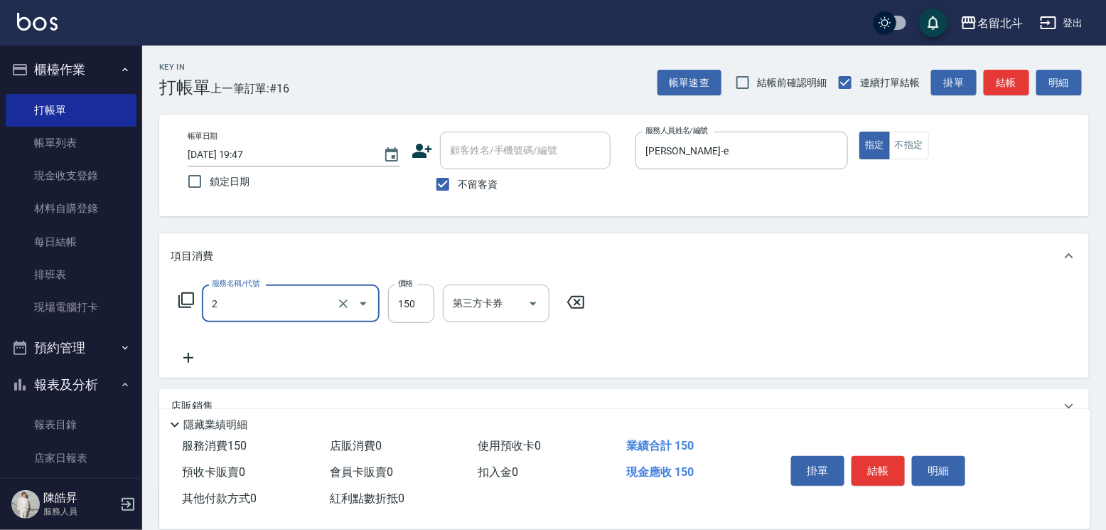
type input "一般洗髮(2)"
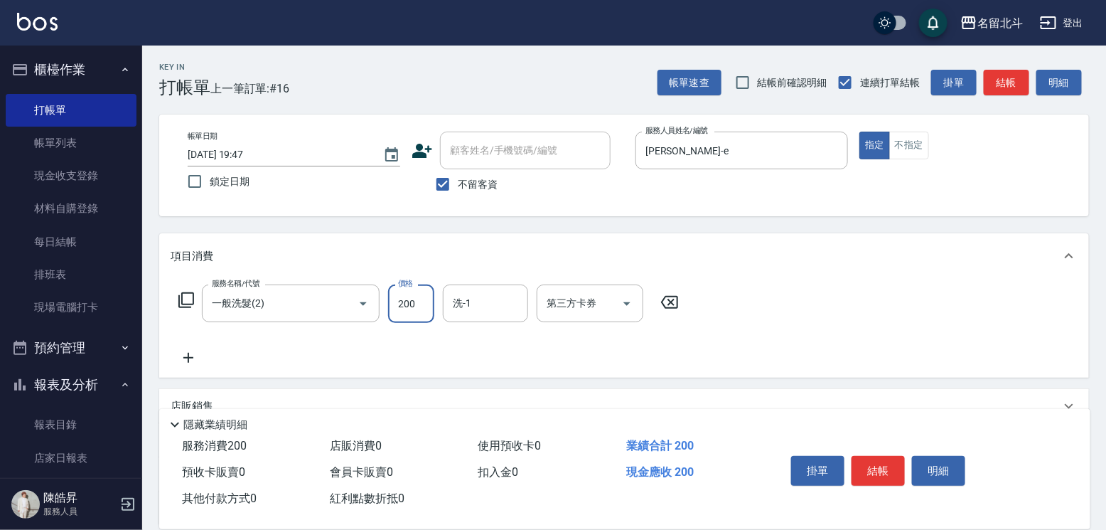
type input "200"
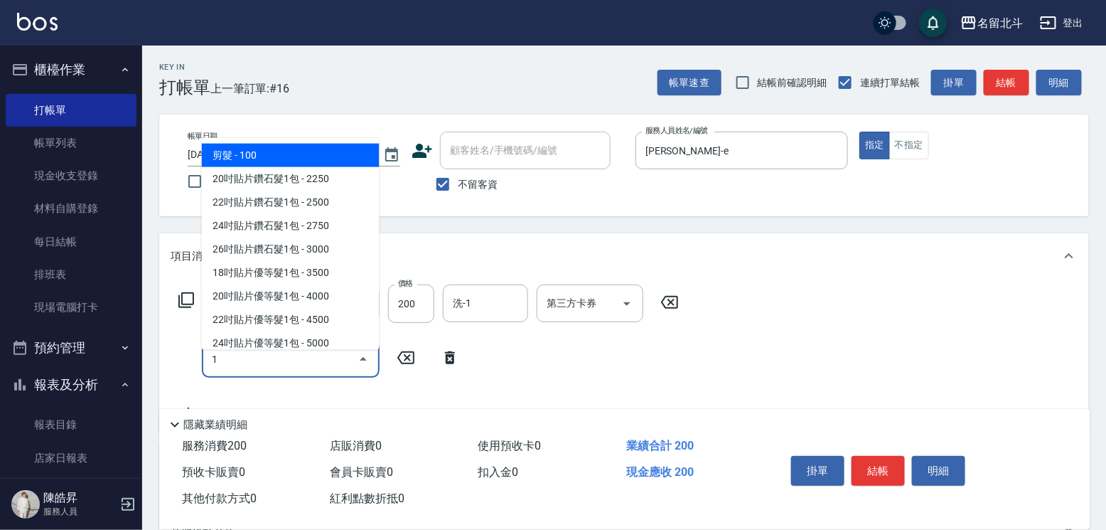
type input "剪髮(1)"
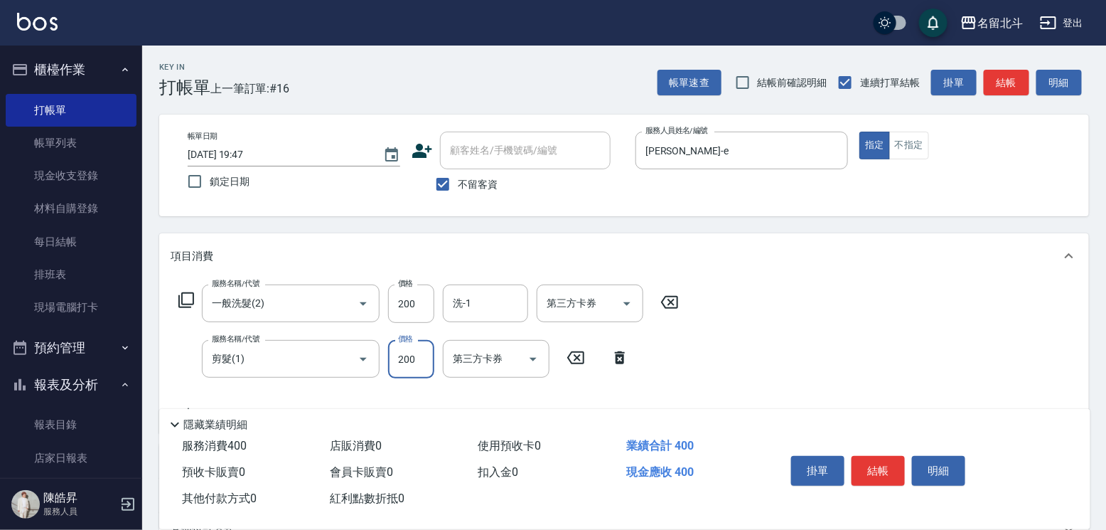
type input "200"
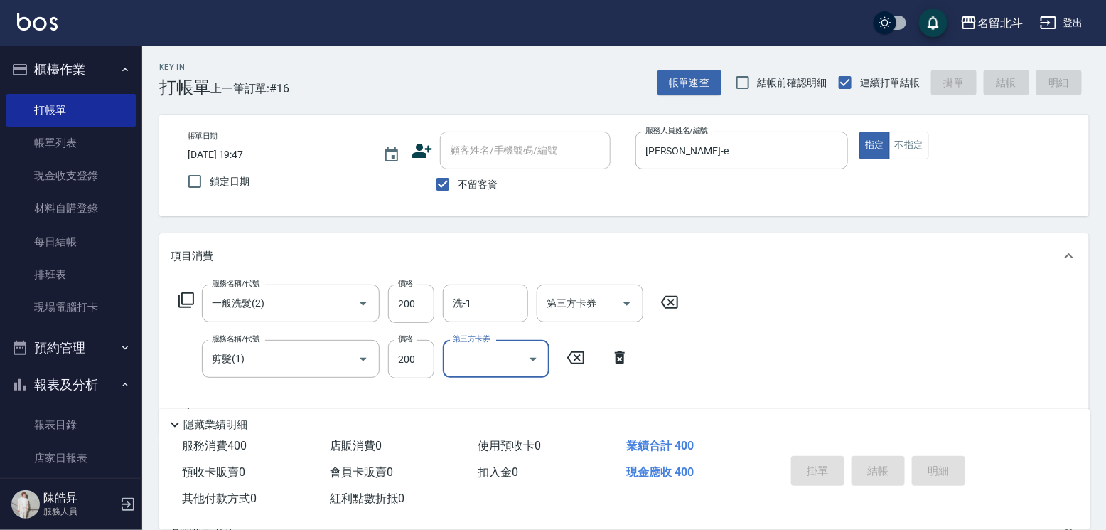
type input "[DATE] 19:48"
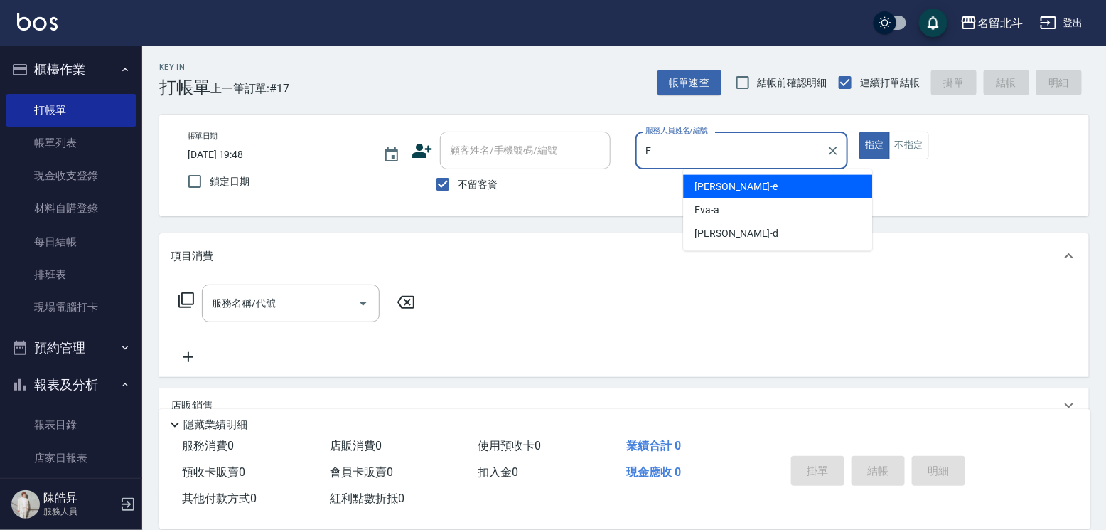
type input "[PERSON_NAME]-e"
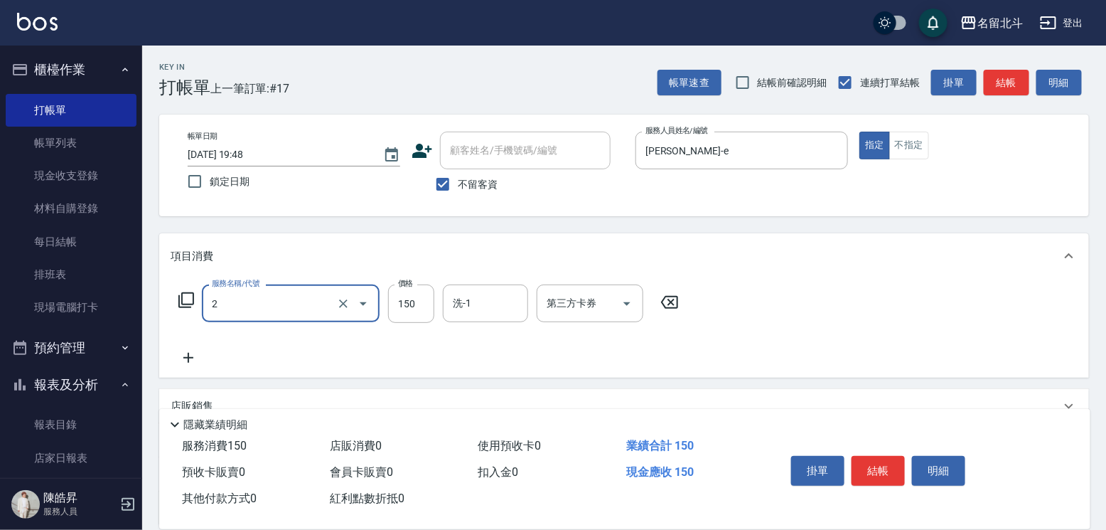
type input "一般洗髮(2)"
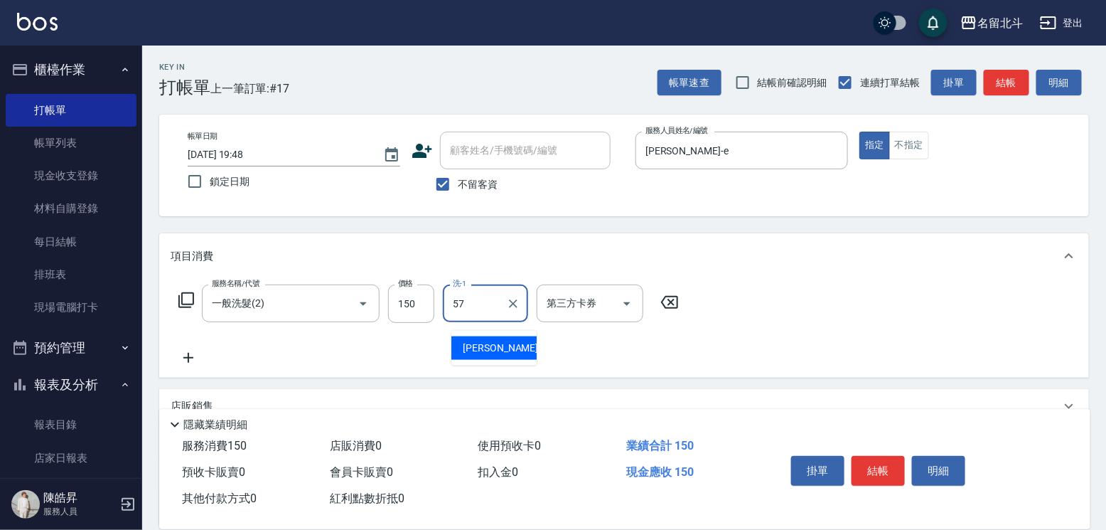
type input "[PERSON_NAME]-57"
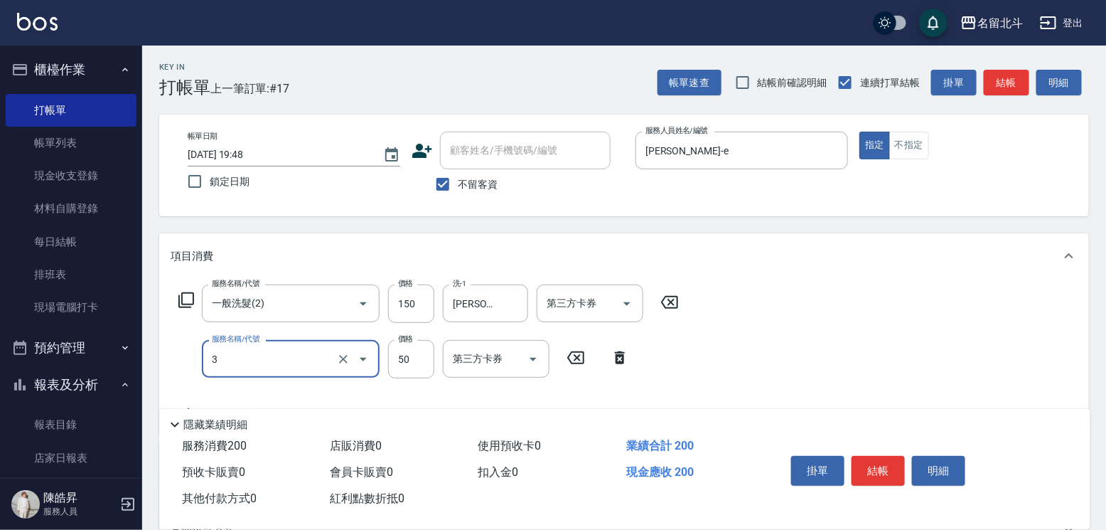
type input "精油(3)"
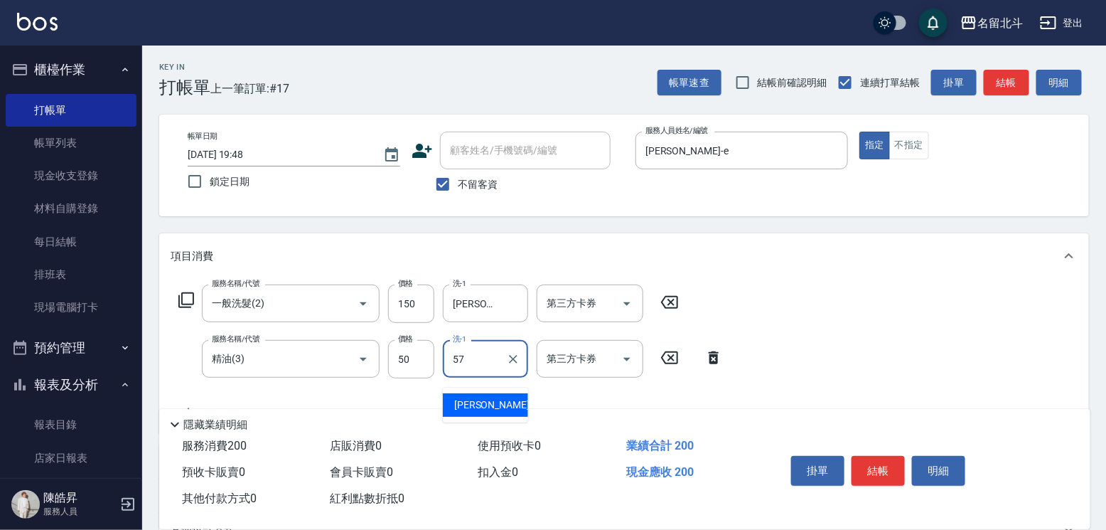
type input "[PERSON_NAME]-57"
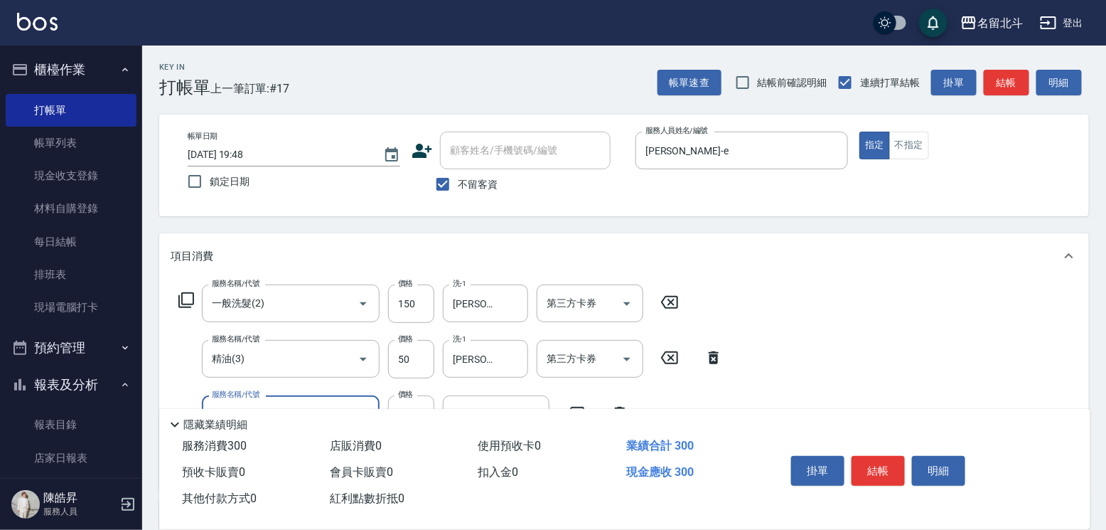
type input "剪髮(1)"
type input "200"
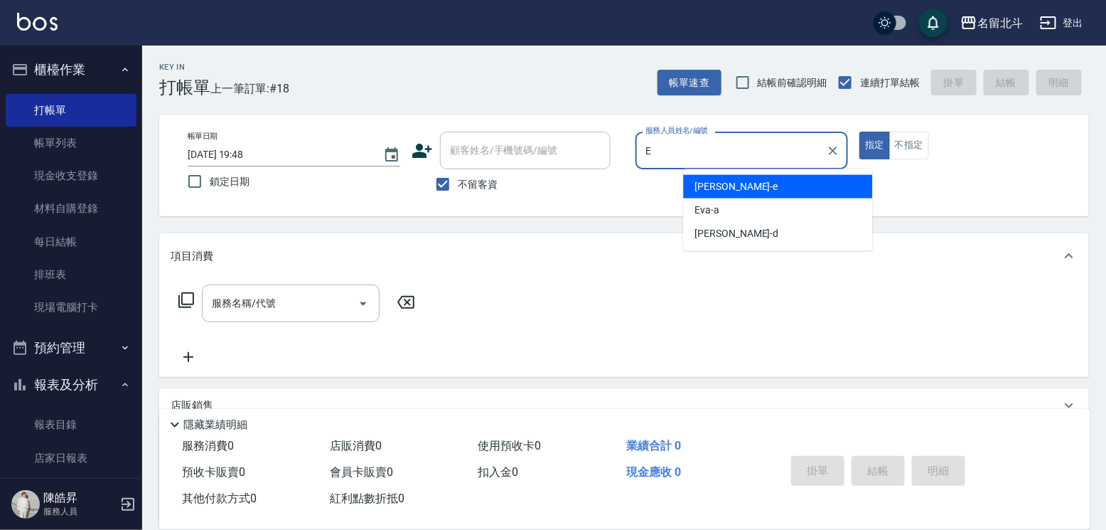
type input "[PERSON_NAME]-e"
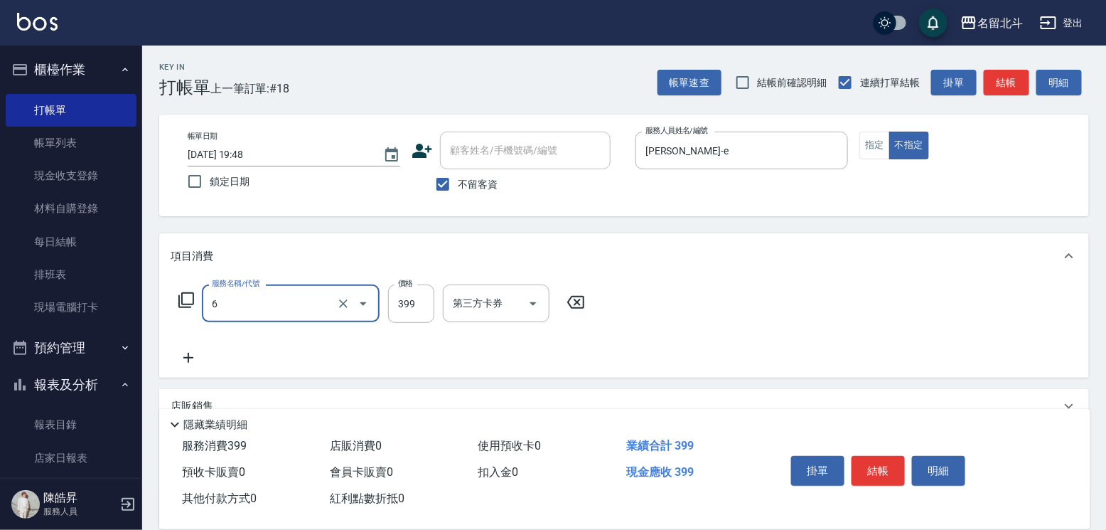
type input "海鹽SPA(6)"
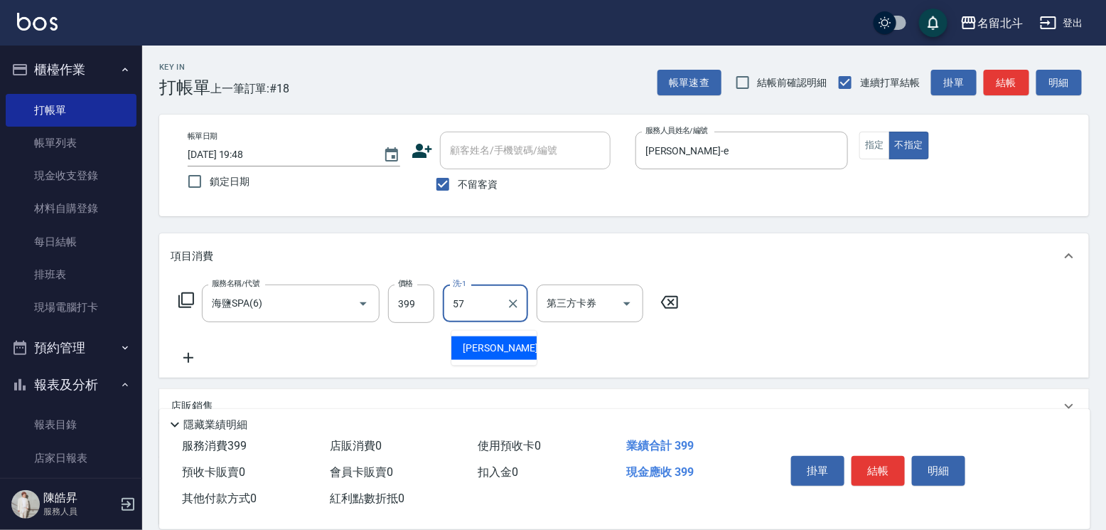
type input "[PERSON_NAME]-57"
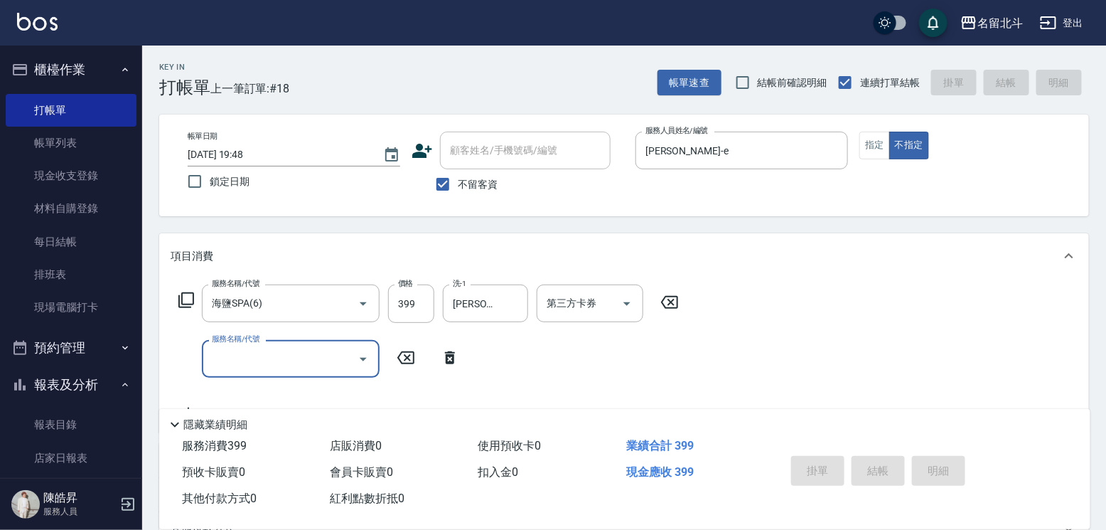
type input "[DATE] 19:50"
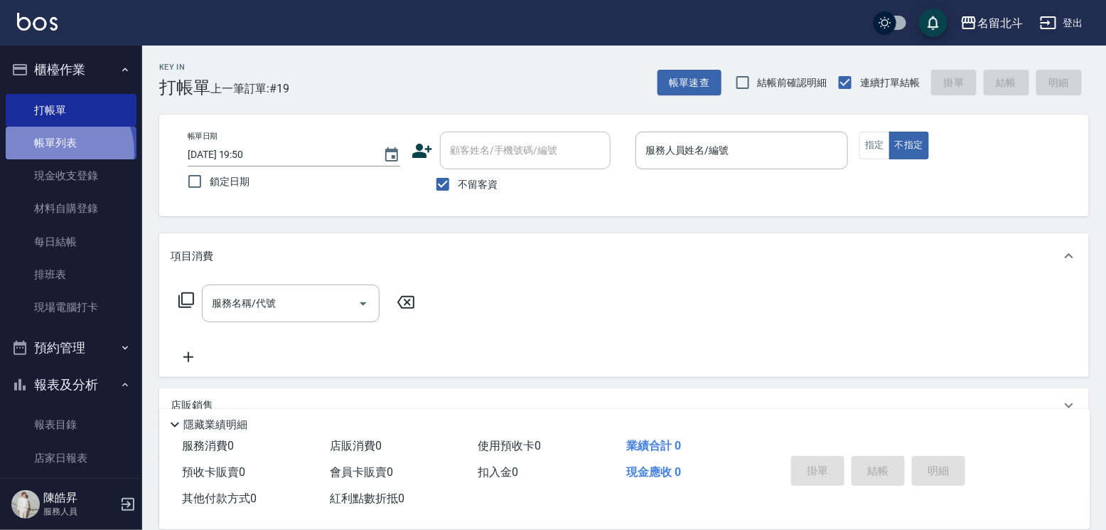
click at [53, 155] on link "帳單列表" at bounding box center [71, 143] width 131 height 33
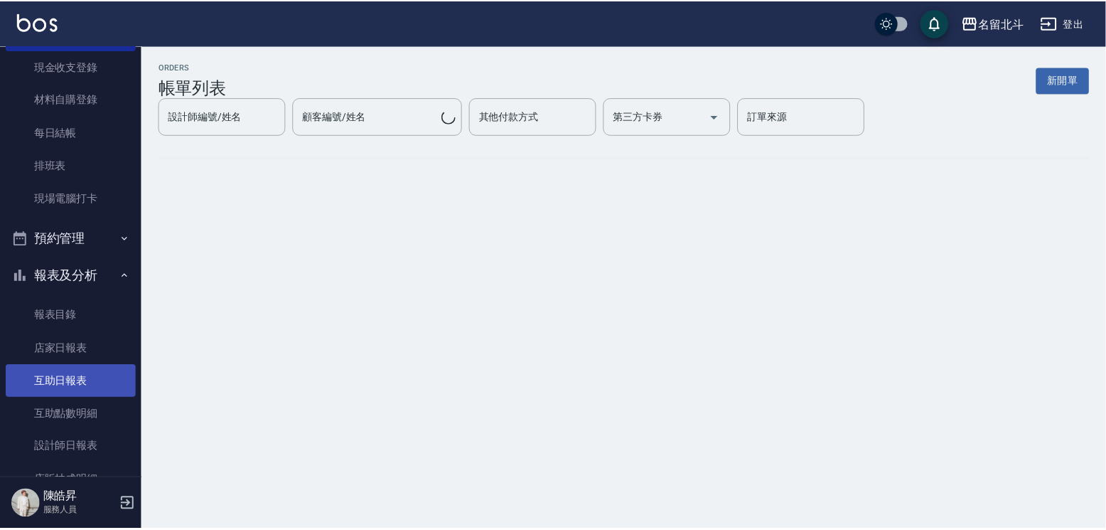
scroll to position [239, 0]
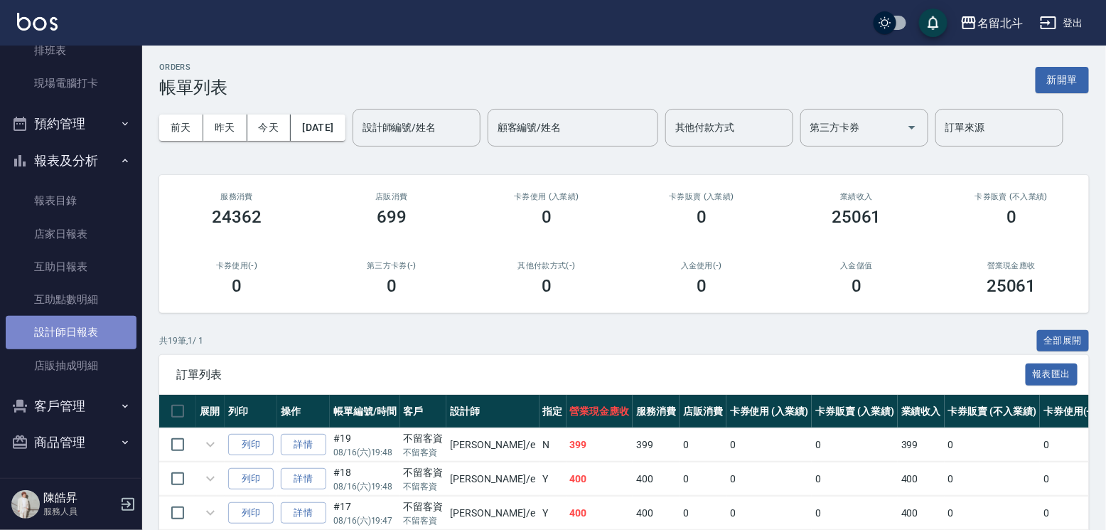
click at [84, 323] on link "設計師日報表" at bounding box center [71, 332] width 131 height 33
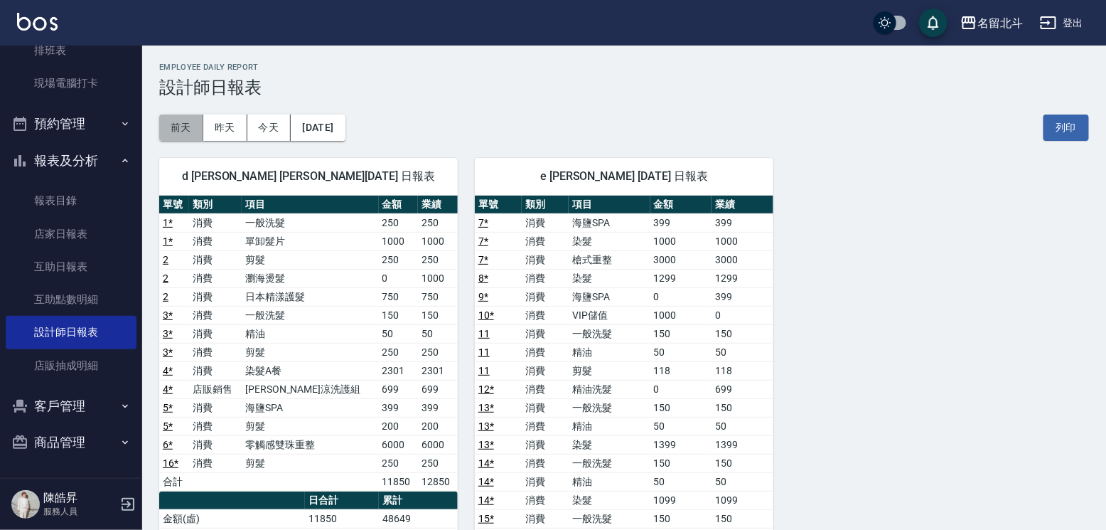
click at [190, 129] on button "前天" at bounding box center [181, 127] width 44 height 26
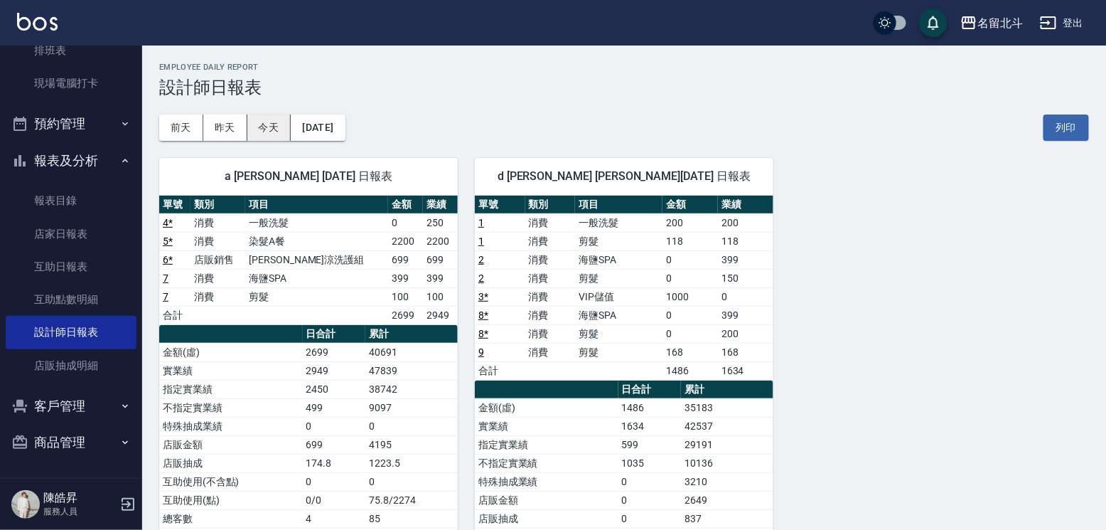
click at [265, 131] on button "今天" at bounding box center [269, 127] width 44 height 26
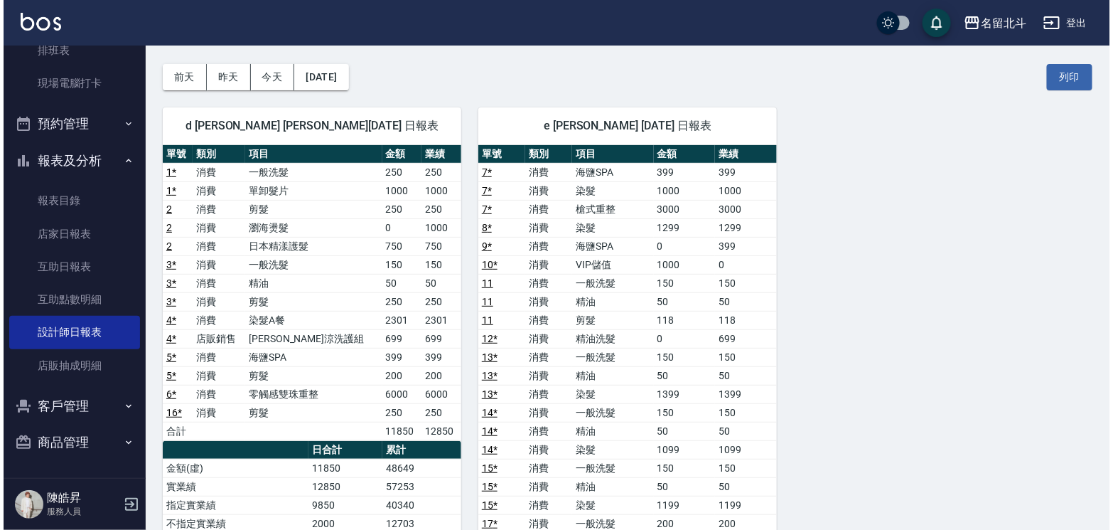
scroll to position [71, 0]
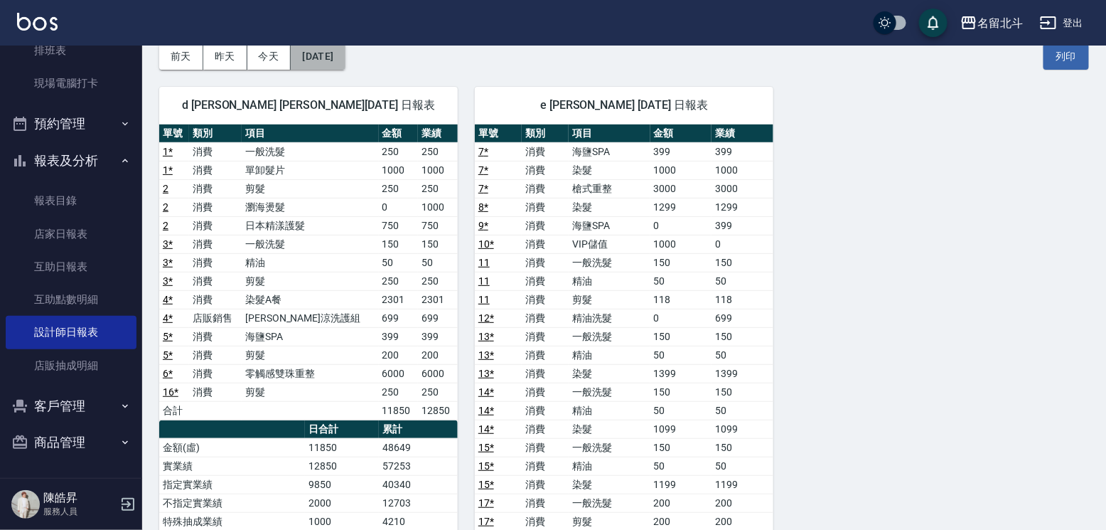
click at [337, 48] on button "[DATE]" at bounding box center [318, 56] width 54 height 26
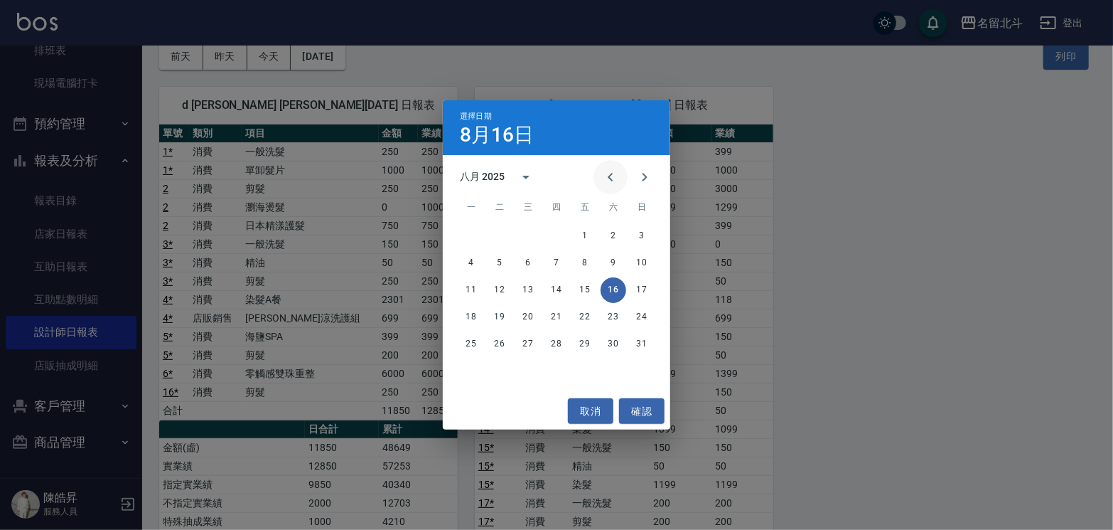
click at [602, 175] on icon "Previous month" at bounding box center [610, 176] width 17 height 17
click at [523, 287] on button "16" at bounding box center [528, 290] width 26 height 26
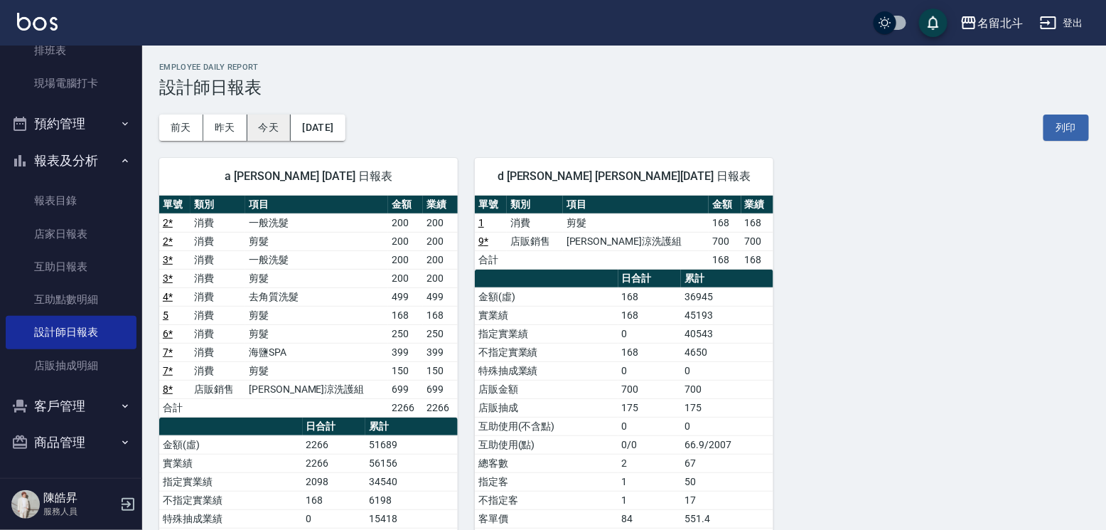
click at [264, 126] on button "今天" at bounding box center [269, 127] width 44 height 26
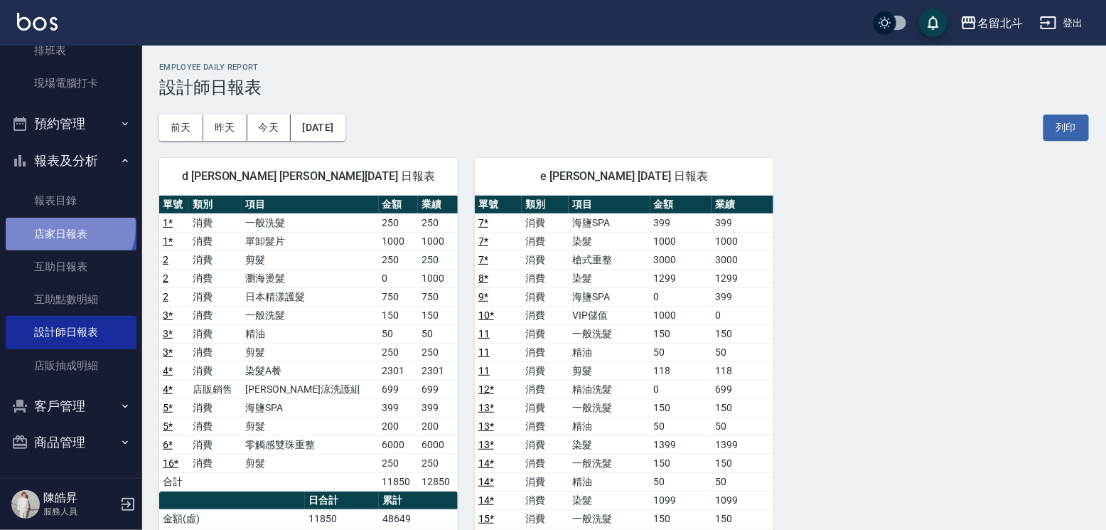
click at [68, 220] on link "店家日報表" at bounding box center [71, 234] width 131 height 33
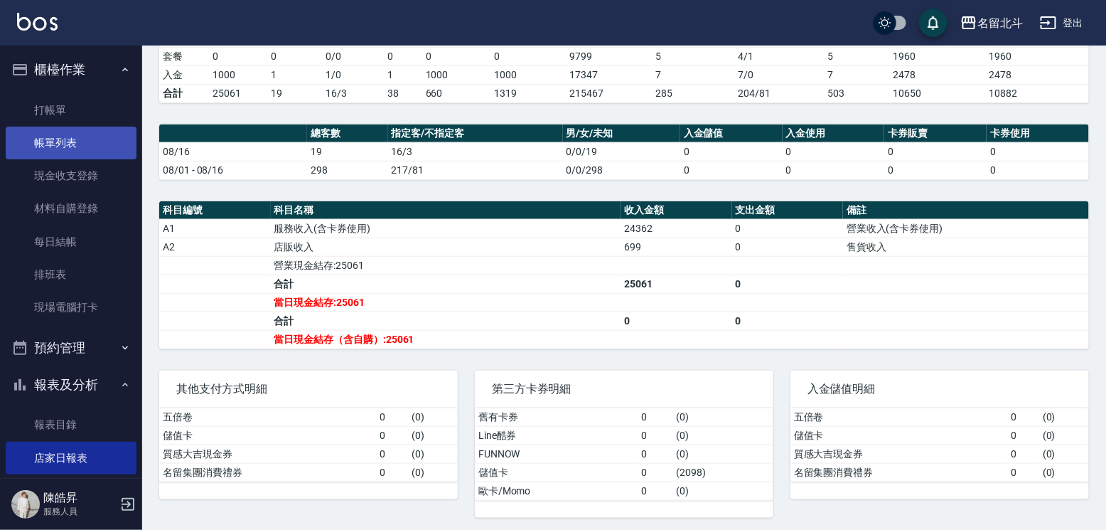
click at [70, 139] on link "帳單列表" at bounding box center [71, 143] width 131 height 33
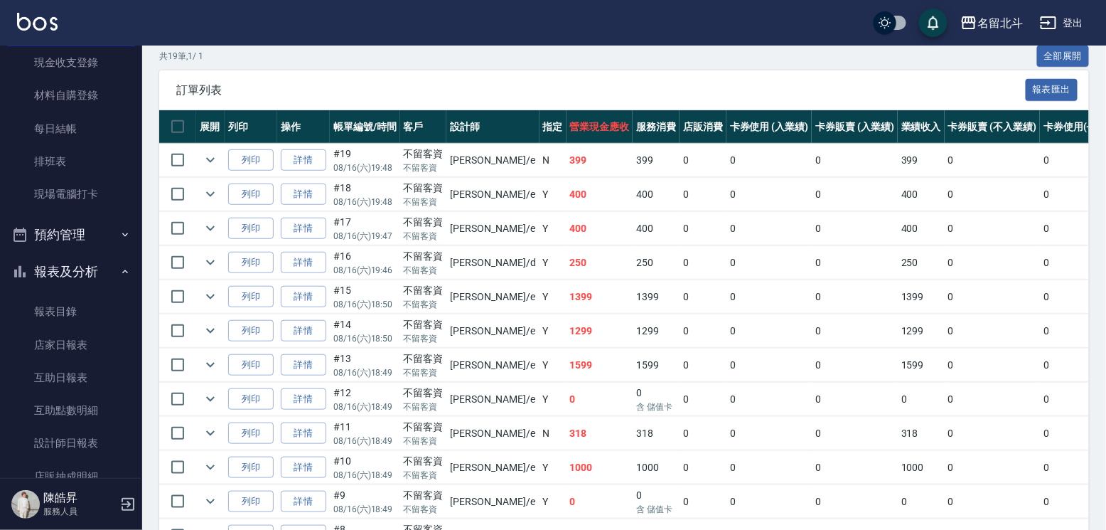
scroll to position [239, 0]
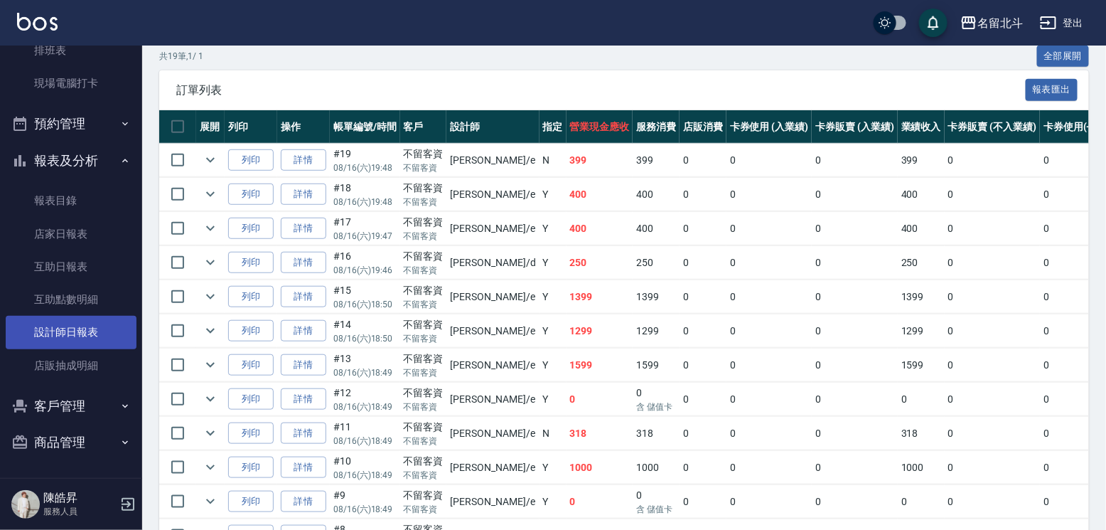
click at [90, 316] on link "設計師日報表" at bounding box center [71, 332] width 131 height 33
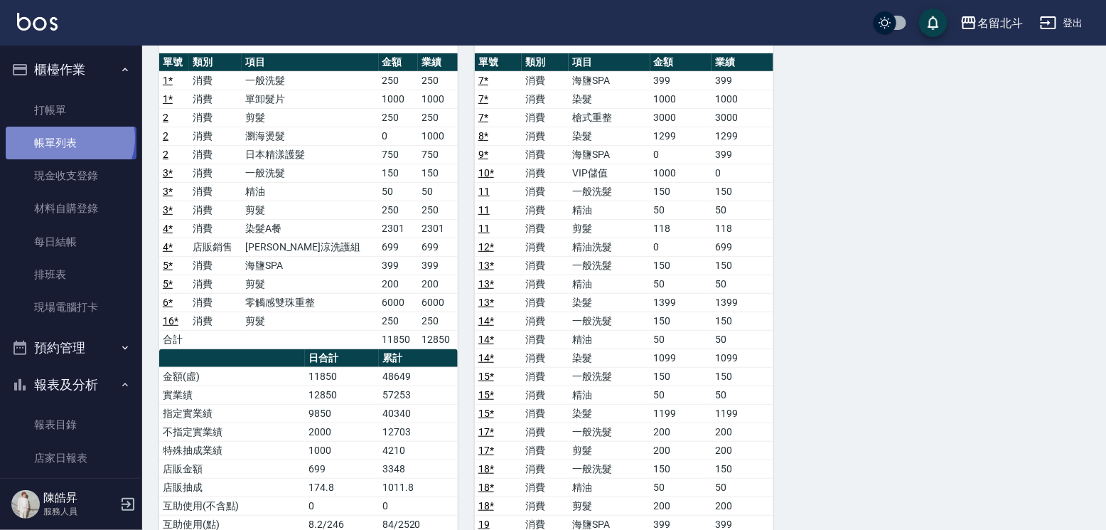
click at [68, 141] on link "帳單列表" at bounding box center [71, 143] width 131 height 33
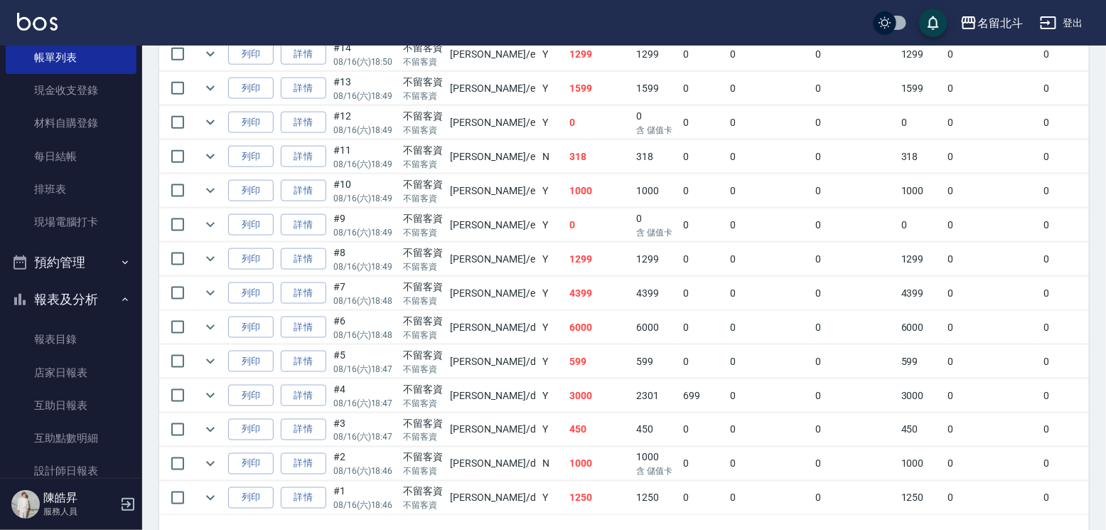
scroll to position [213, 0]
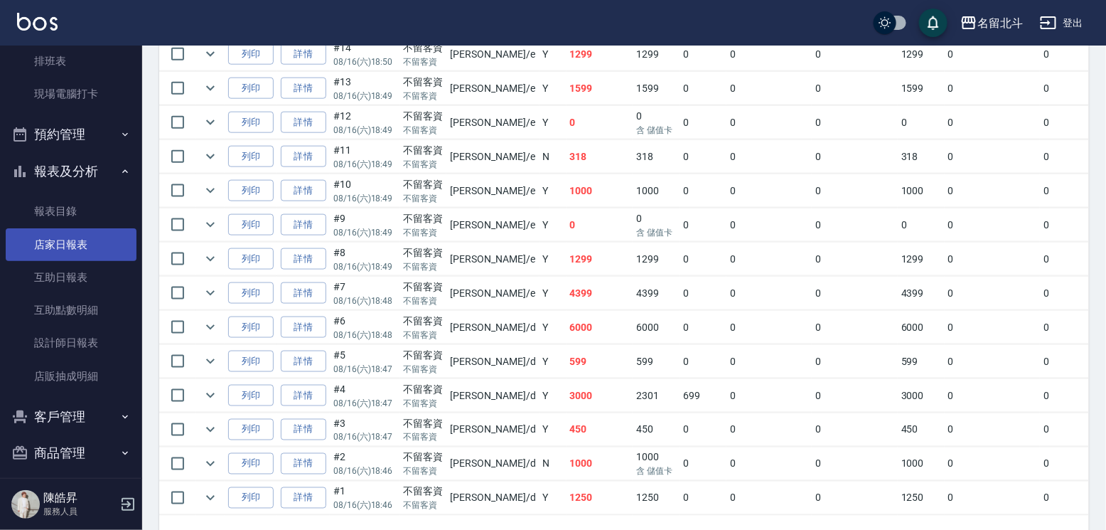
click at [64, 252] on link "店家日報表" at bounding box center [71, 244] width 131 height 33
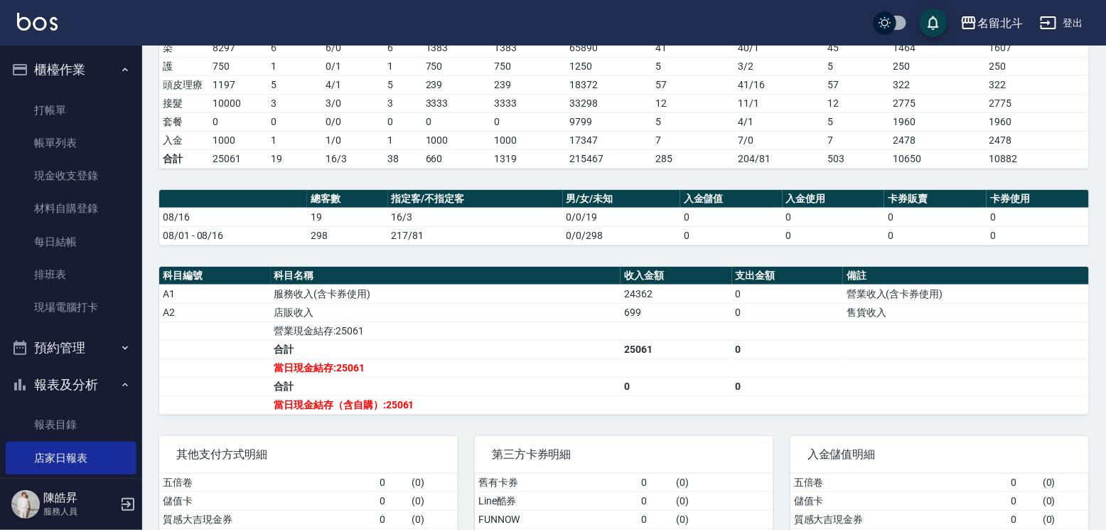
scroll to position [239, 0]
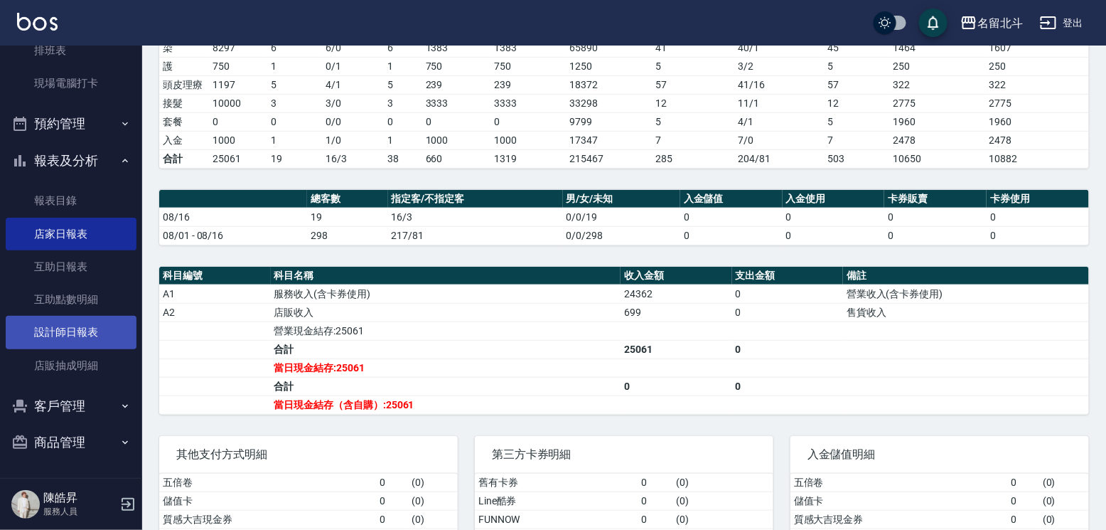
click at [79, 328] on link "設計師日報表" at bounding box center [71, 332] width 131 height 33
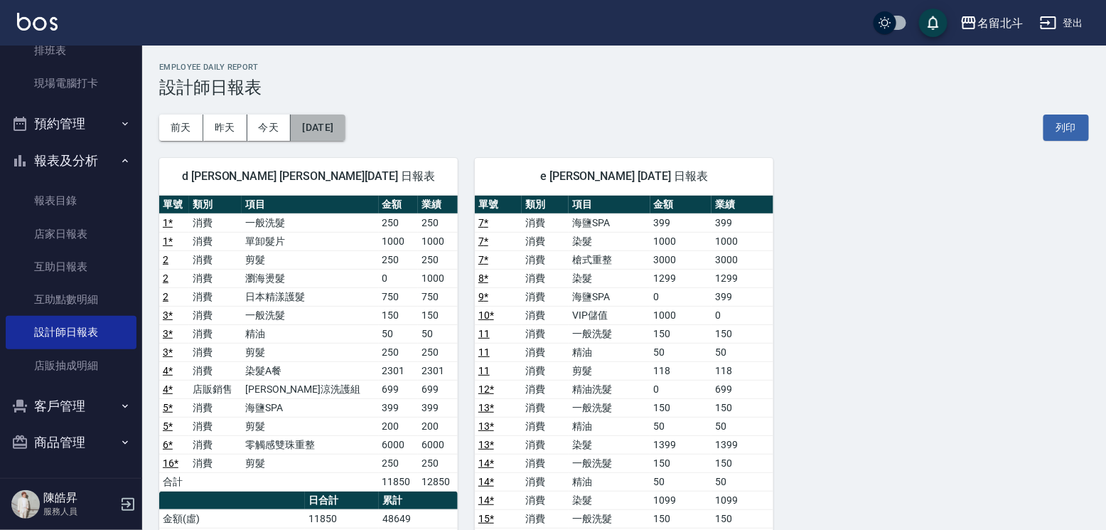
click at [333, 120] on button "[DATE]" at bounding box center [318, 127] width 54 height 26
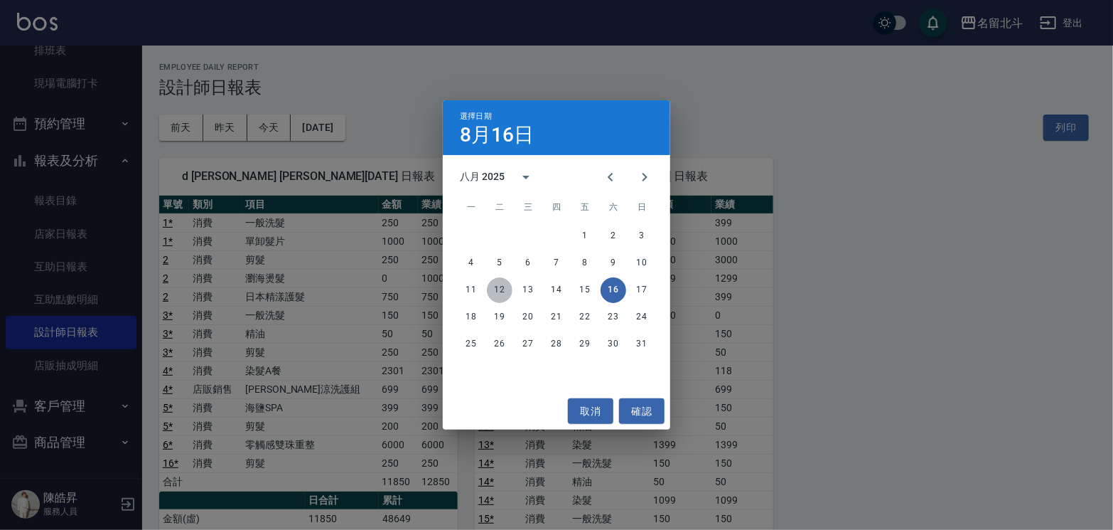
click at [505, 291] on button "12" at bounding box center [500, 290] width 26 height 26
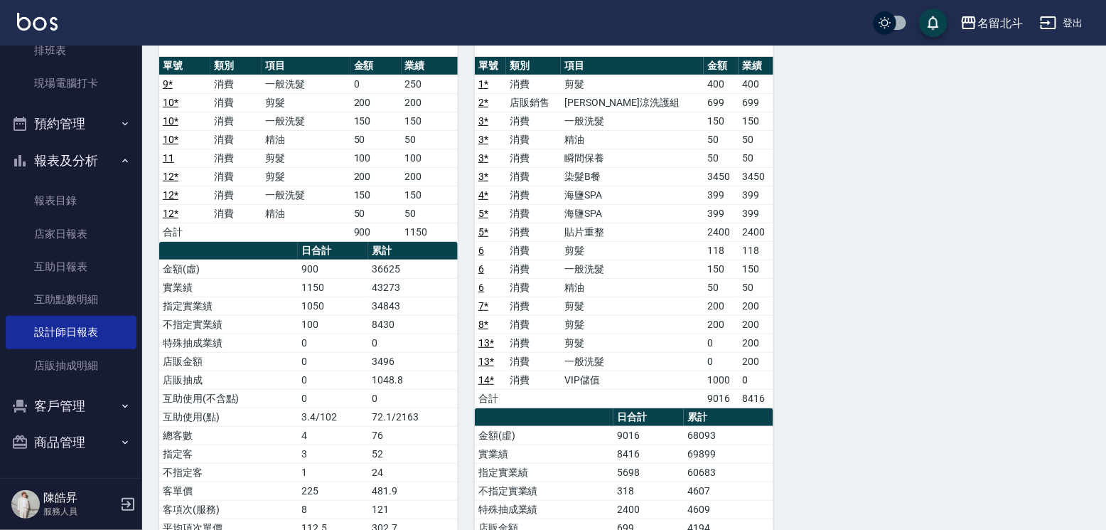
scroll to position [142, 0]
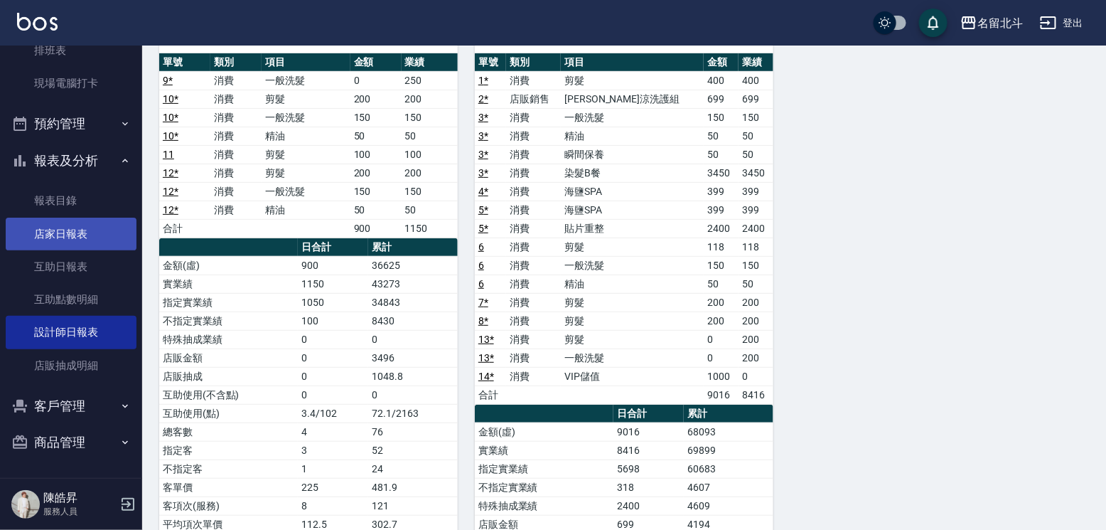
click at [61, 230] on link "店家日報表" at bounding box center [71, 234] width 131 height 33
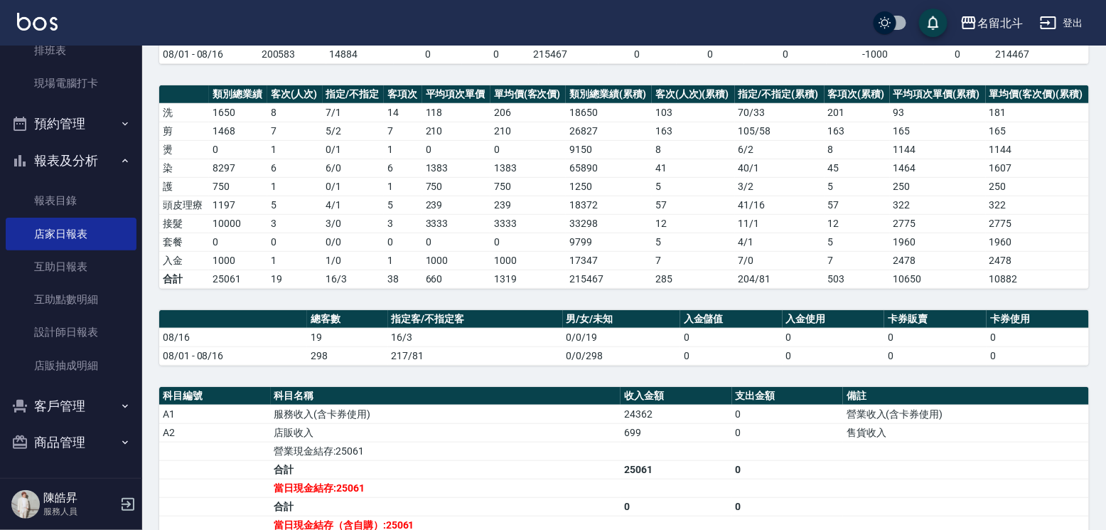
scroll to position [350, 0]
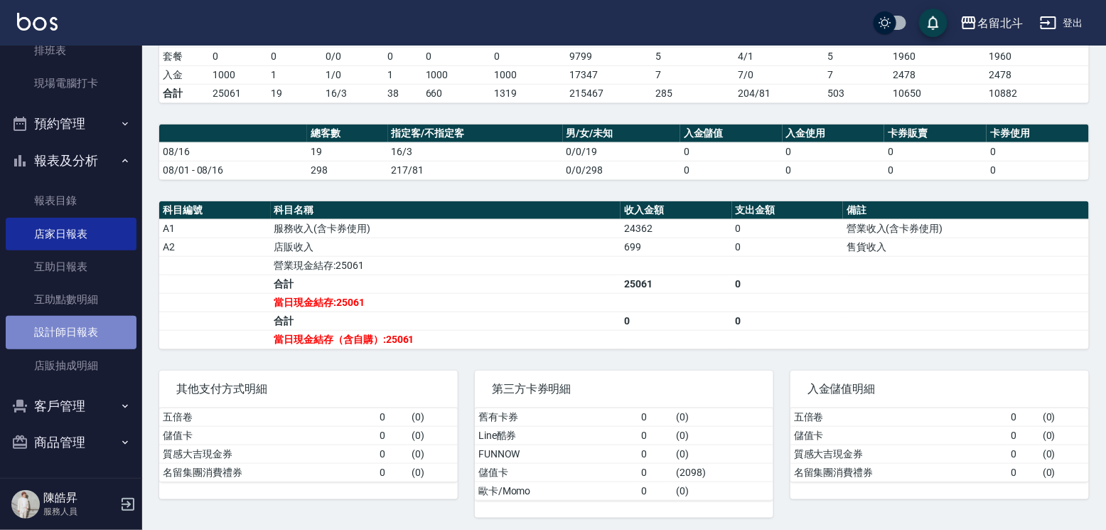
click at [79, 330] on link "設計師日報表" at bounding box center [71, 332] width 131 height 33
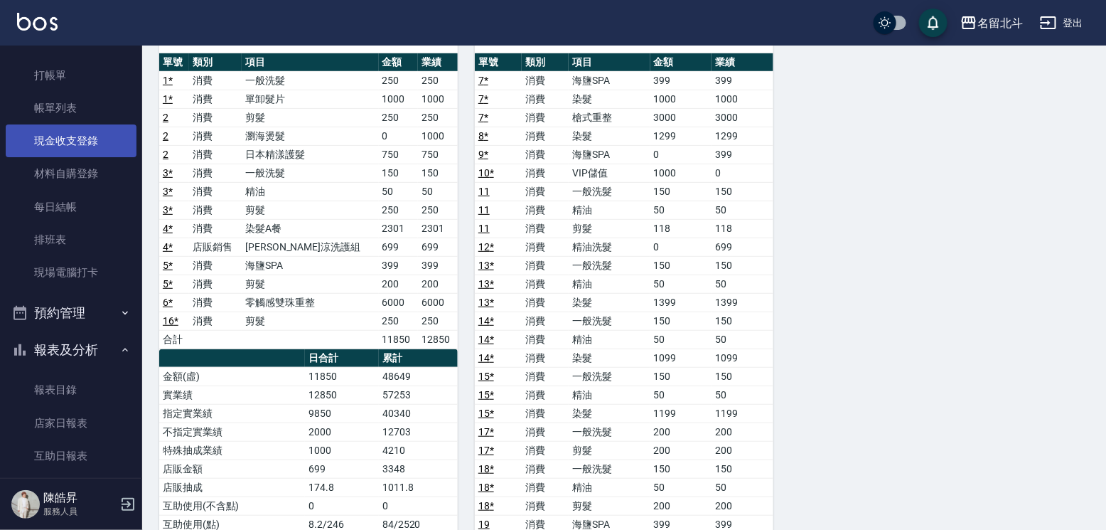
scroll to position [26, 0]
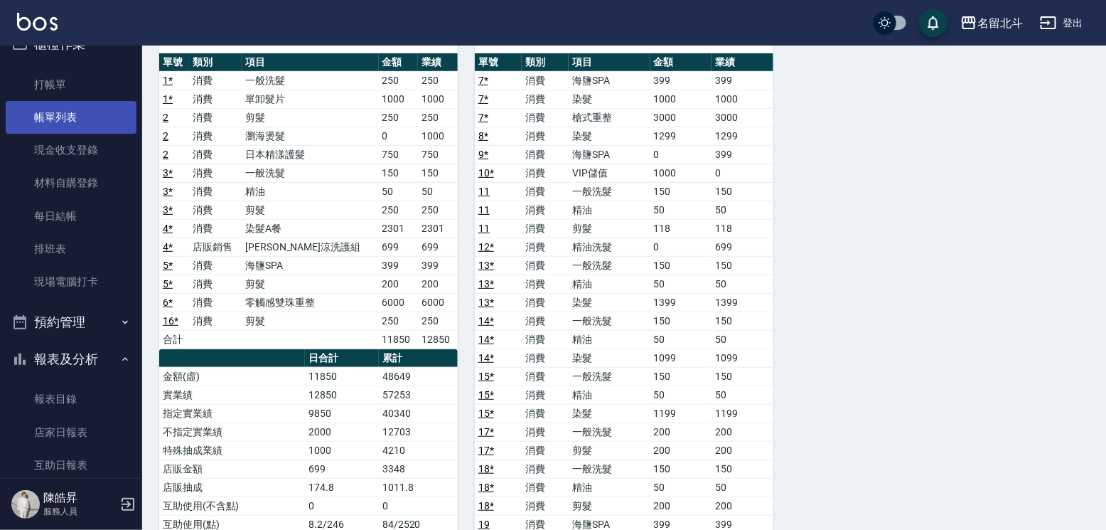
click at [78, 123] on link "帳單列表" at bounding box center [71, 117] width 131 height 33
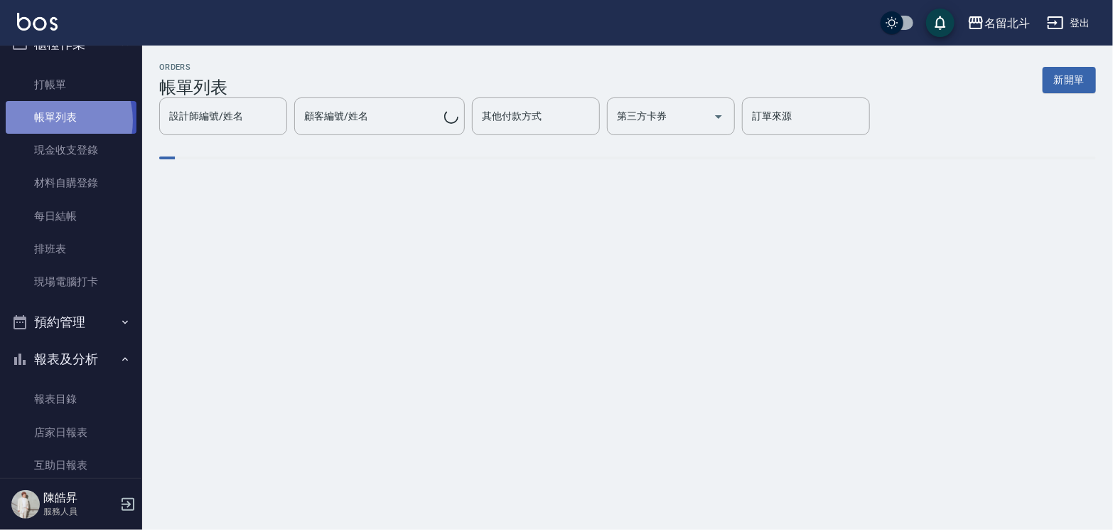
click at [53, 123] on link "帳單列表" at bounding box center [71, 117] width 131 height 33
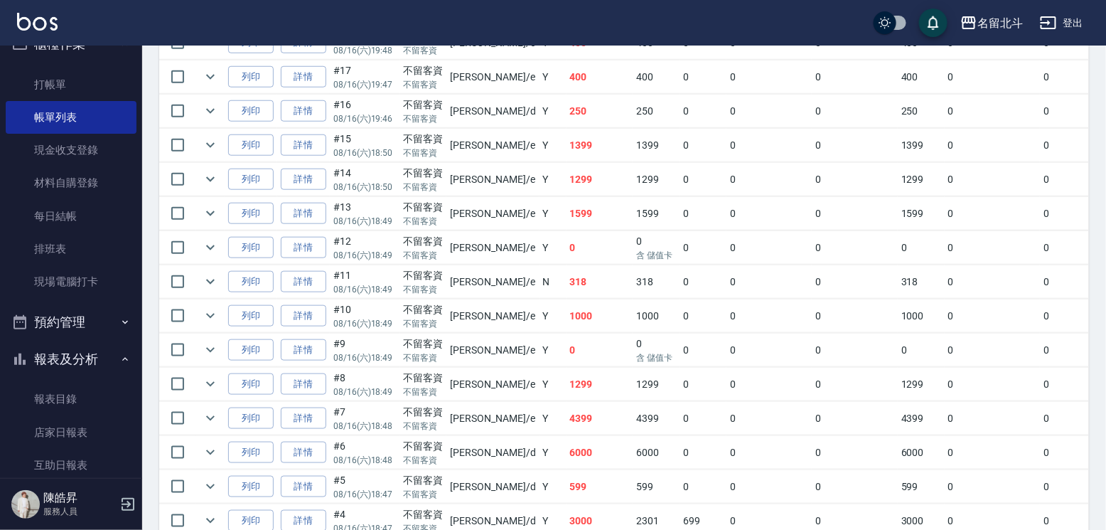
scroll to position [498, 0]
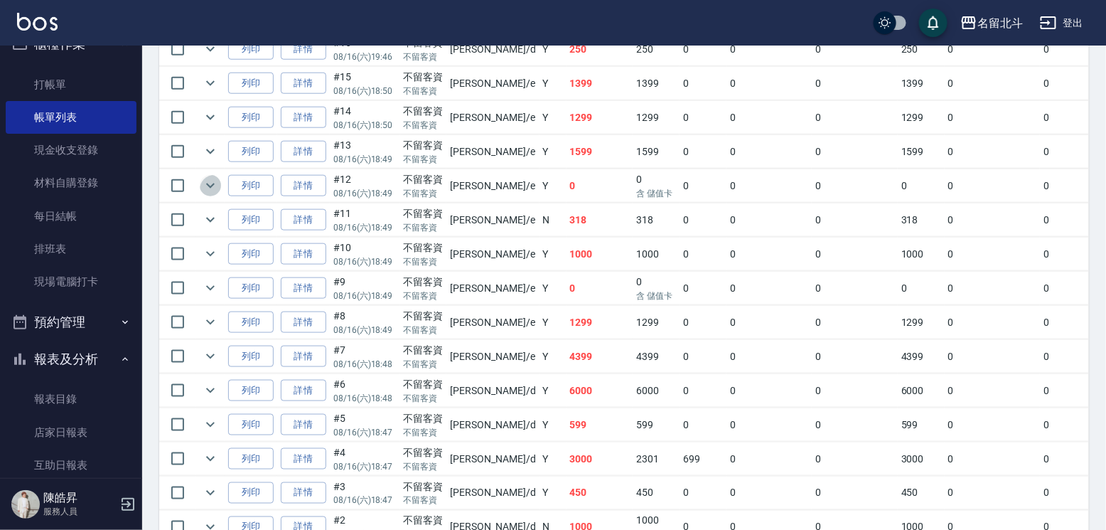
click at [219, 194] on icon "expand row" at bounding box center [210, 185] width 17 height 17
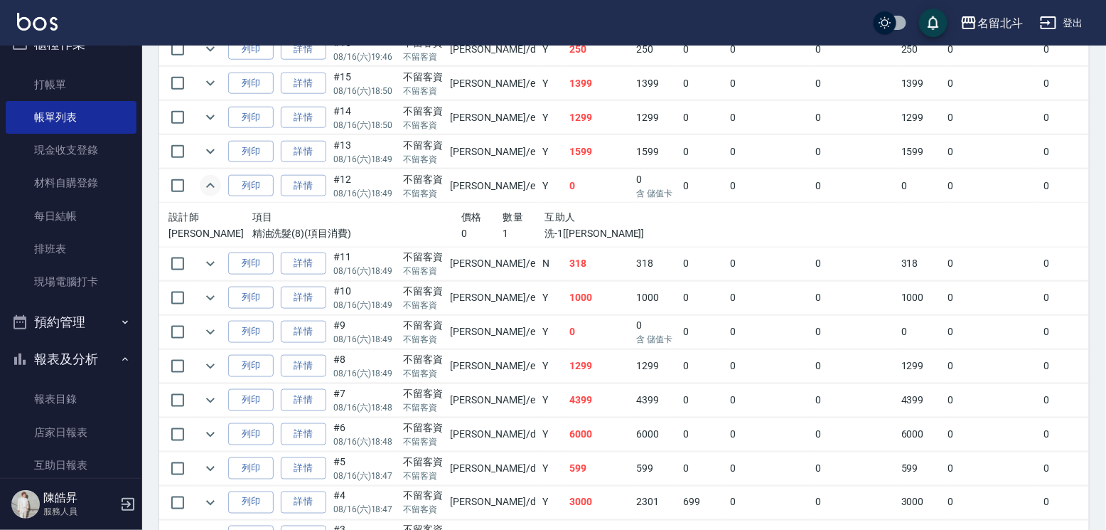
click at [219, 194] on icon "expand row" at bounding box center [210, 185] width 17 height 17
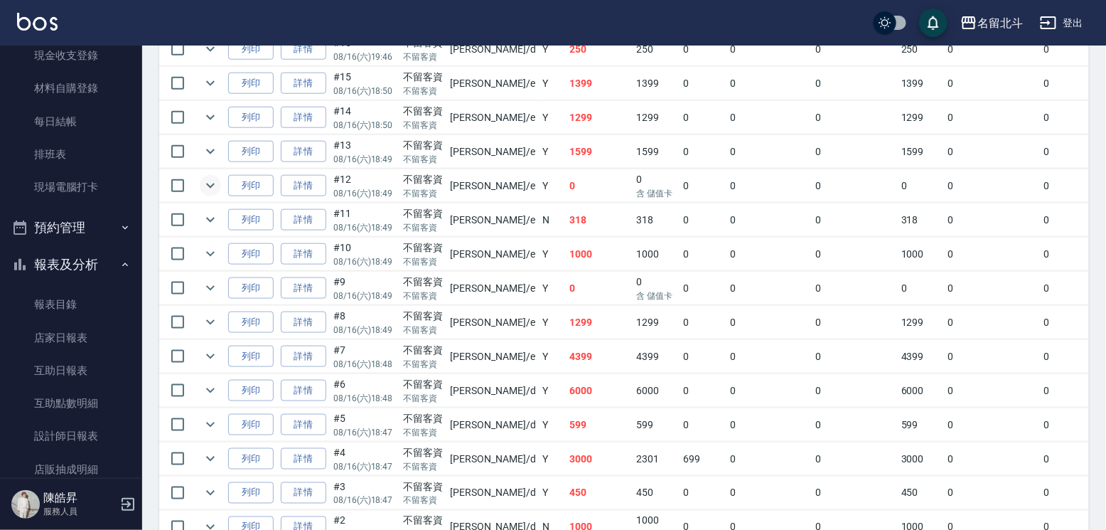
scroll to position [239, 0]
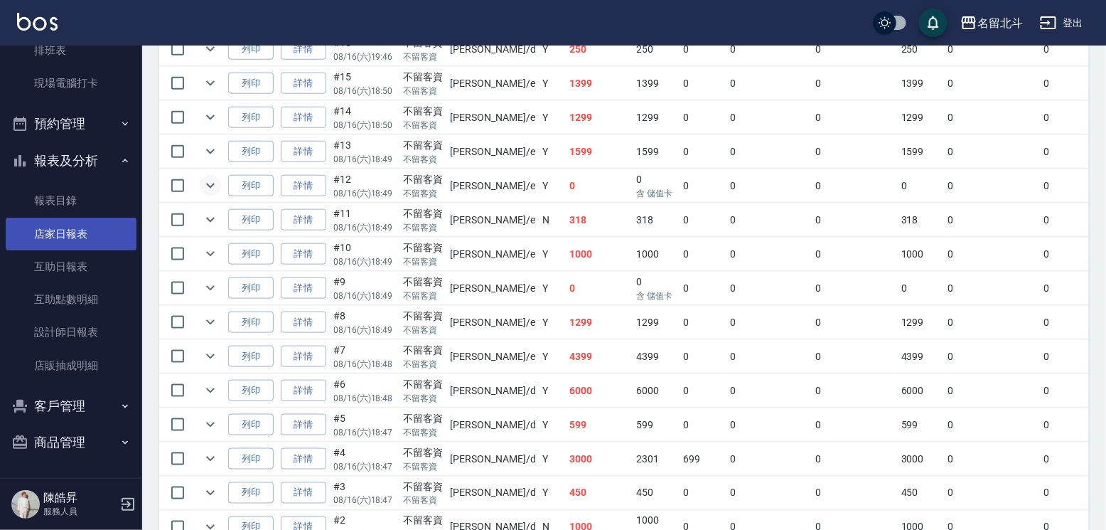
click at [65, 227] on link "店家日報表" at bounding box center [71, 234] width 131 height 33
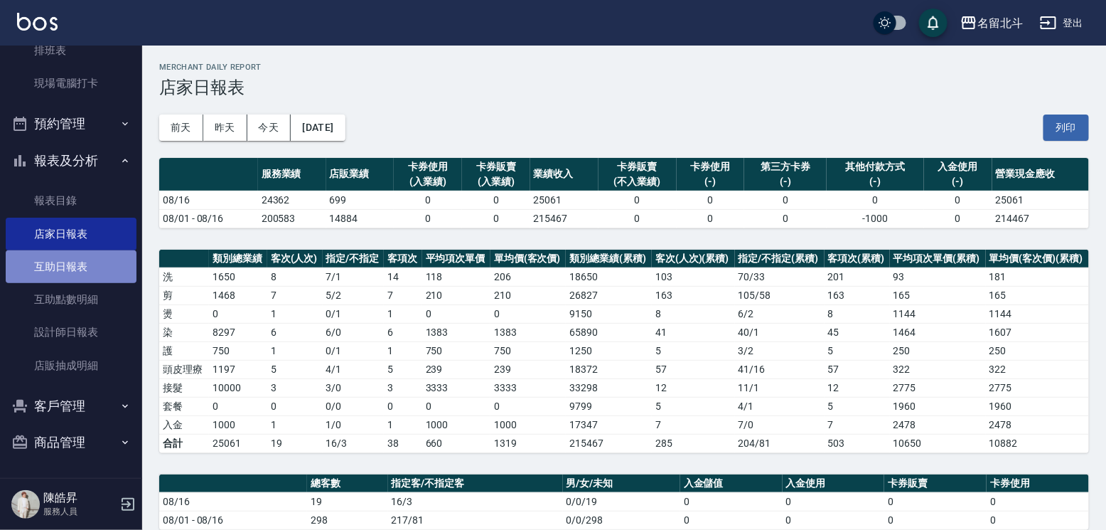
click at [82, 262] on link "互助日報表" at bounding box center [71, 266] width 131 height 33
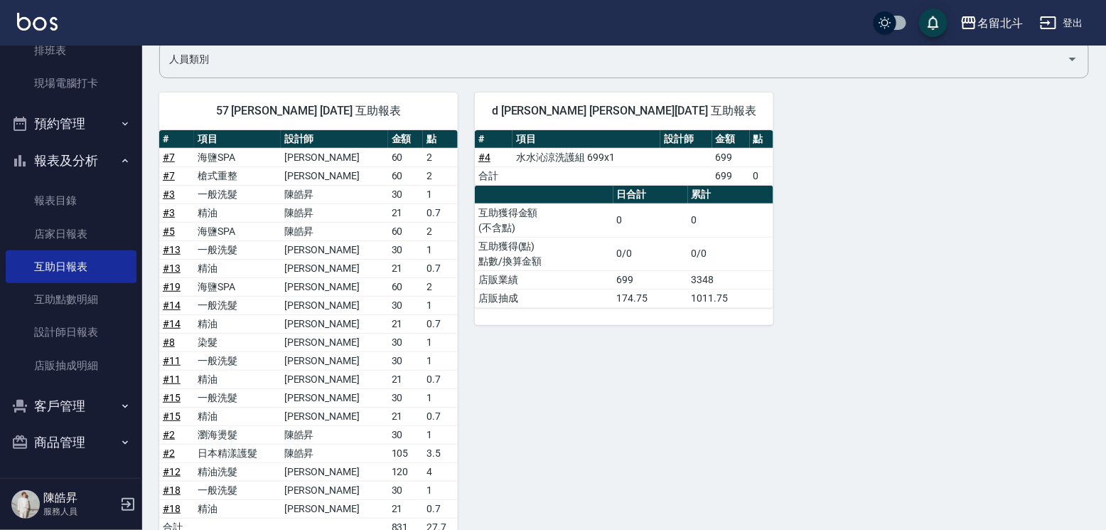
scroll to position [277, 0]
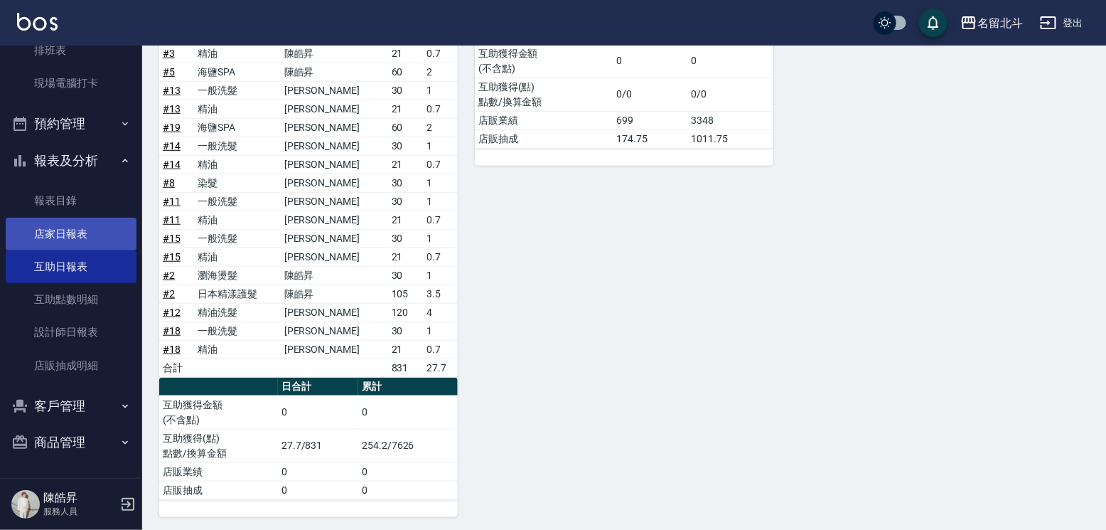
click at [67, 233] on link "店家日報表" at bounding box center [71, 234] width 131 height 33
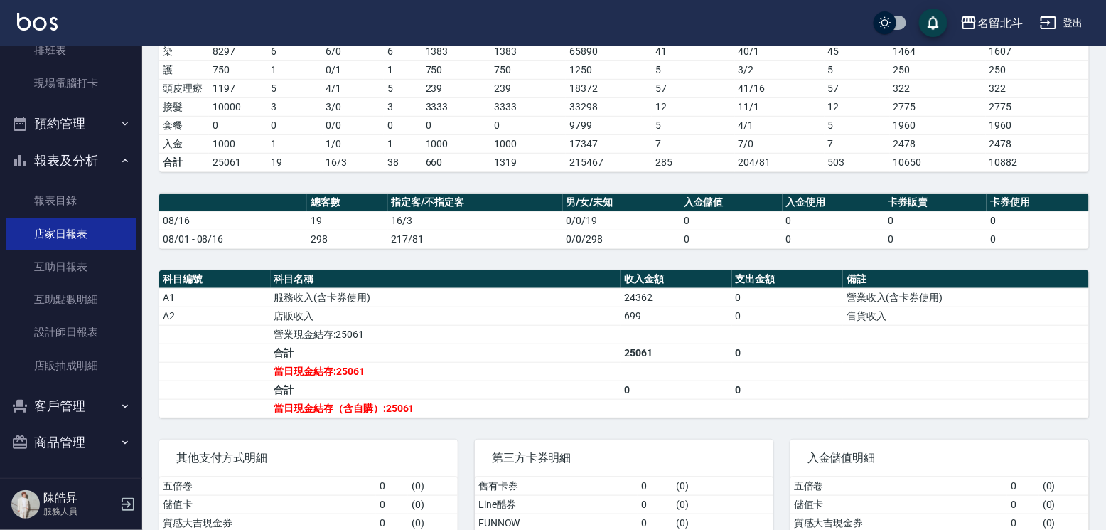
scroll to position [284, 0]
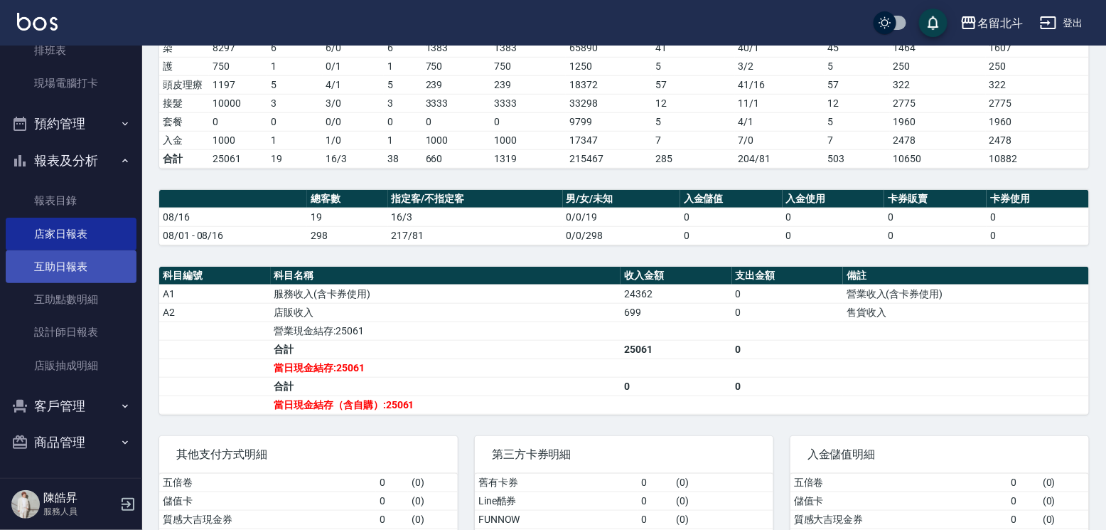
click at [75, 261] on link "互助日報表" at bounding box center [71, 266] width 131 height 33
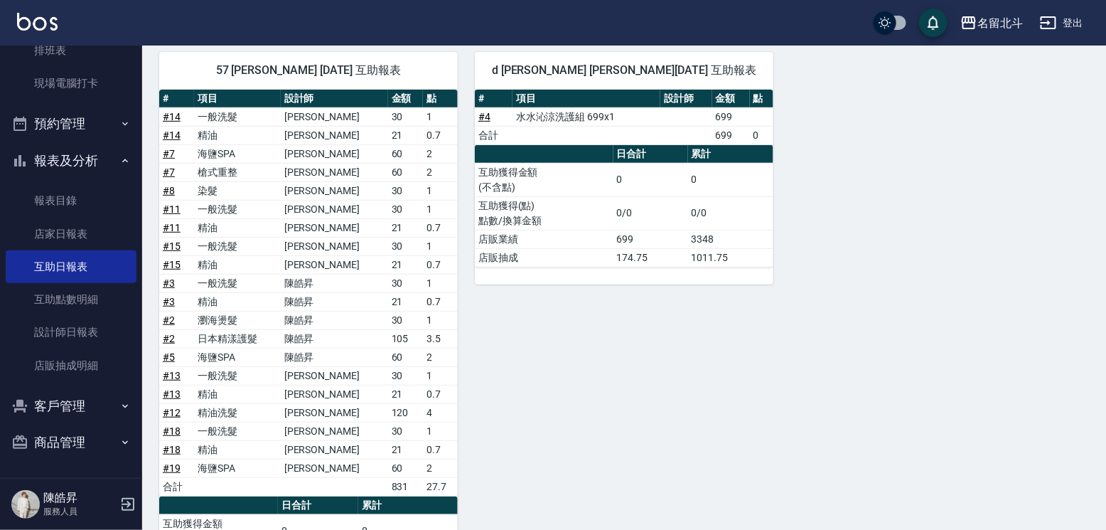
scroll to position [161, 0]
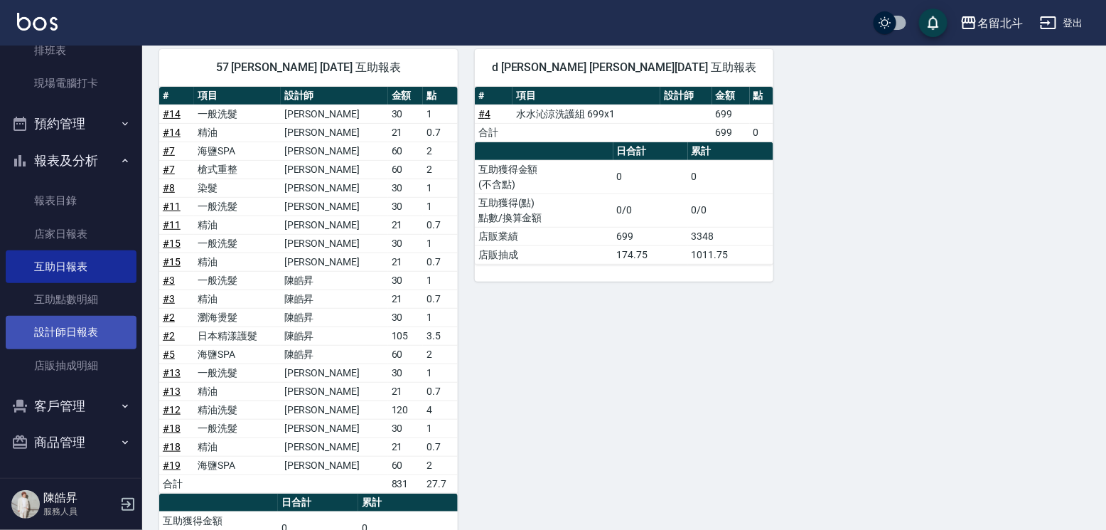
click at [70, 322] on link "設計師日報表" at bounding box center [71, 332] width 131 height 33
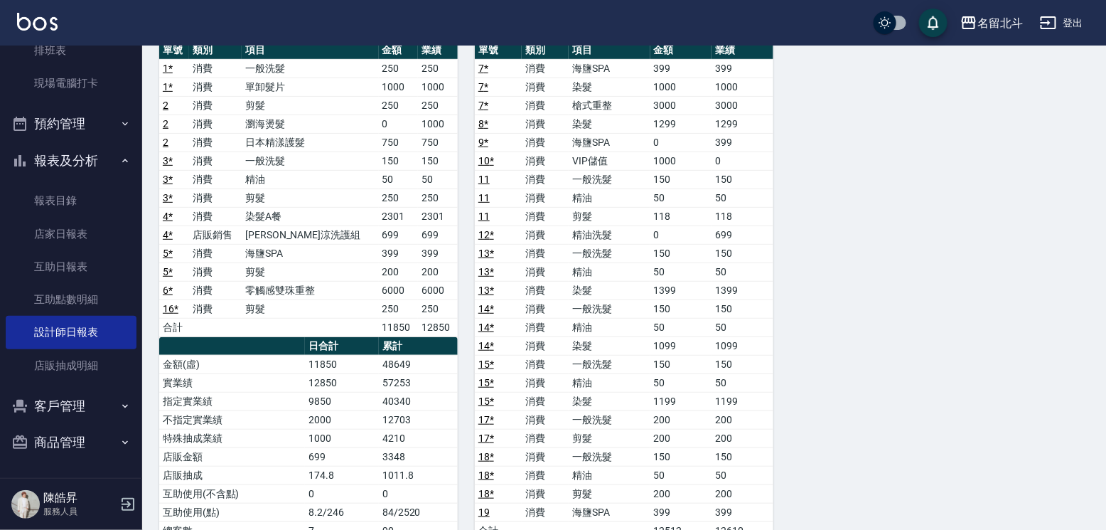
scroll to position [163, 0]
